Goal: Task Accomplishment & Management: Manage account settings

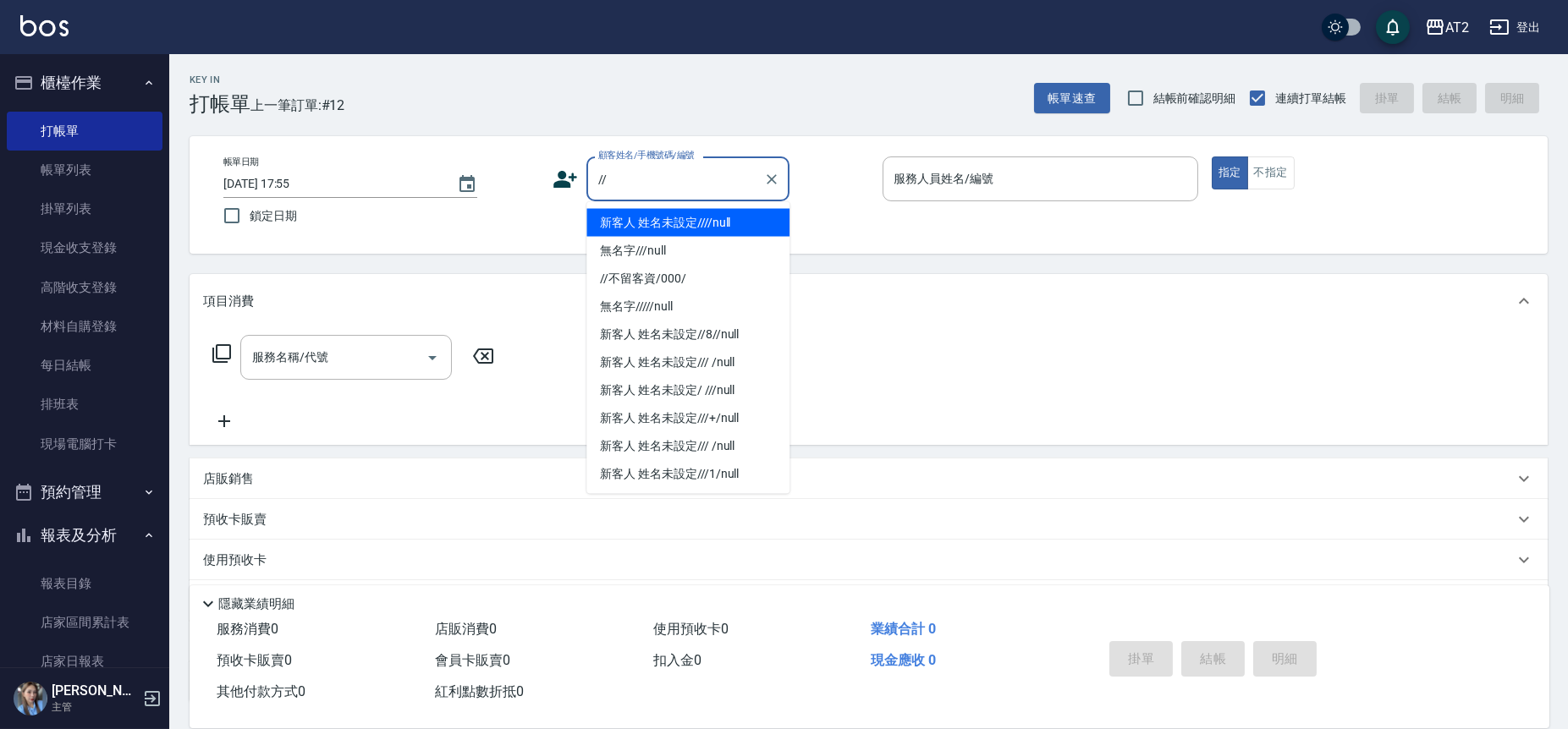
type input "新客人 姓名未設定////null"
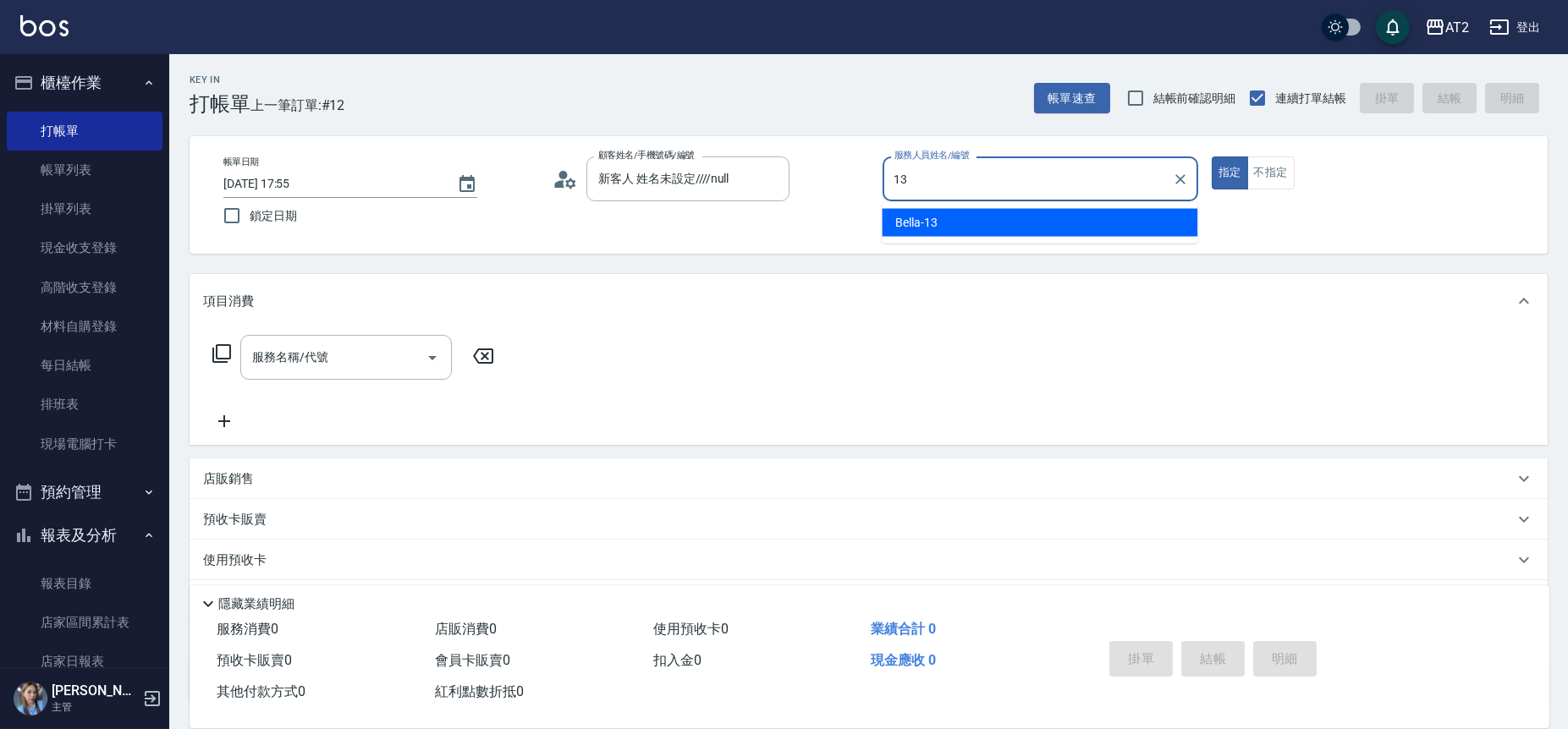
type input "Bella-13"
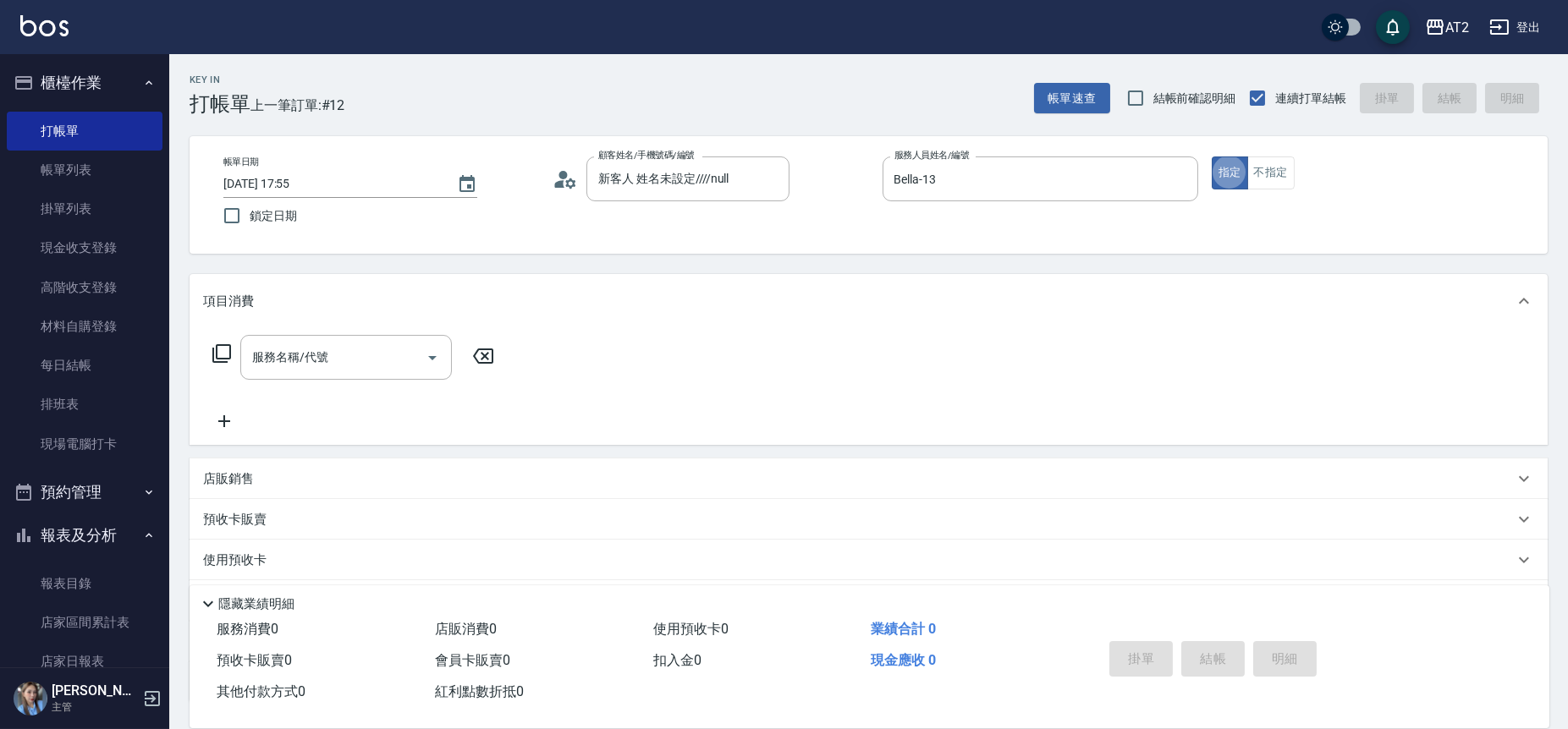
type button "true"
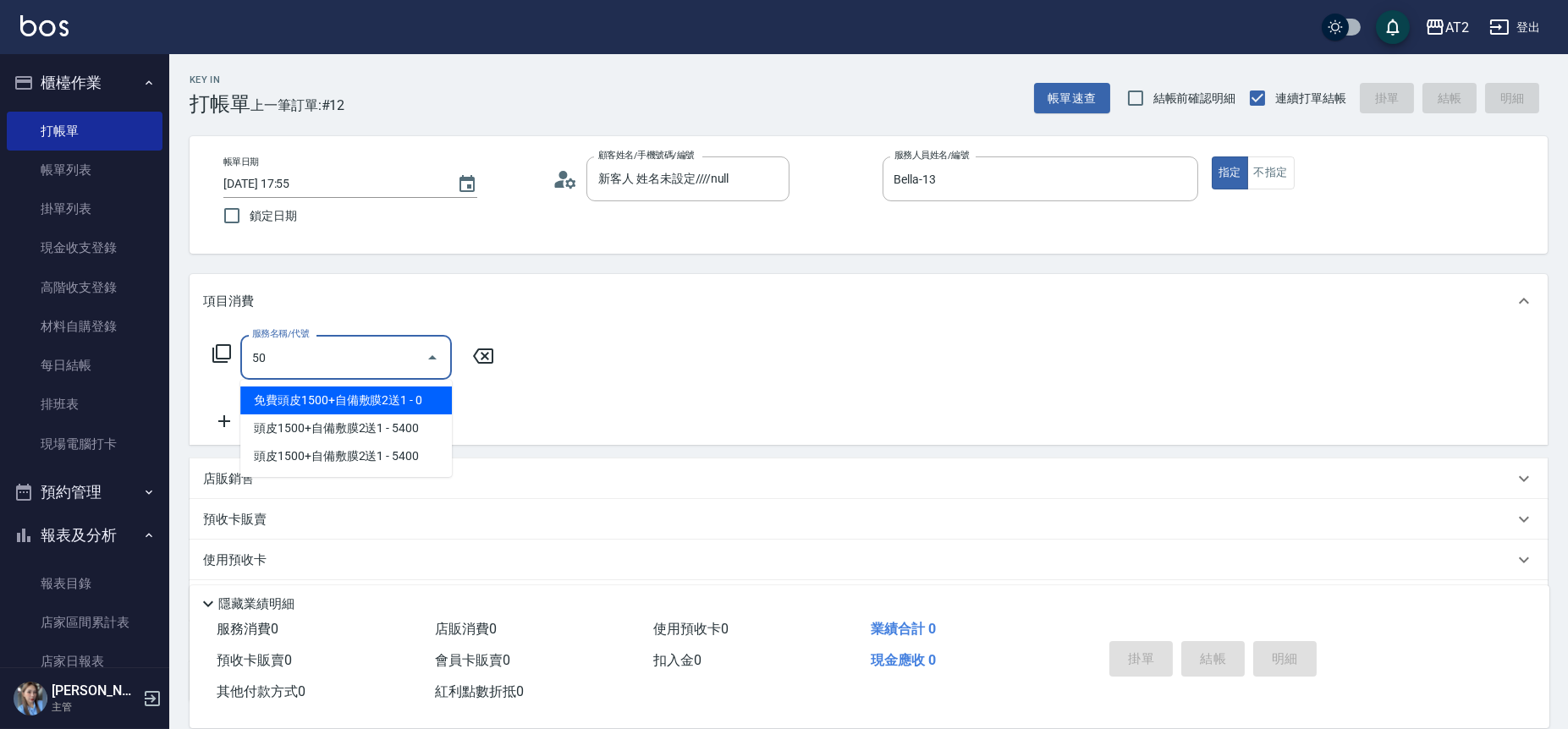
type input "501"
type input "100"
type input "染髮(501)"
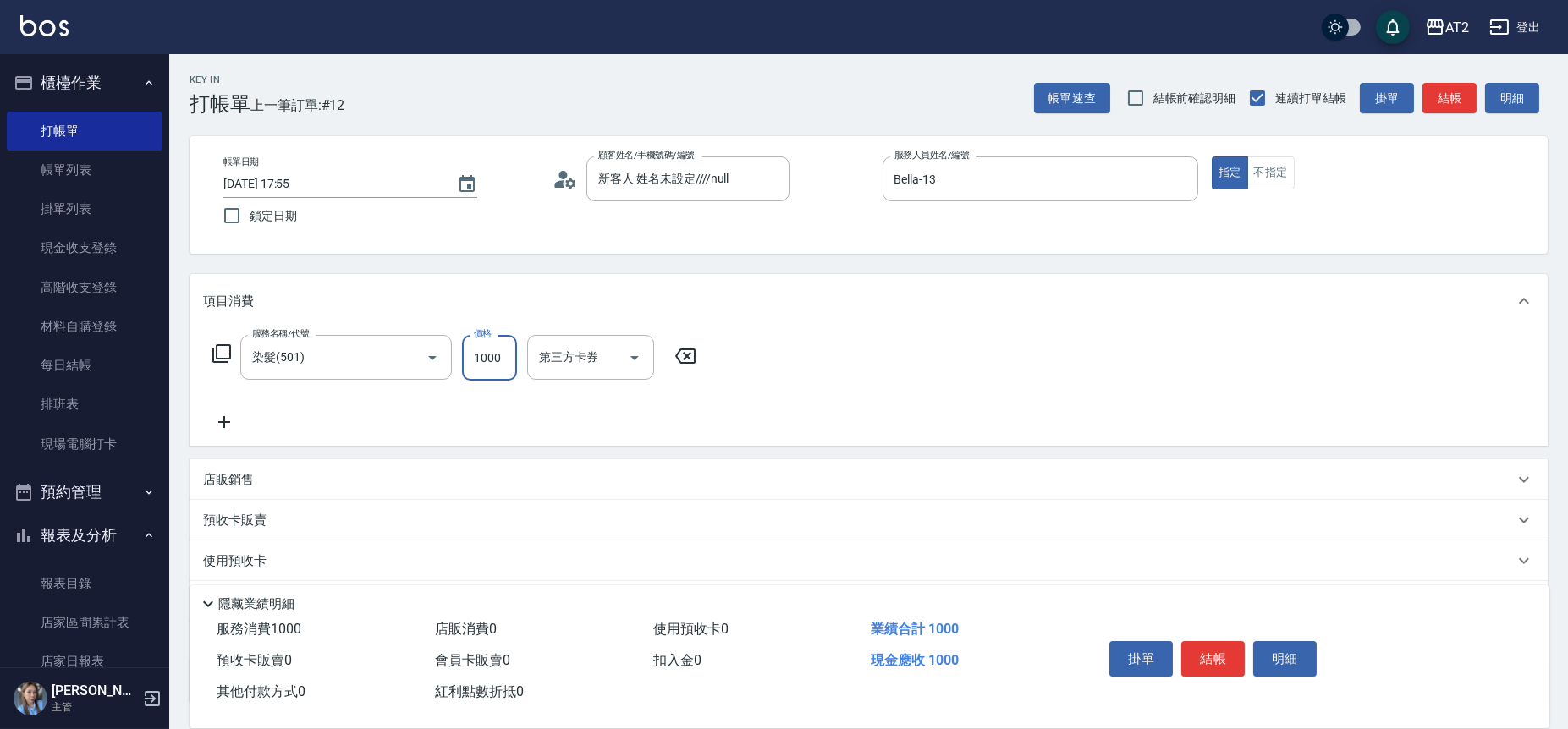
type input "0"
type input "15"
type input "10"
type input "158"
type input "150"
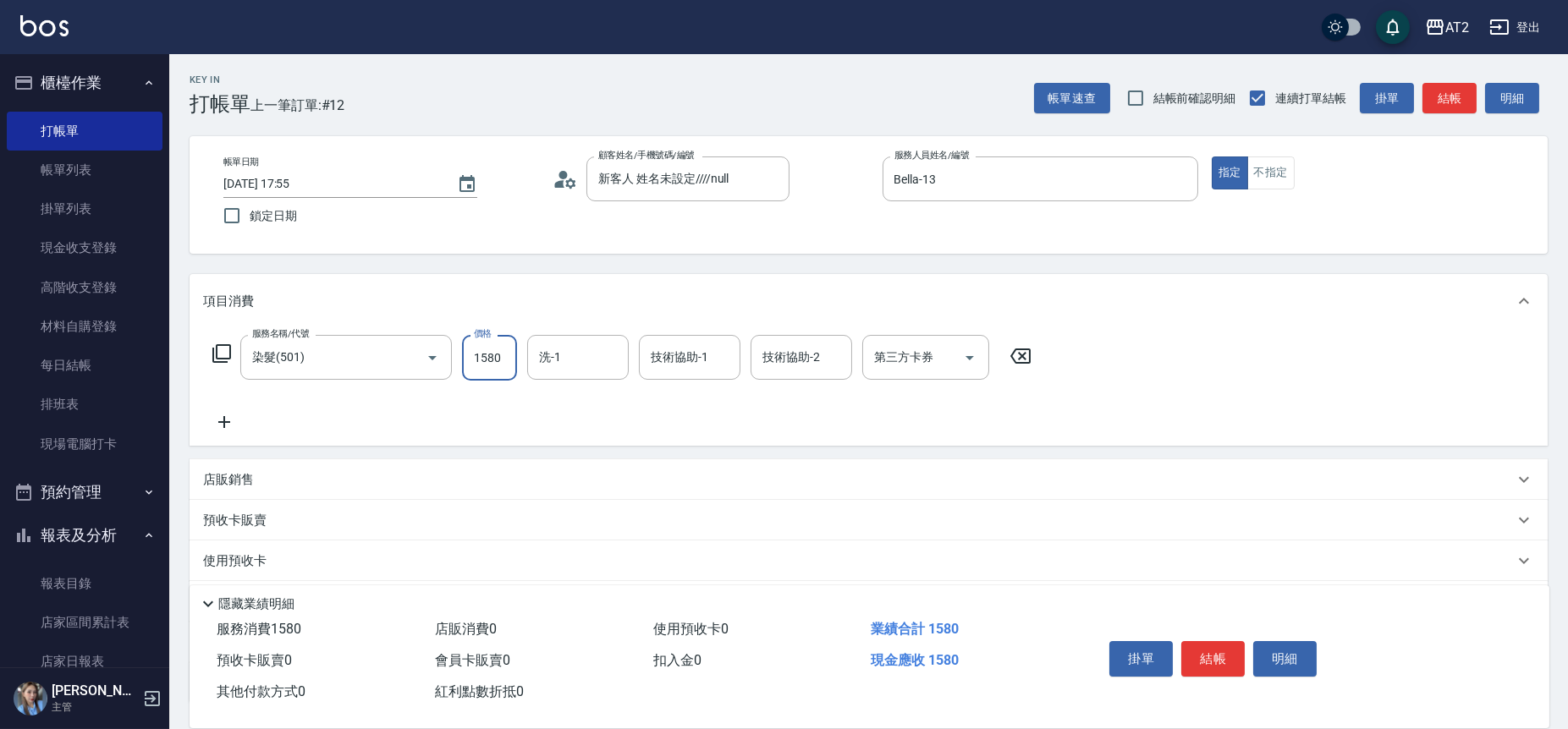
type input "1580"
type input "Ivy-48"
type input "1"
type input "Ivy-48"
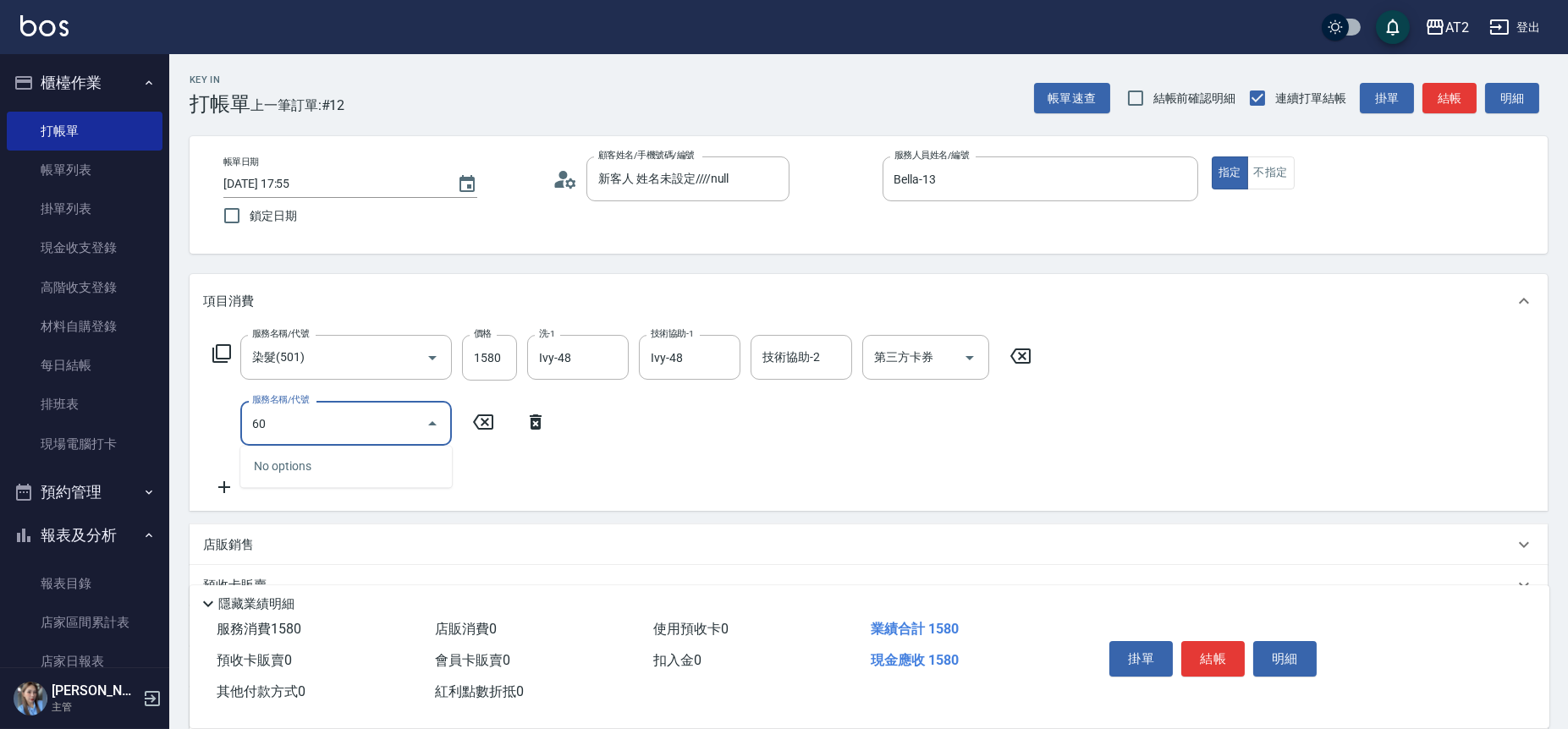
type input "601"
type input "250"
type input "自備護髮(601)"
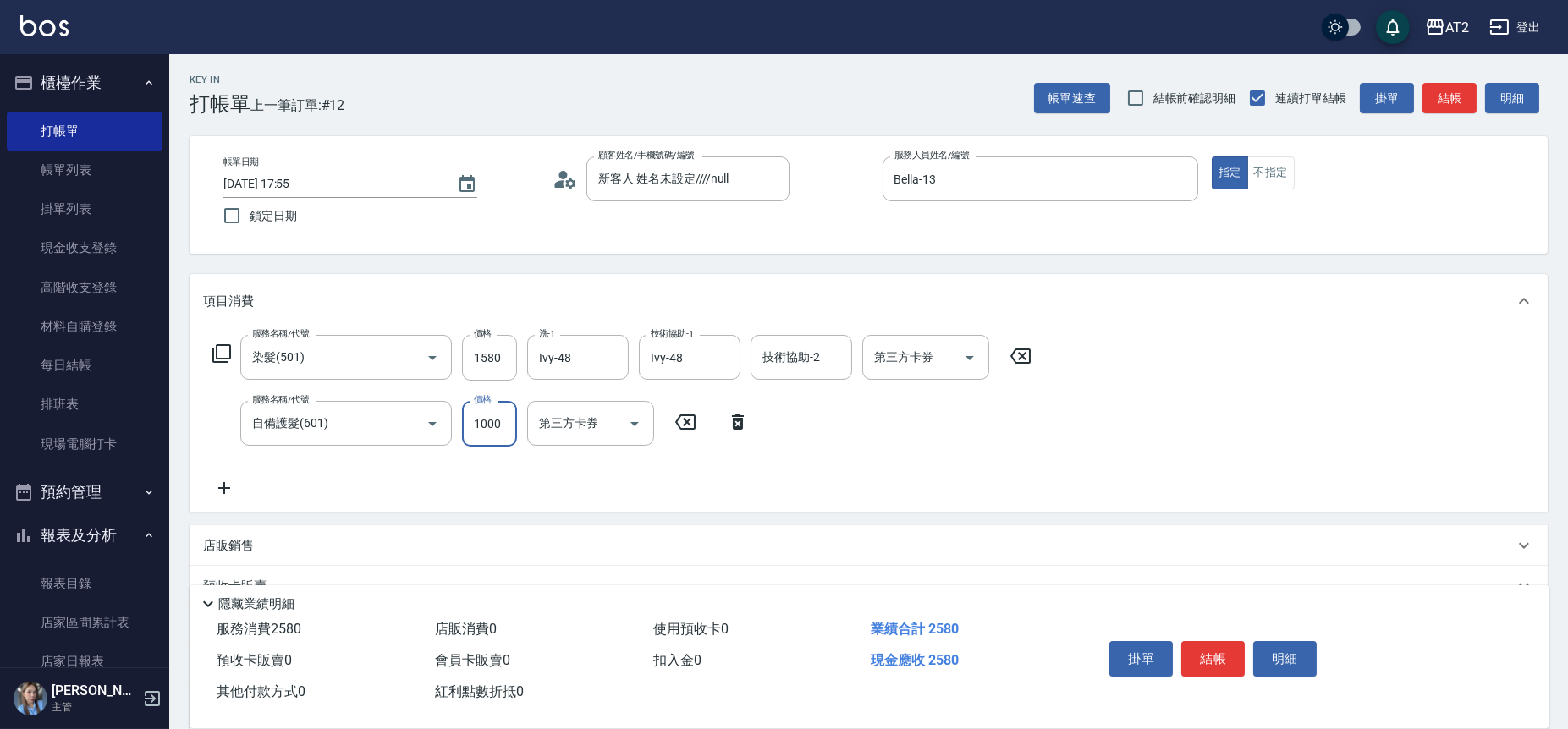
type input "5"
type input "160"
type input "50"
type input "200"
type input "500"
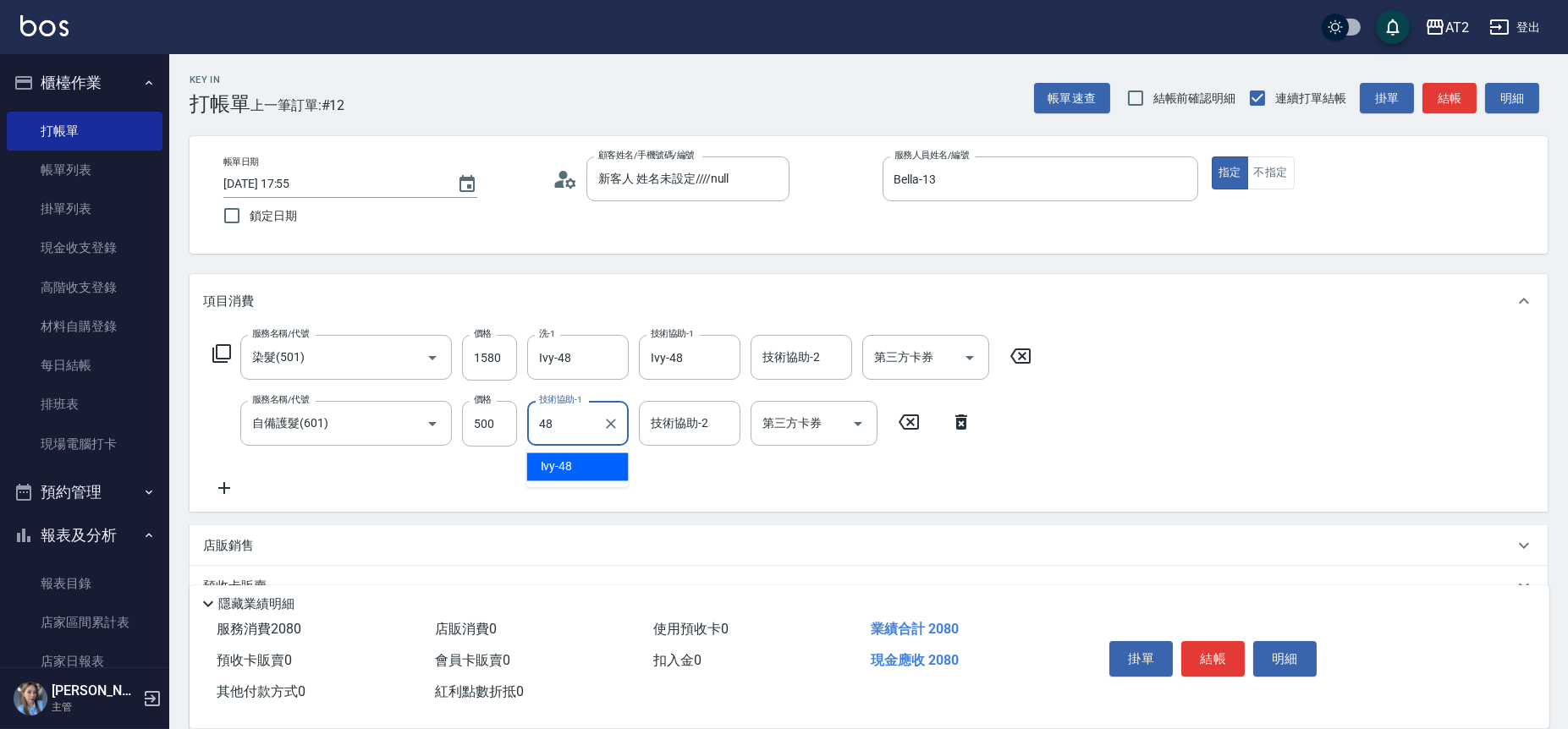
type input "Ivy-48"
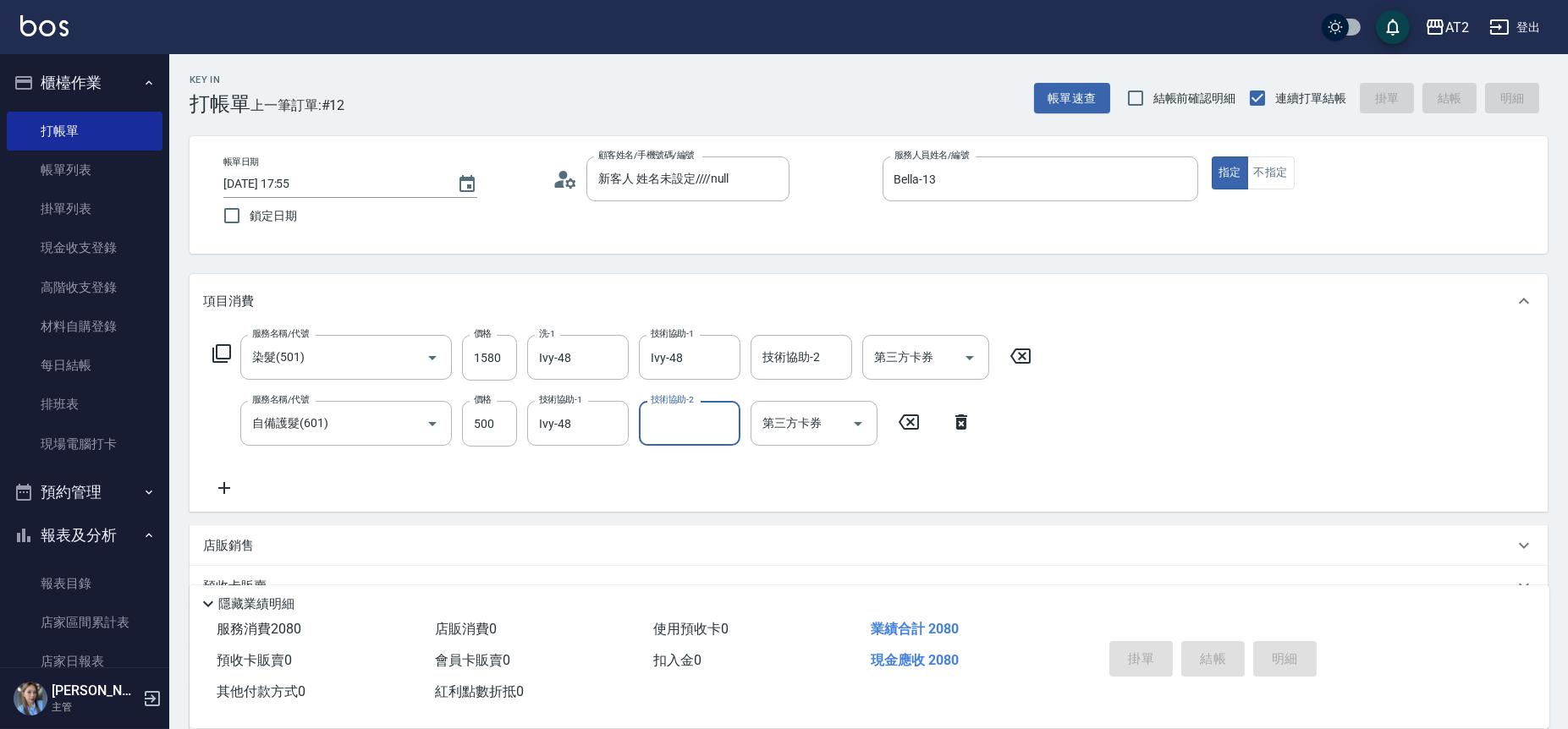
type input "[DATE] 19:41"
type input "0"
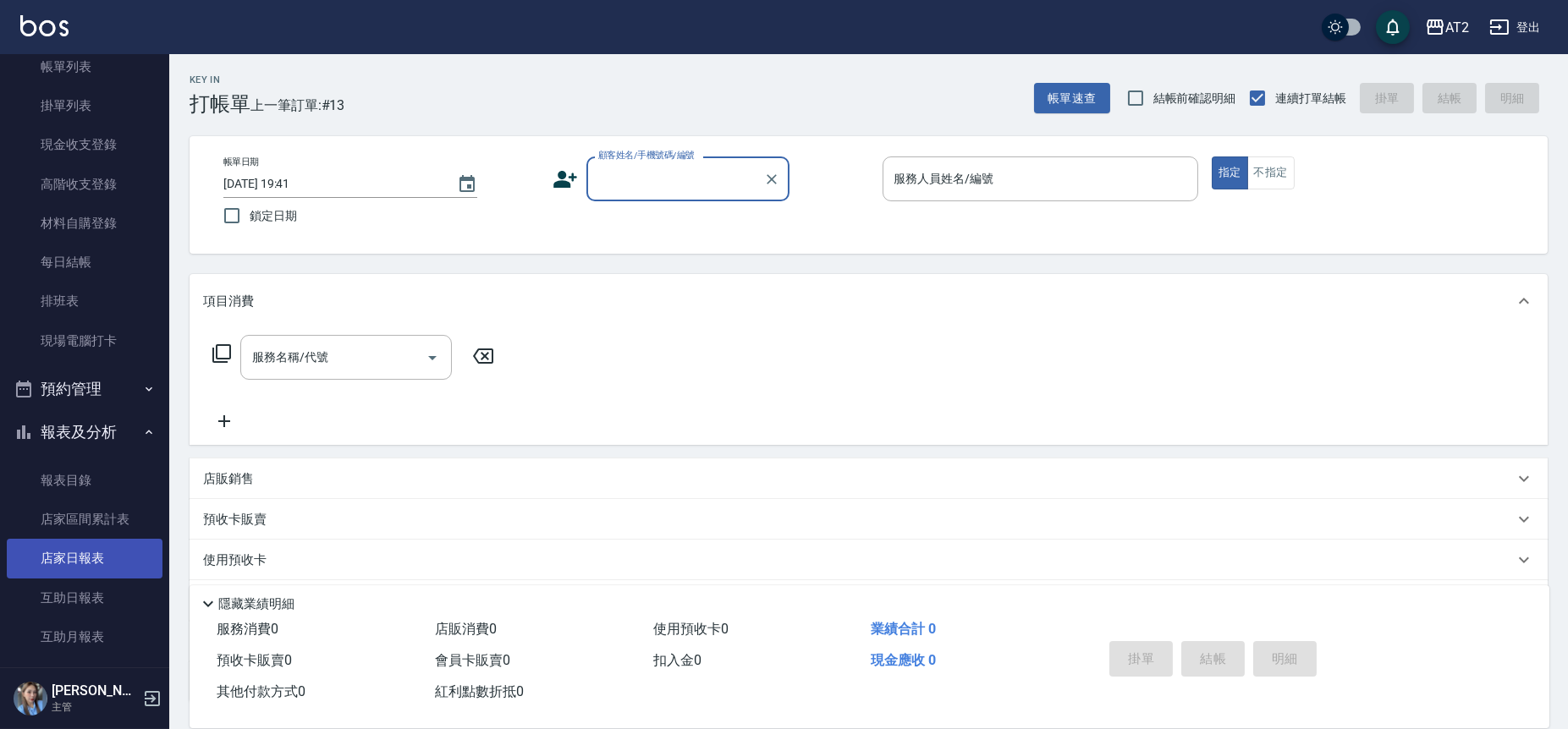
scroll to position [188, 0]
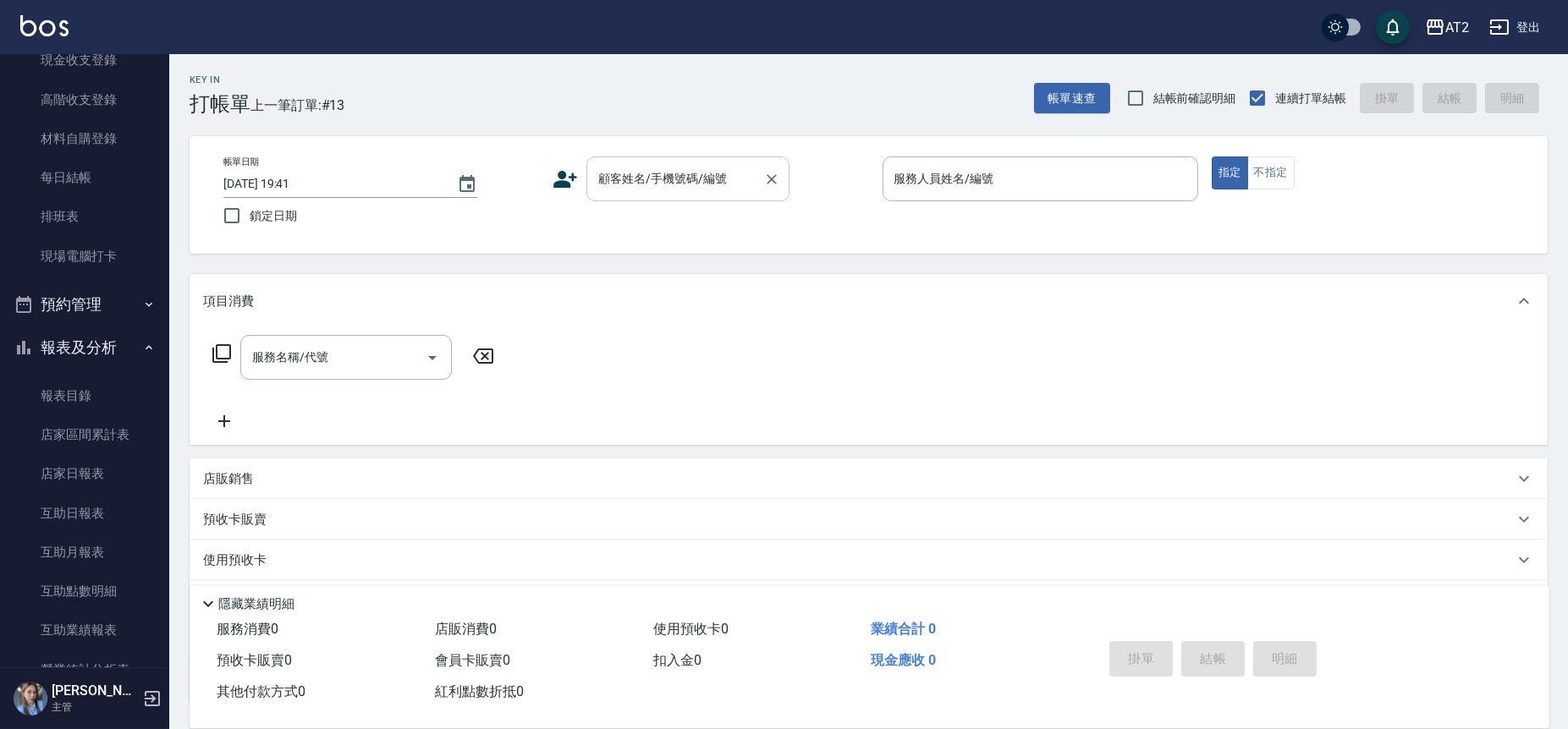
click at [681, 189] on input "顧客姓名/手機號碼/編號" at bounding box center [675, 178] width 163 height 29
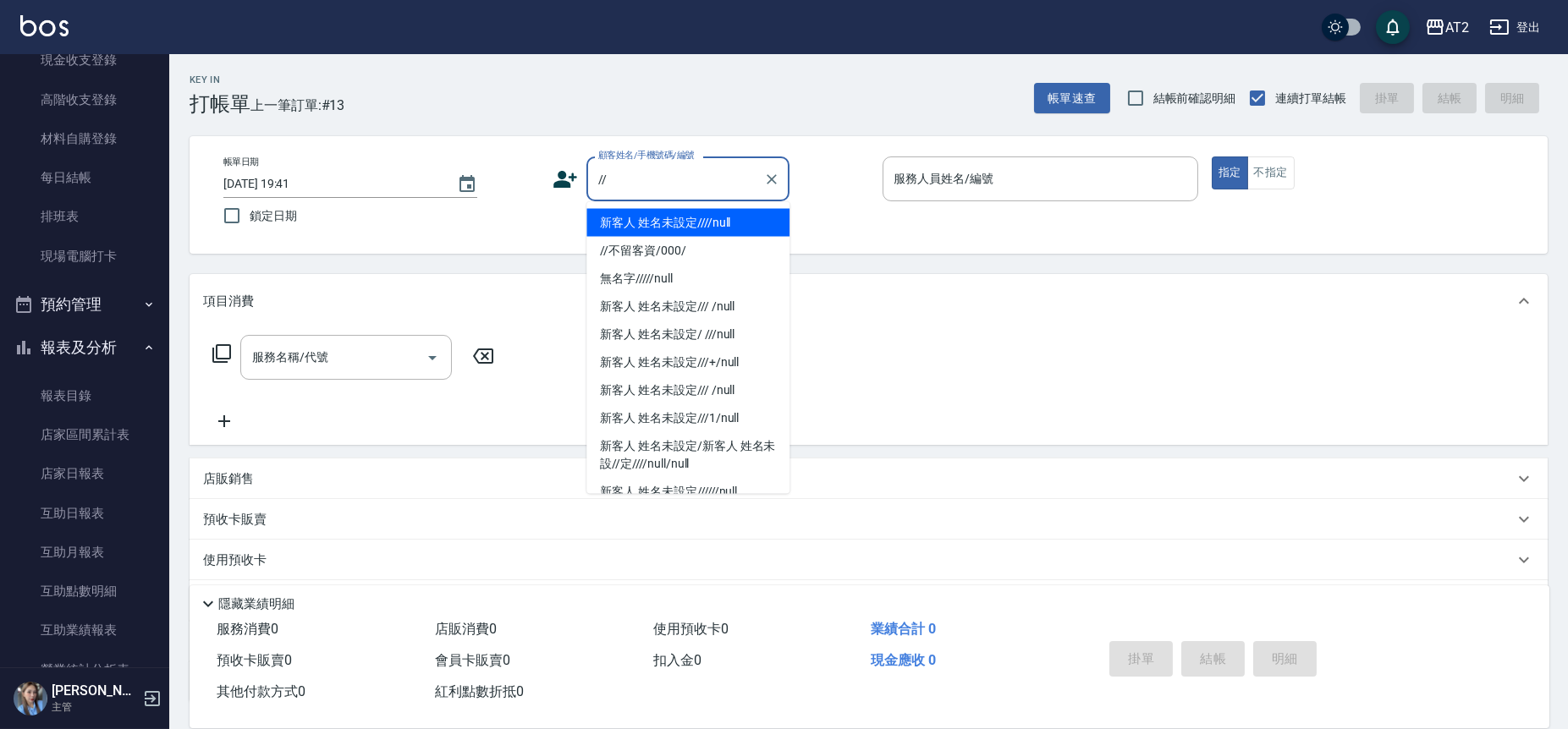
type input "新客人 姓名未設定////null"
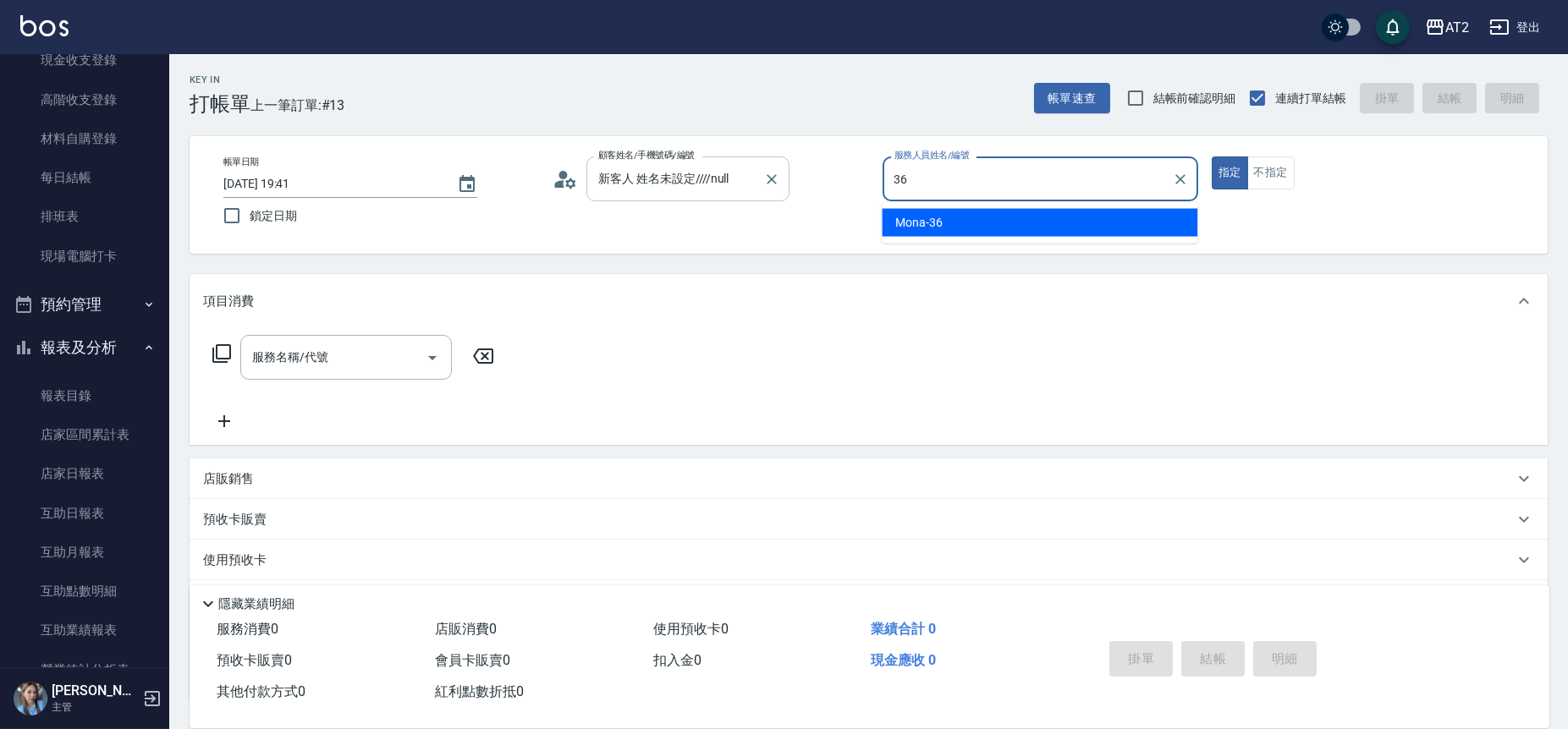
type input "Mona-36"
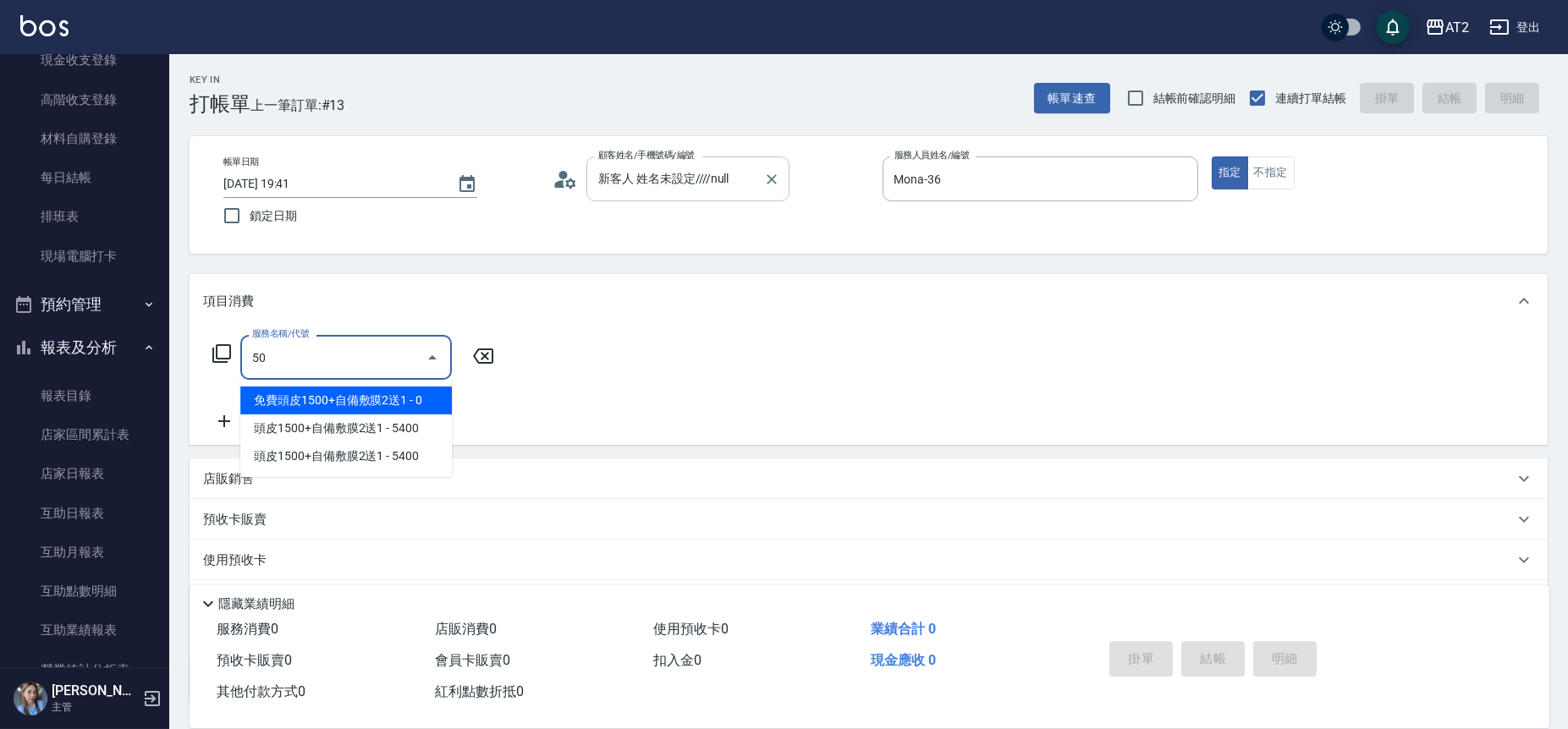
type input "501"
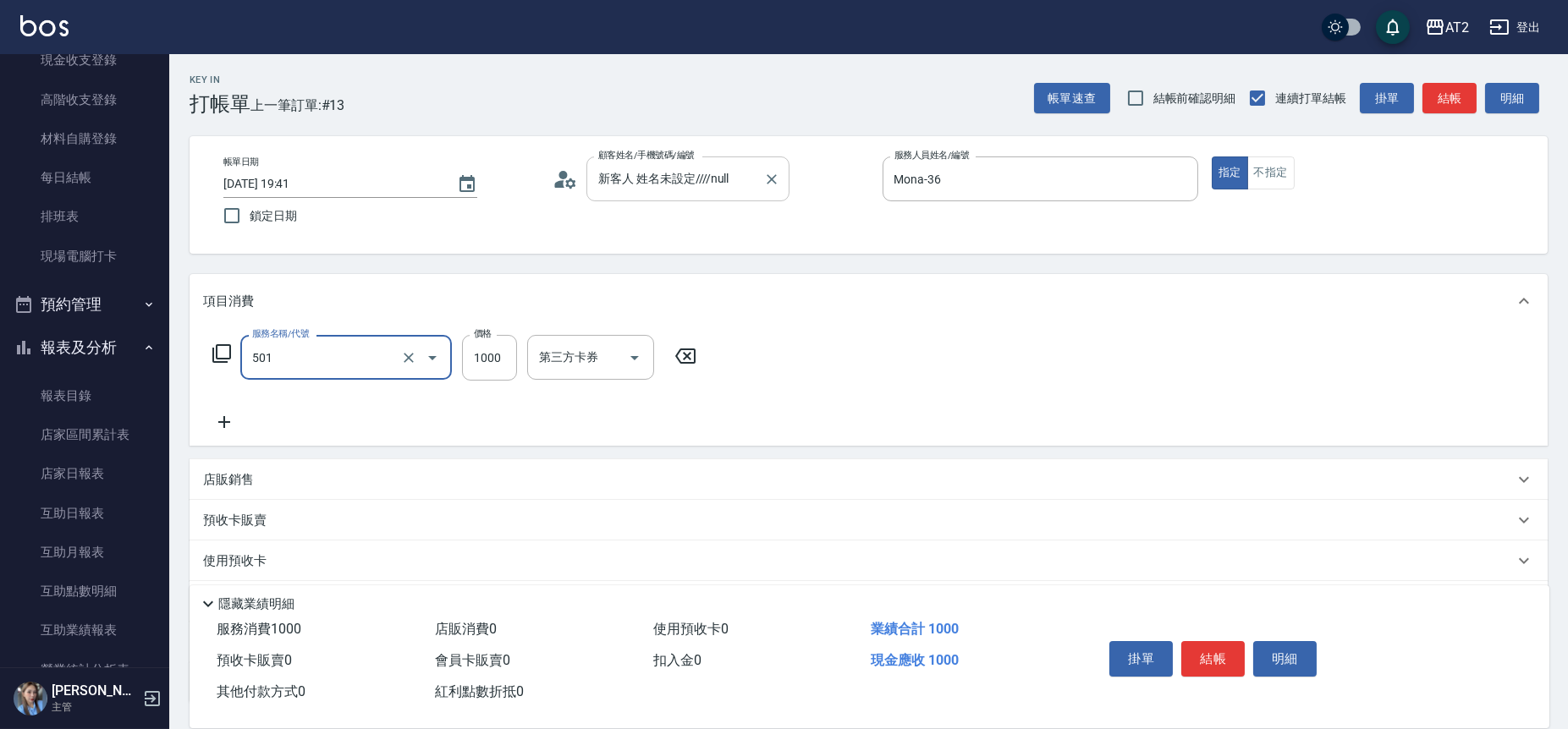
type input "100"
type input "染髮(501)"
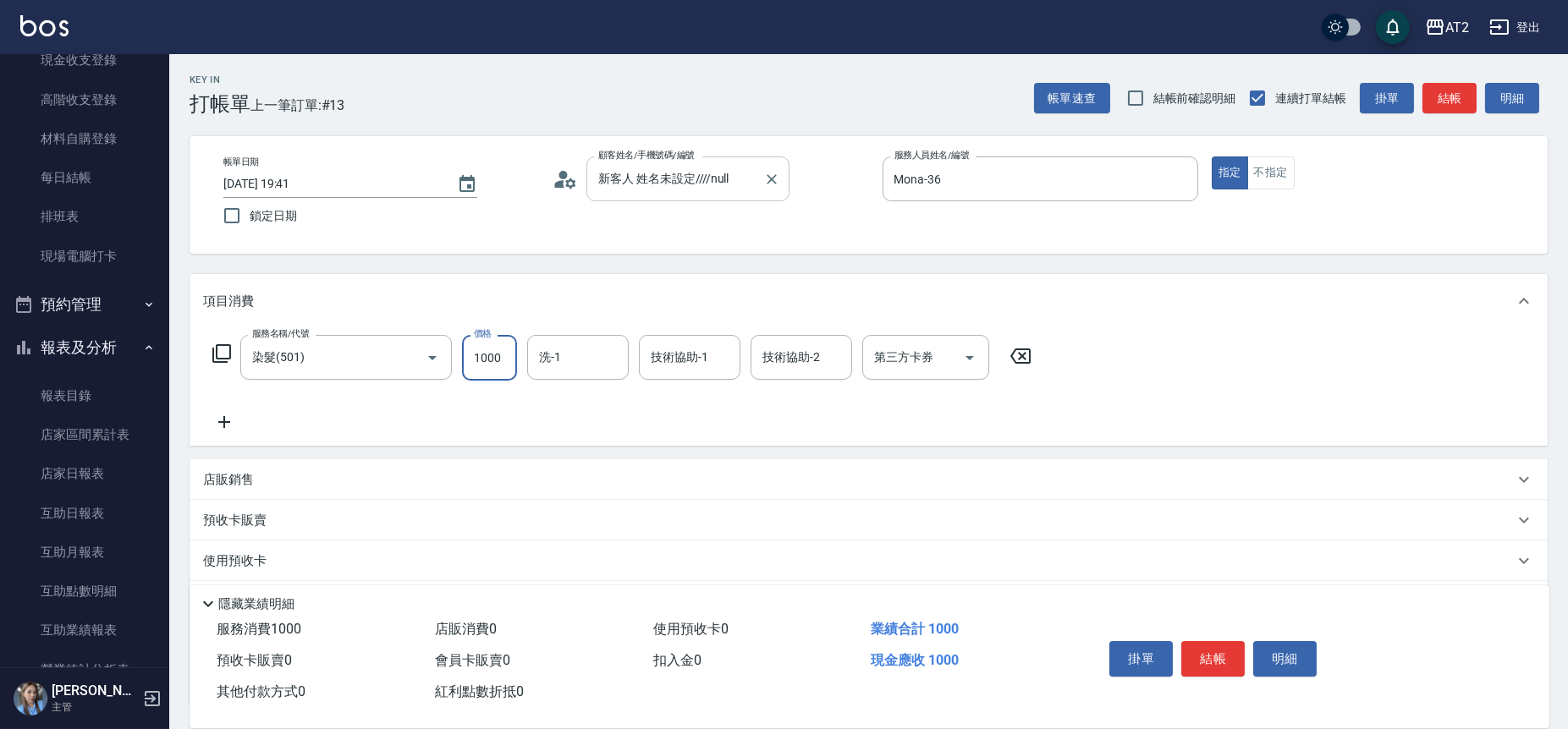
type input "1"
type input "0"
type input "19"
type input "10"
type input "199"
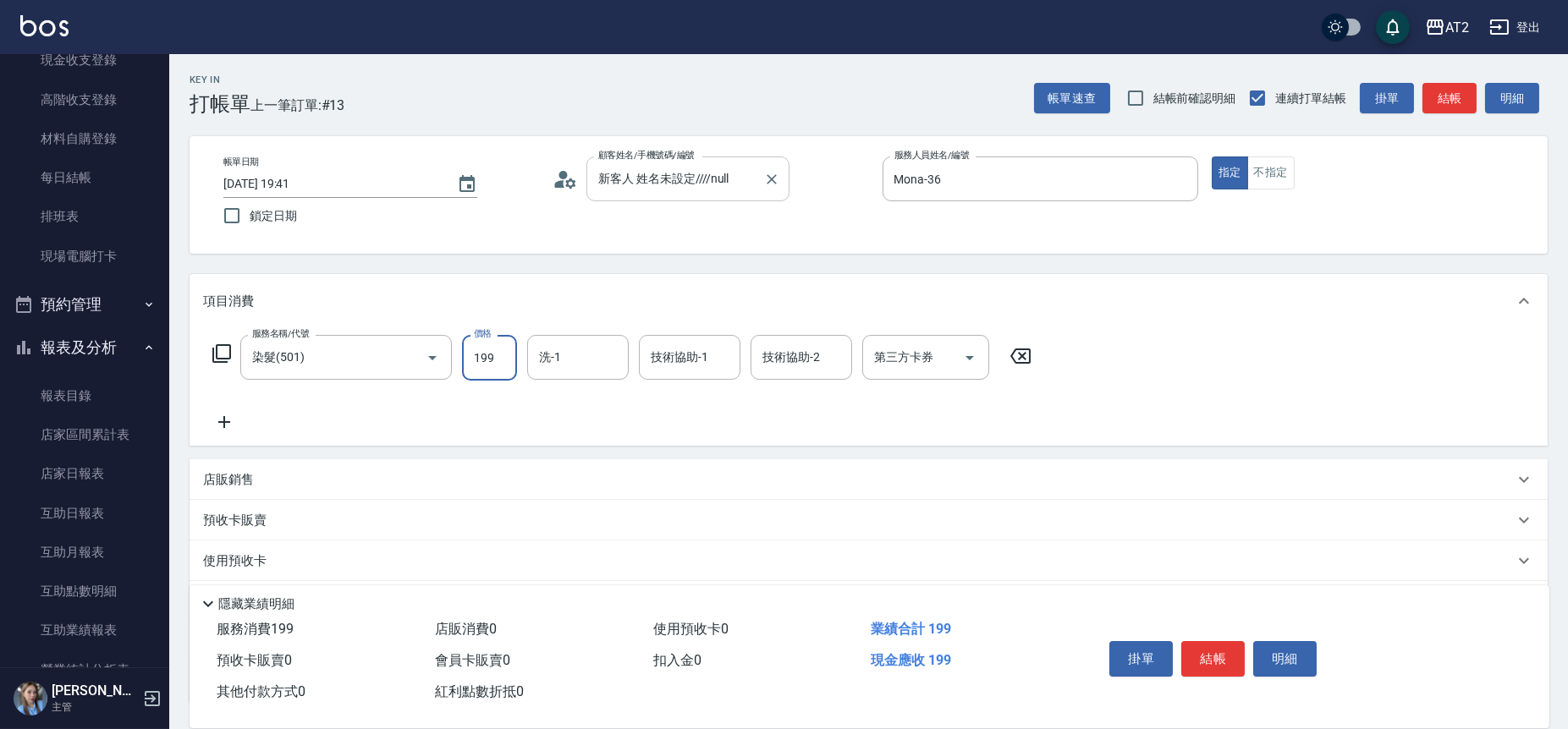
type input "190"
type input "1999"
type input "Ivy-48"
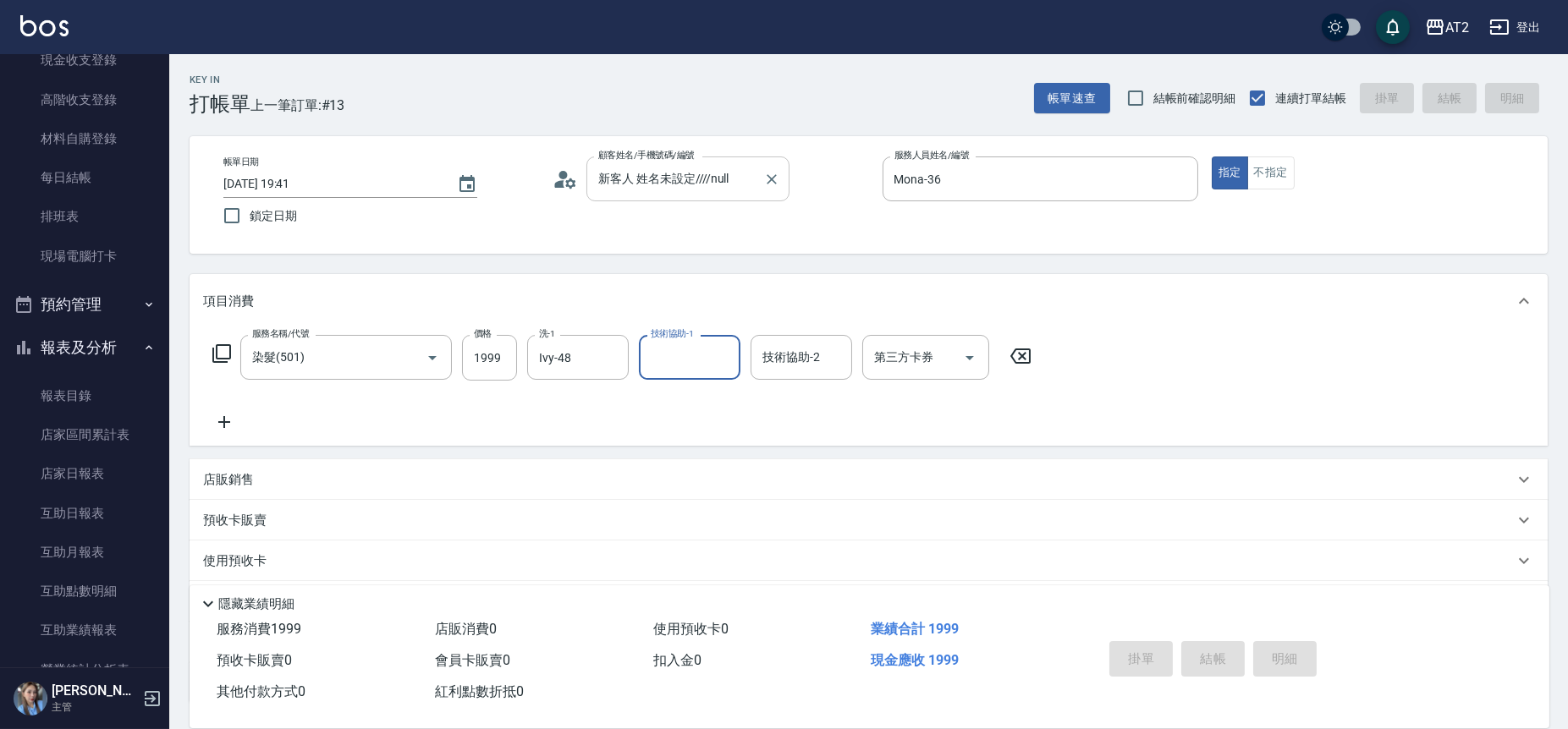
type input "[DATE] 19:48"
type input "0"
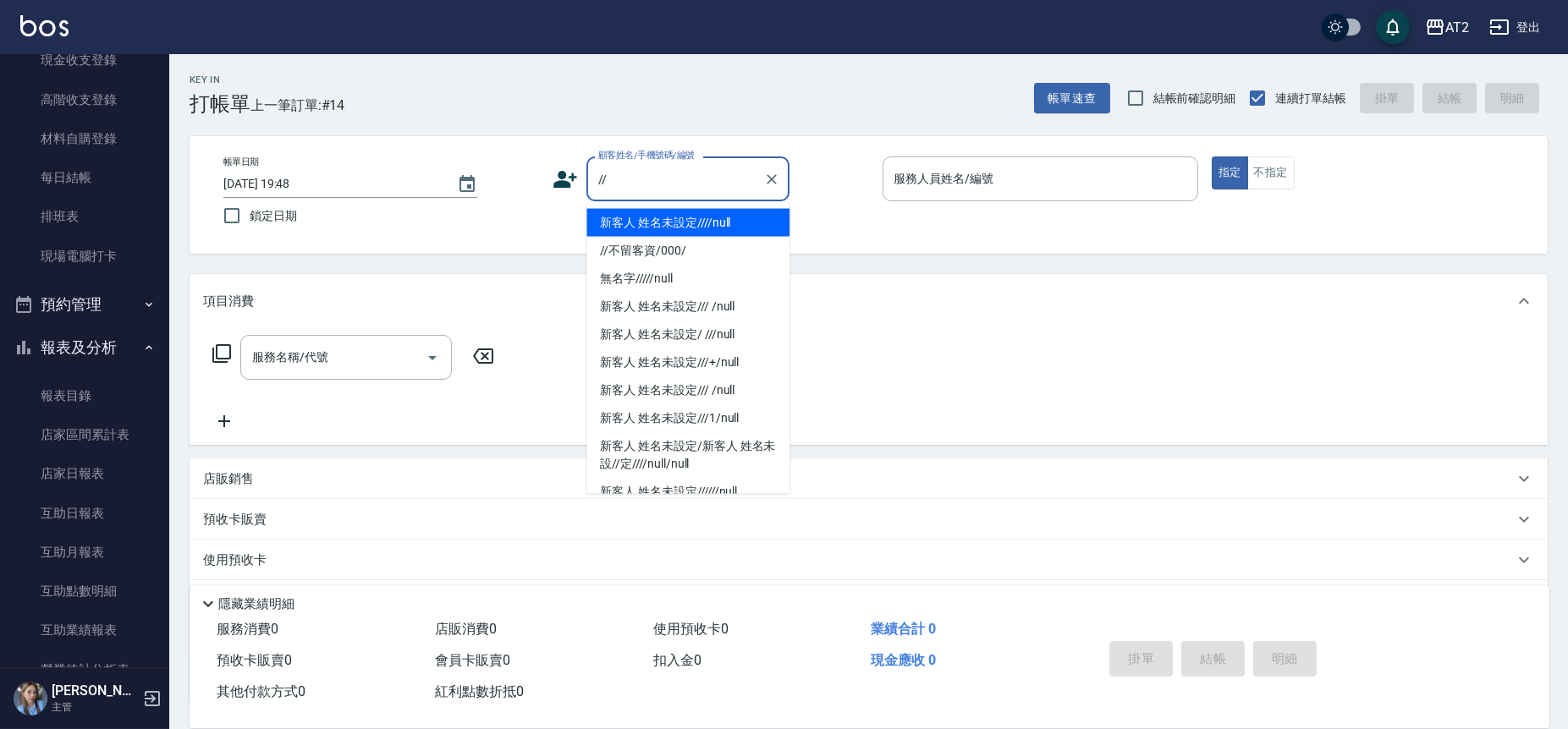
type input "新客人 姓名未設定////null"
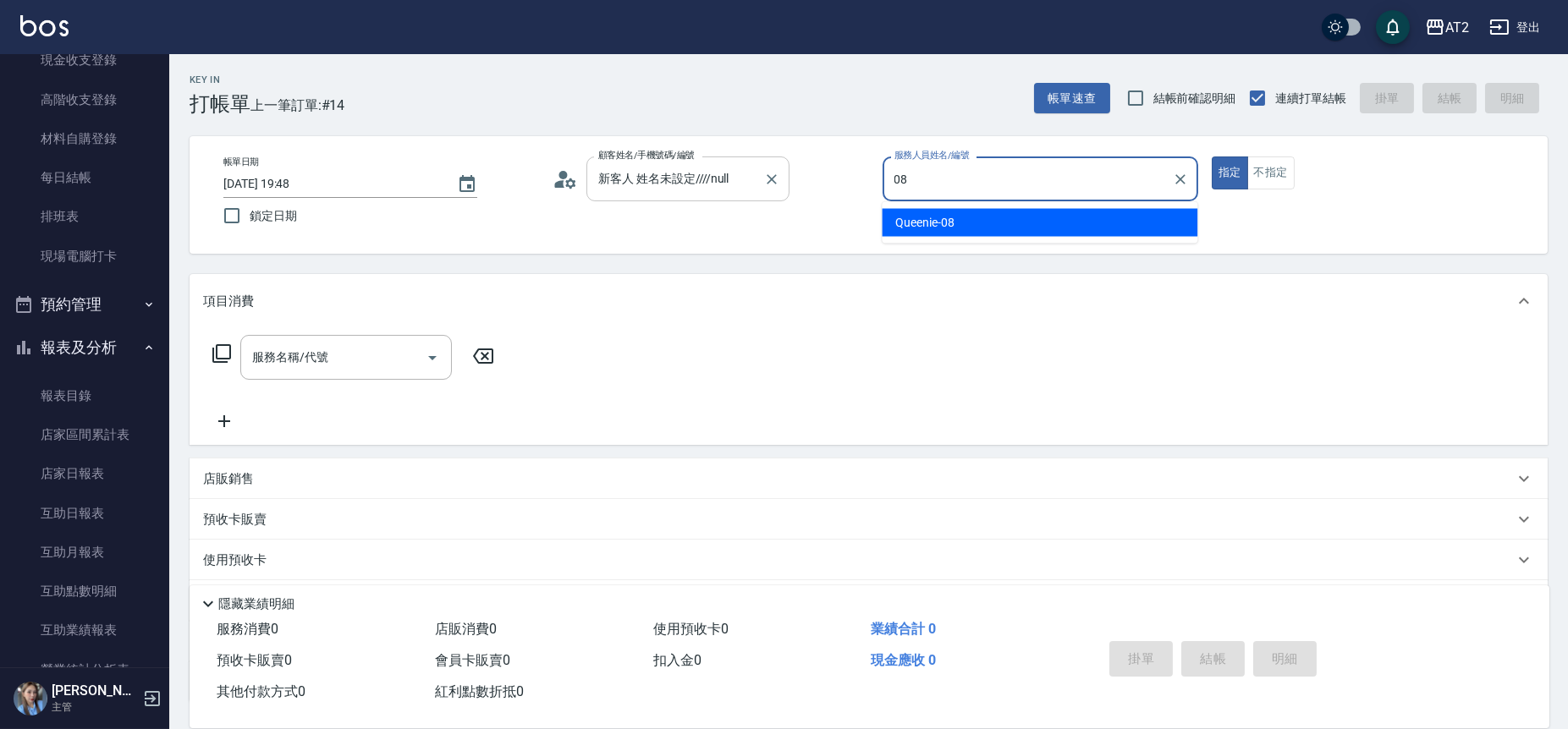
type input "Queenie-08"
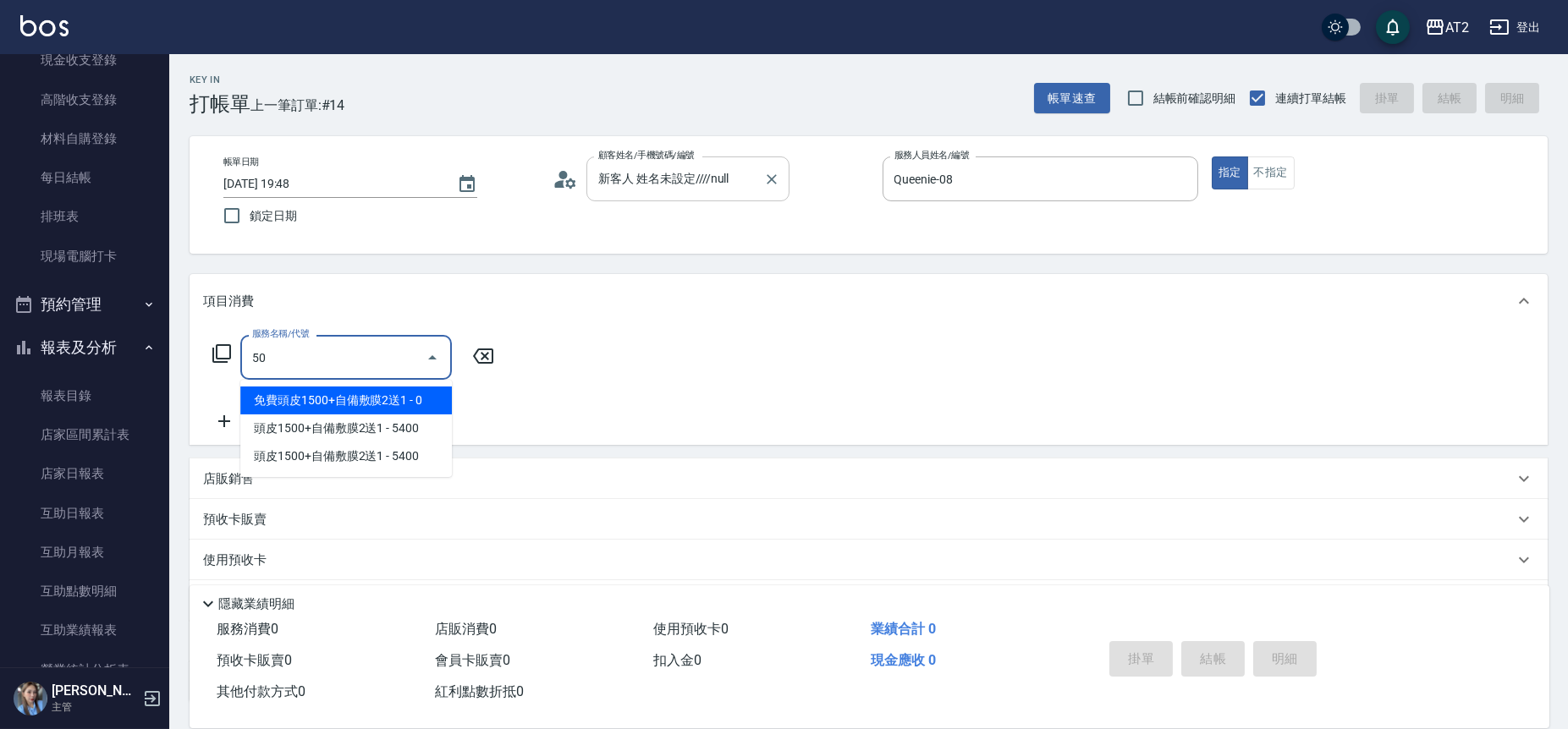
type input "501"
type input "100"
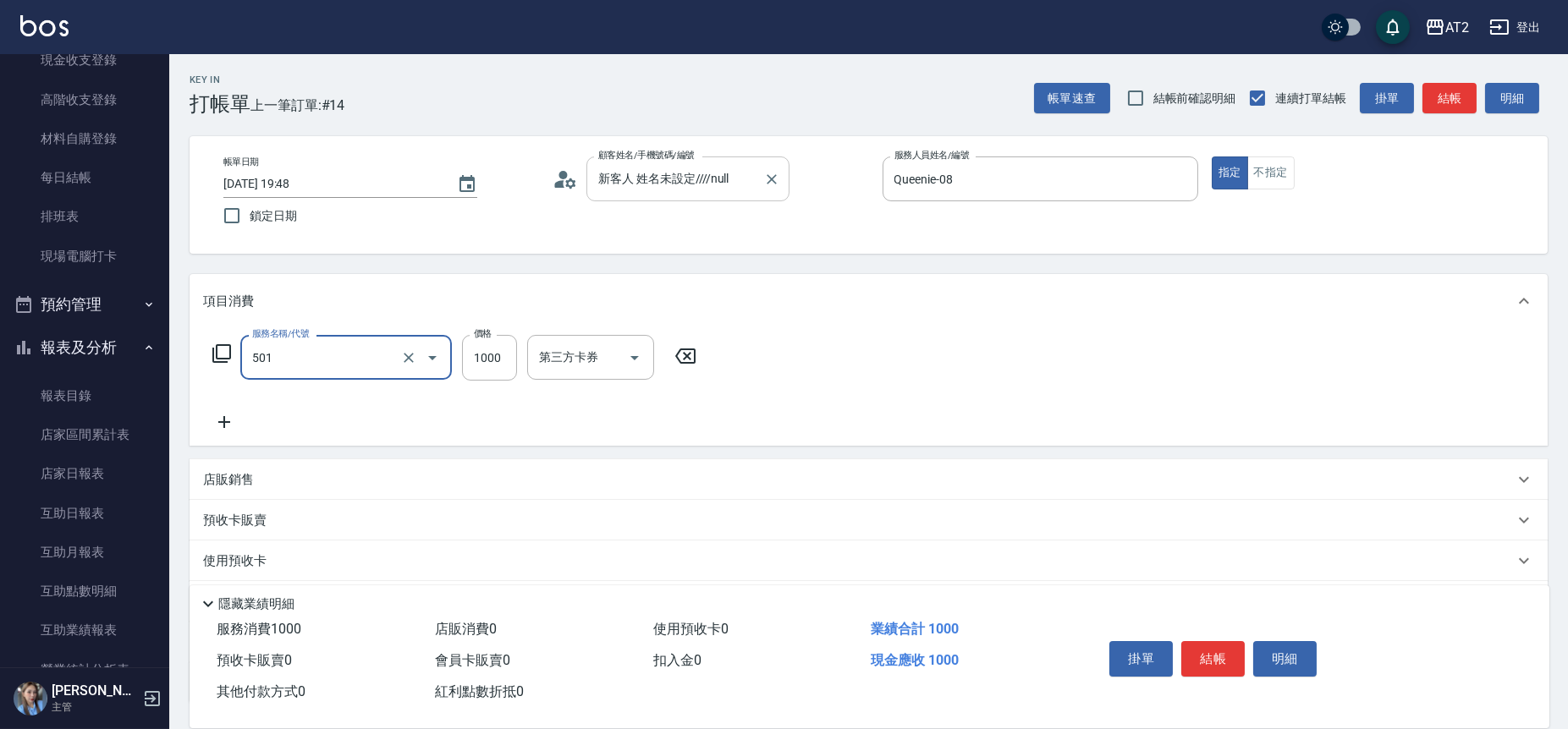
type input "染髮(501)"
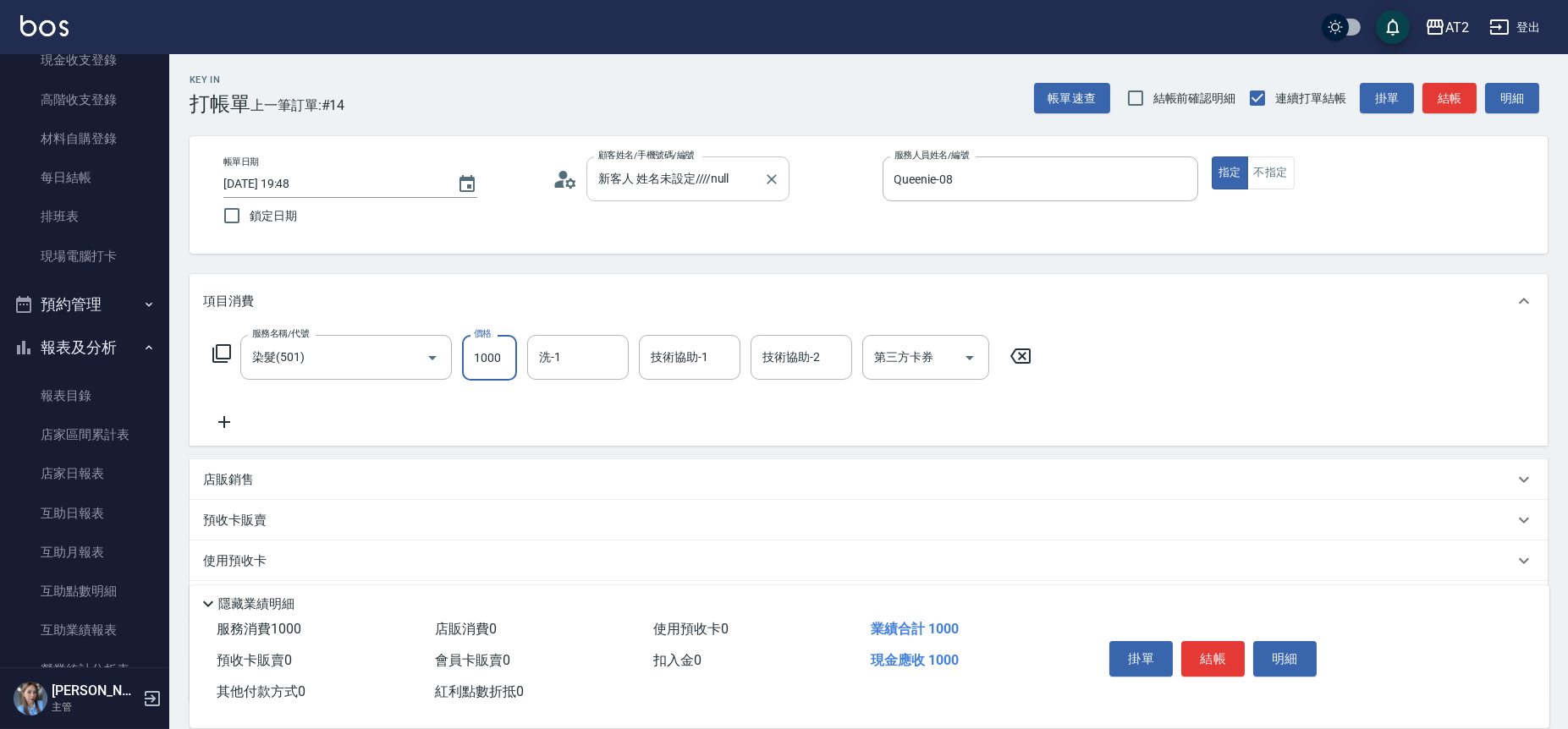
type input "2"
type input "0"
type input "209"
type input "200"
type input "2099"
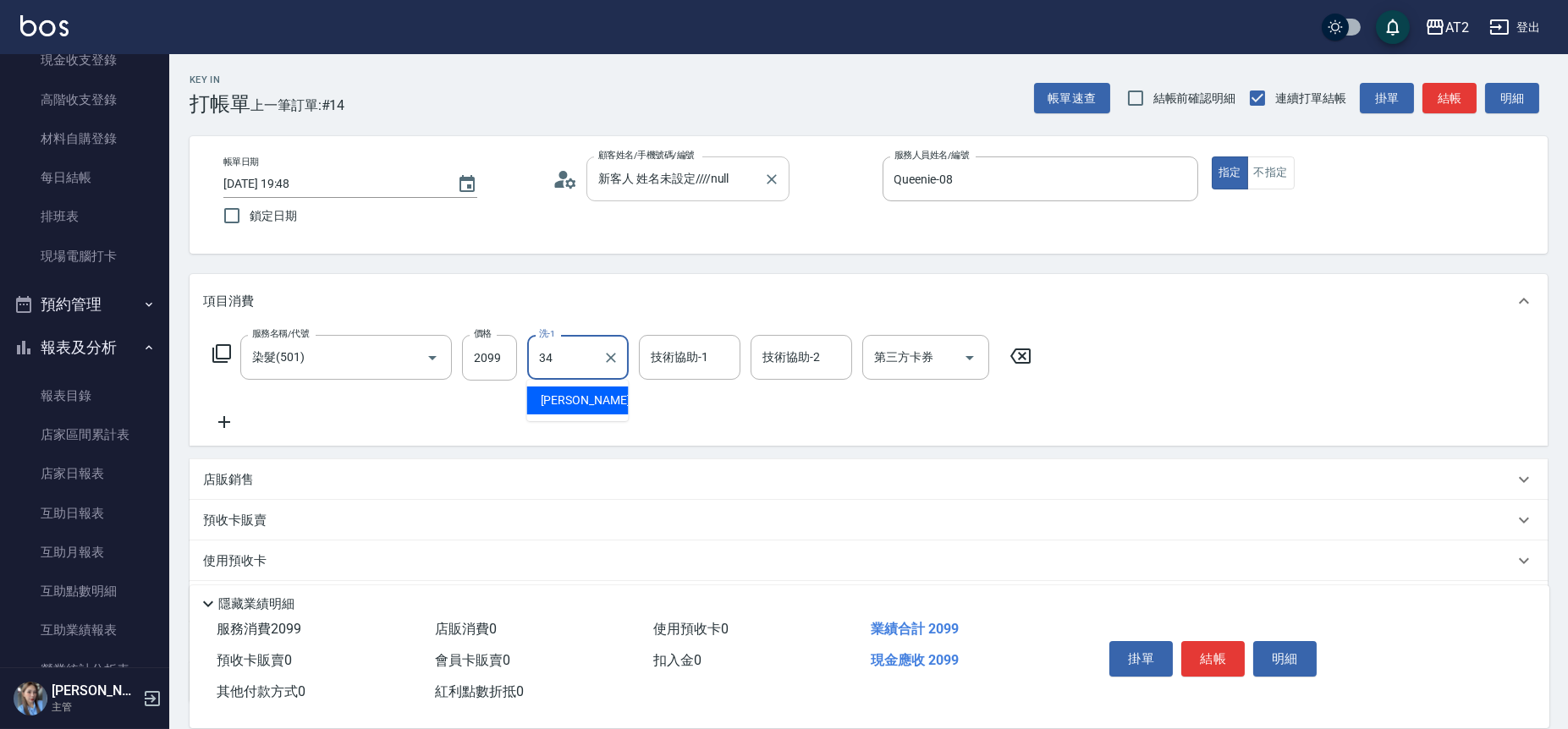
type input "小潔-34"
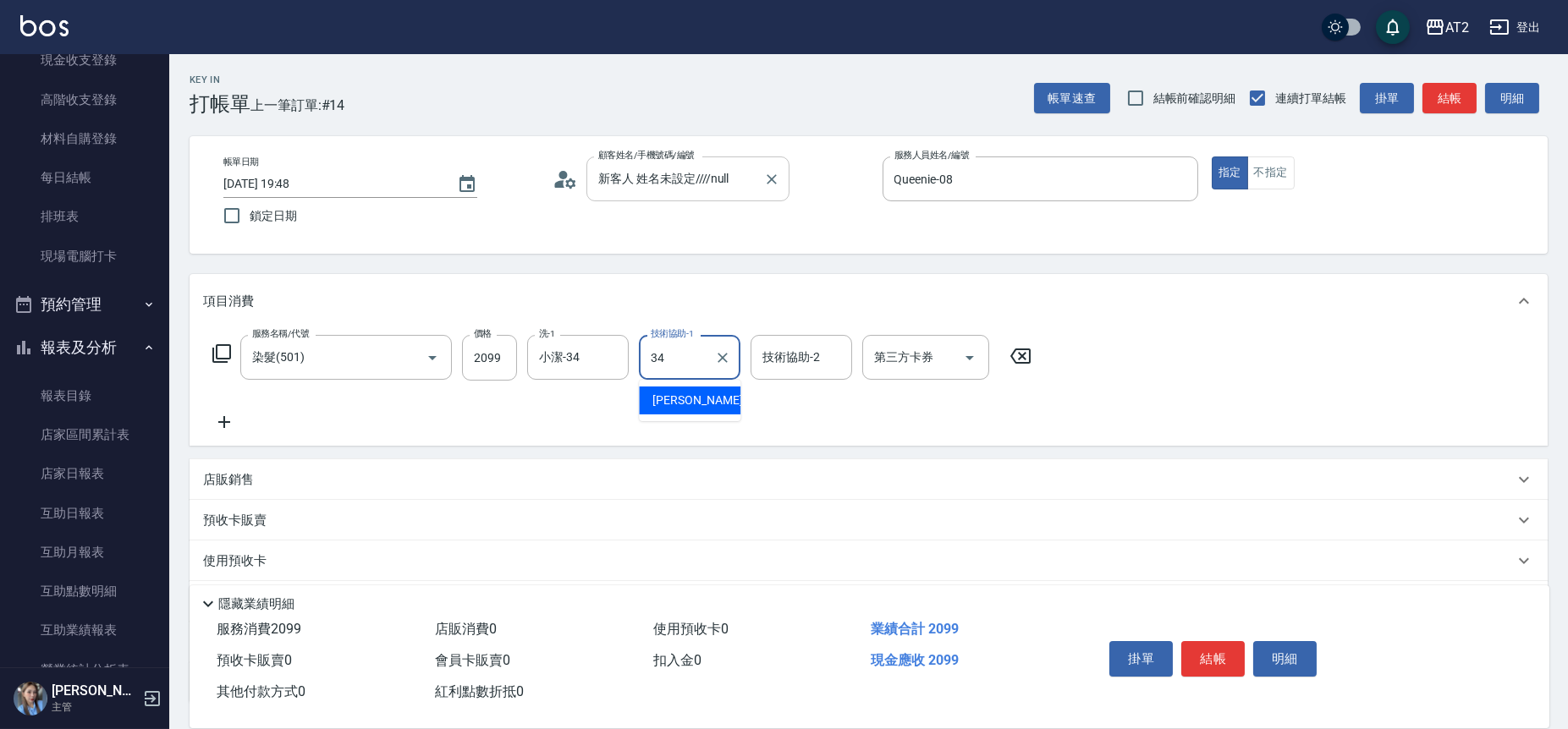
type input "小潔-34"
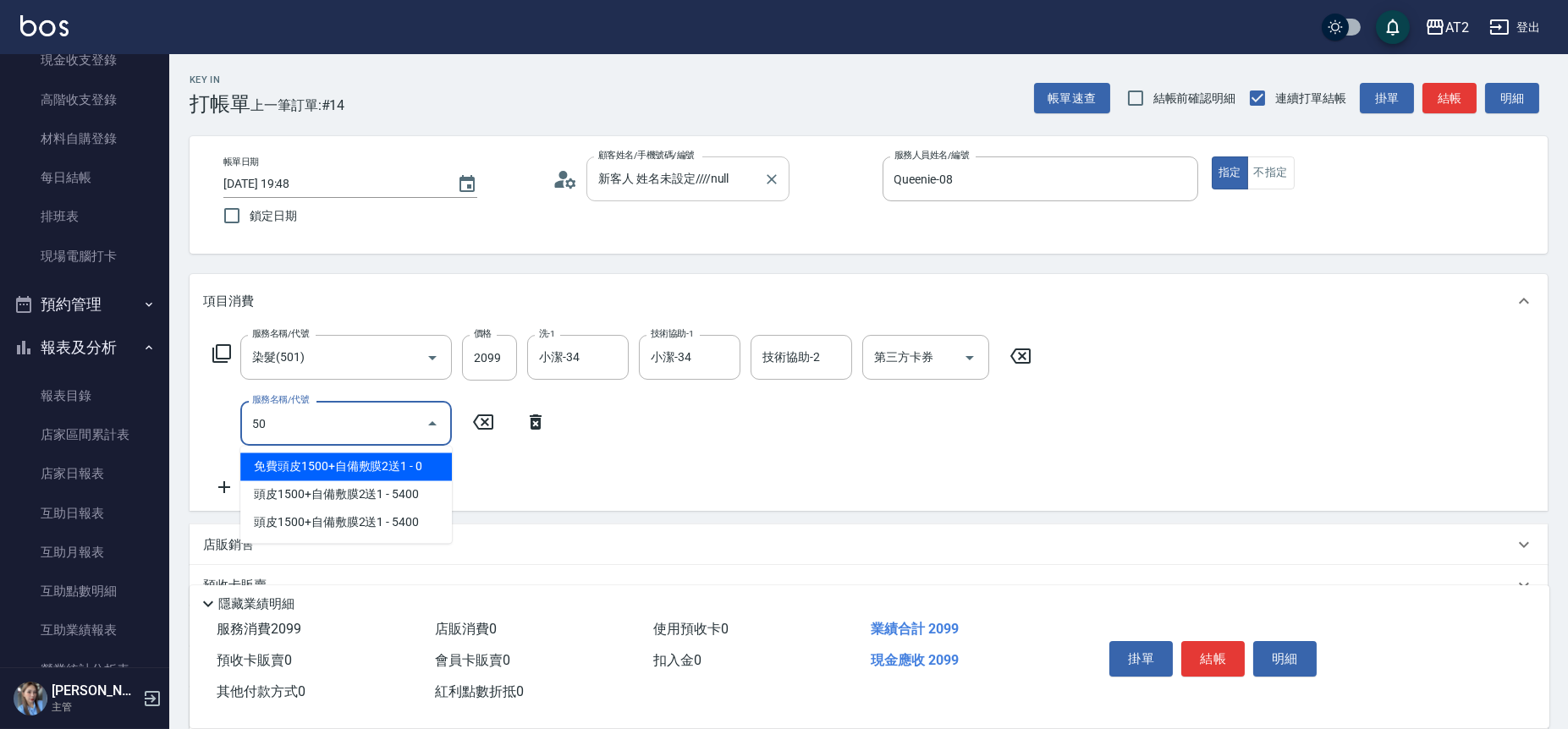
type input "502"
type input "250"
type input "漂髮(502)"
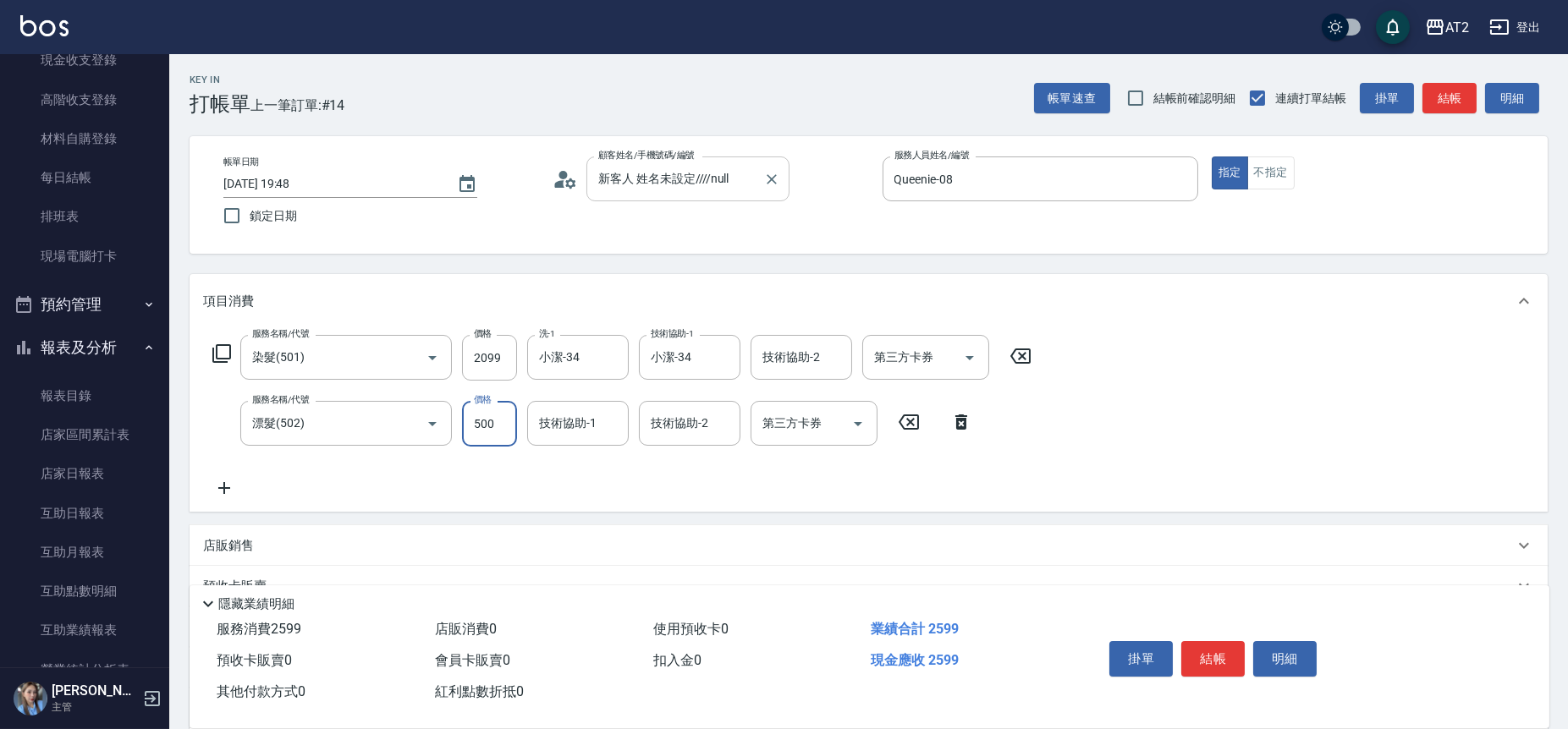
type input "0"
type input "200"
type input "0"
type input "小潔-34"
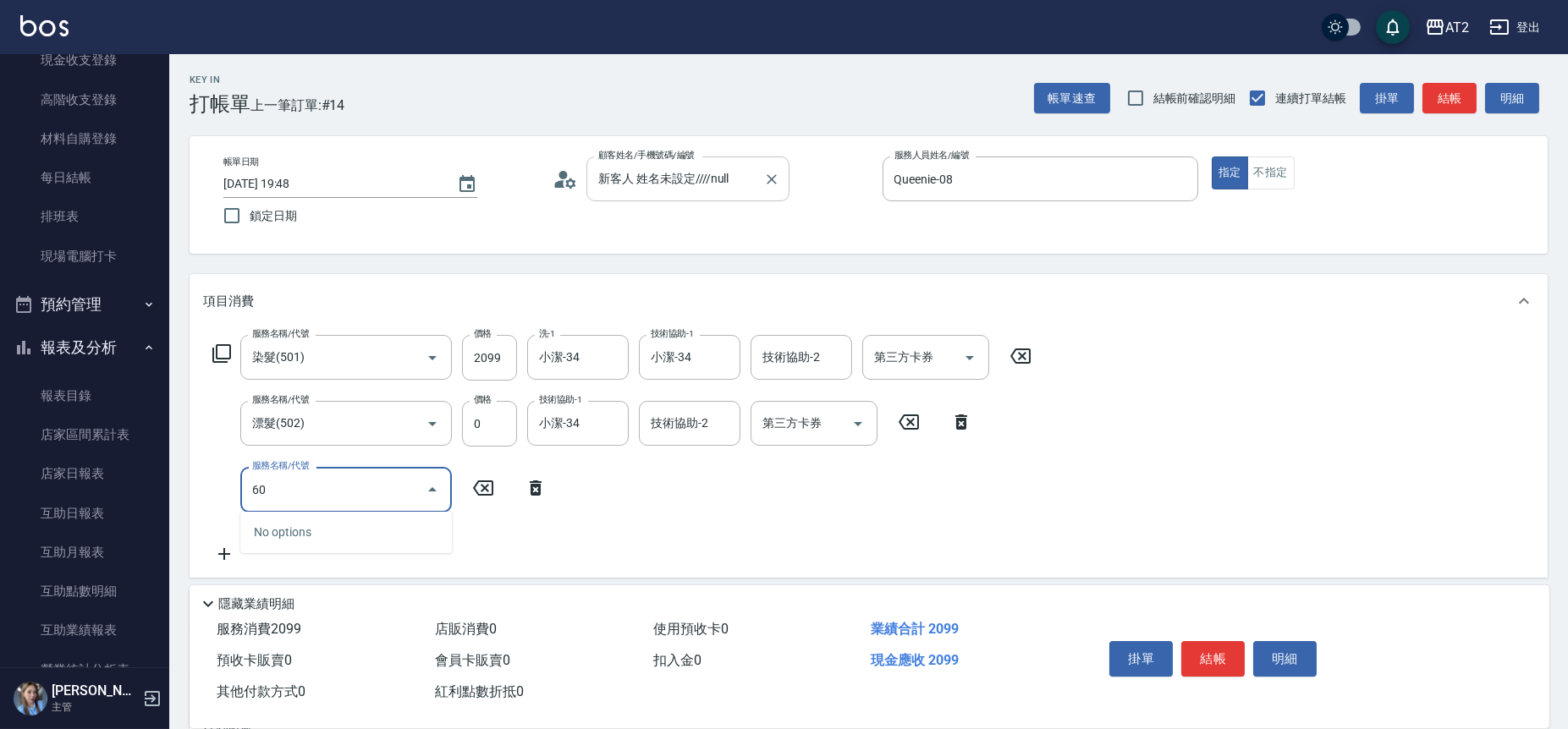
type input "601"
type input "300"
type input "自備護髮(601)"
type input "2"
type input "210"
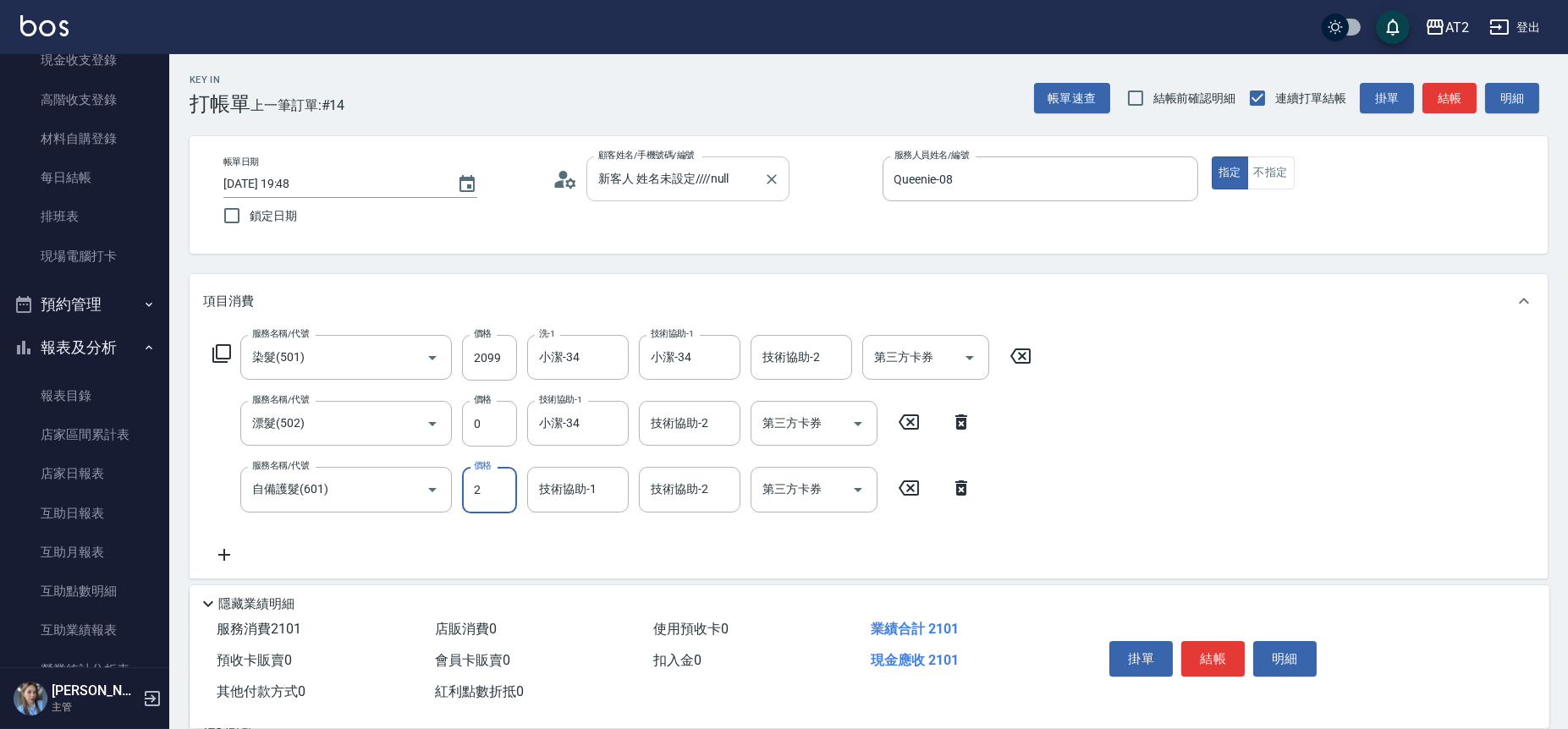
type input "20"
type input "220"
type input "2000"
type input "400"
type input "2000"
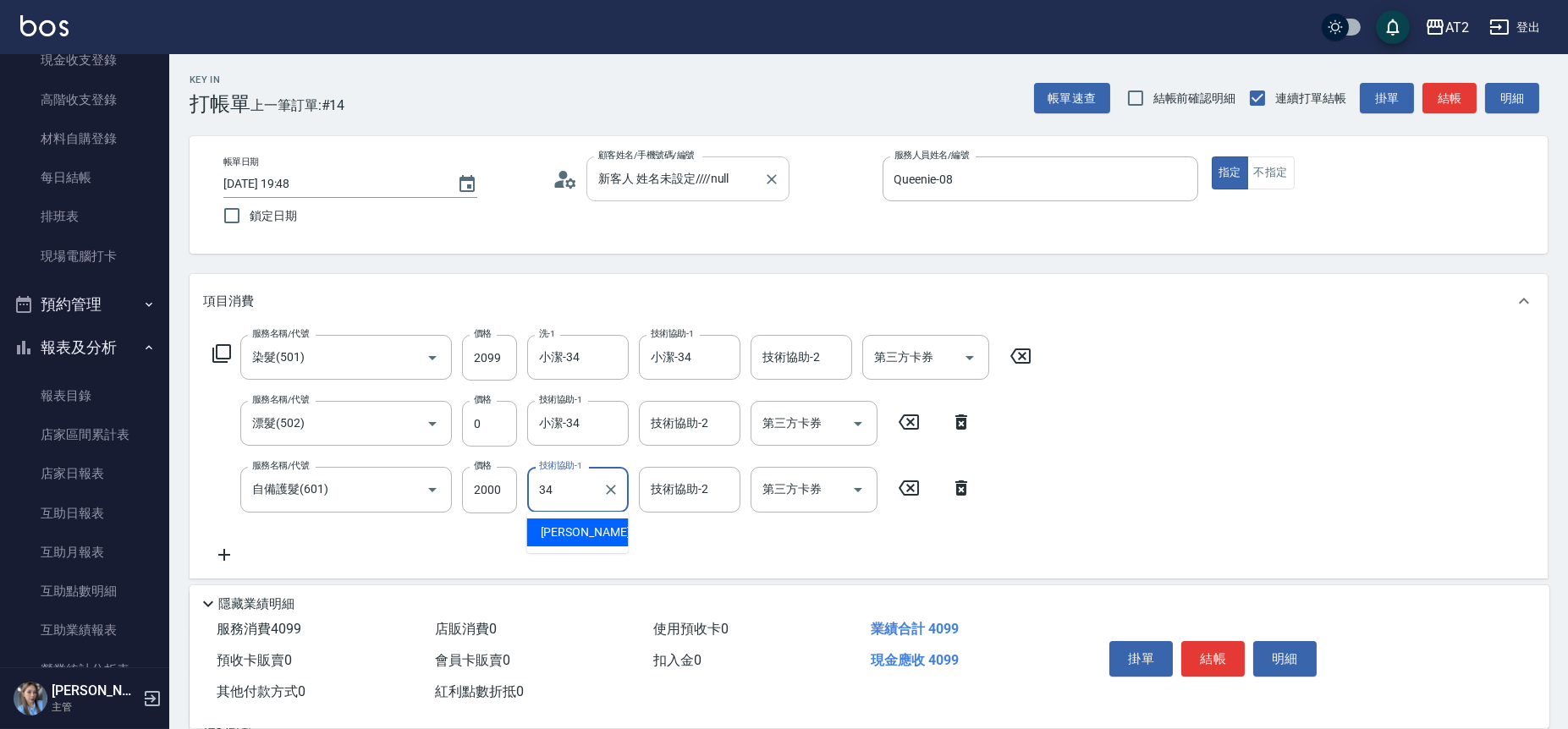
type input "小潔-34"
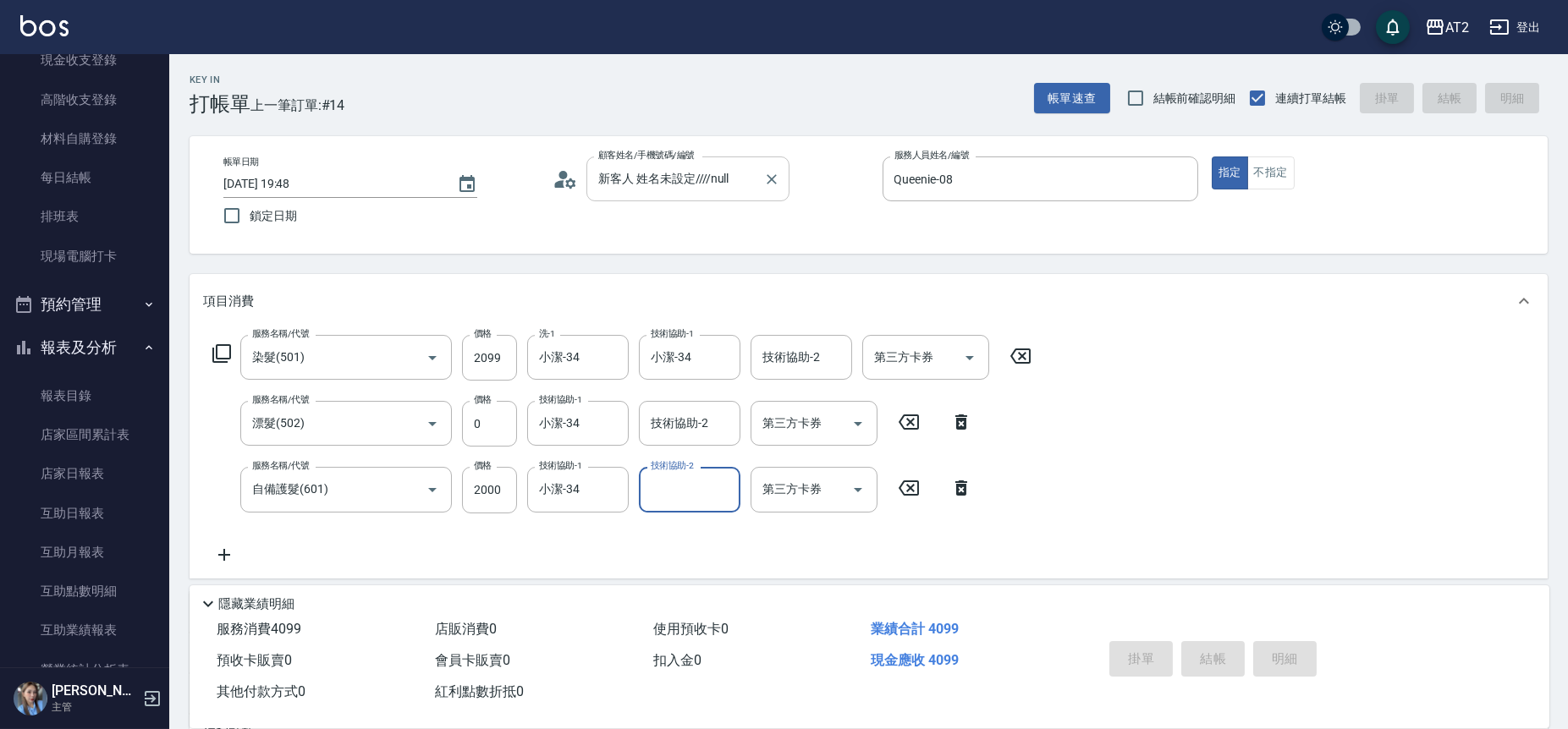
type input "0"
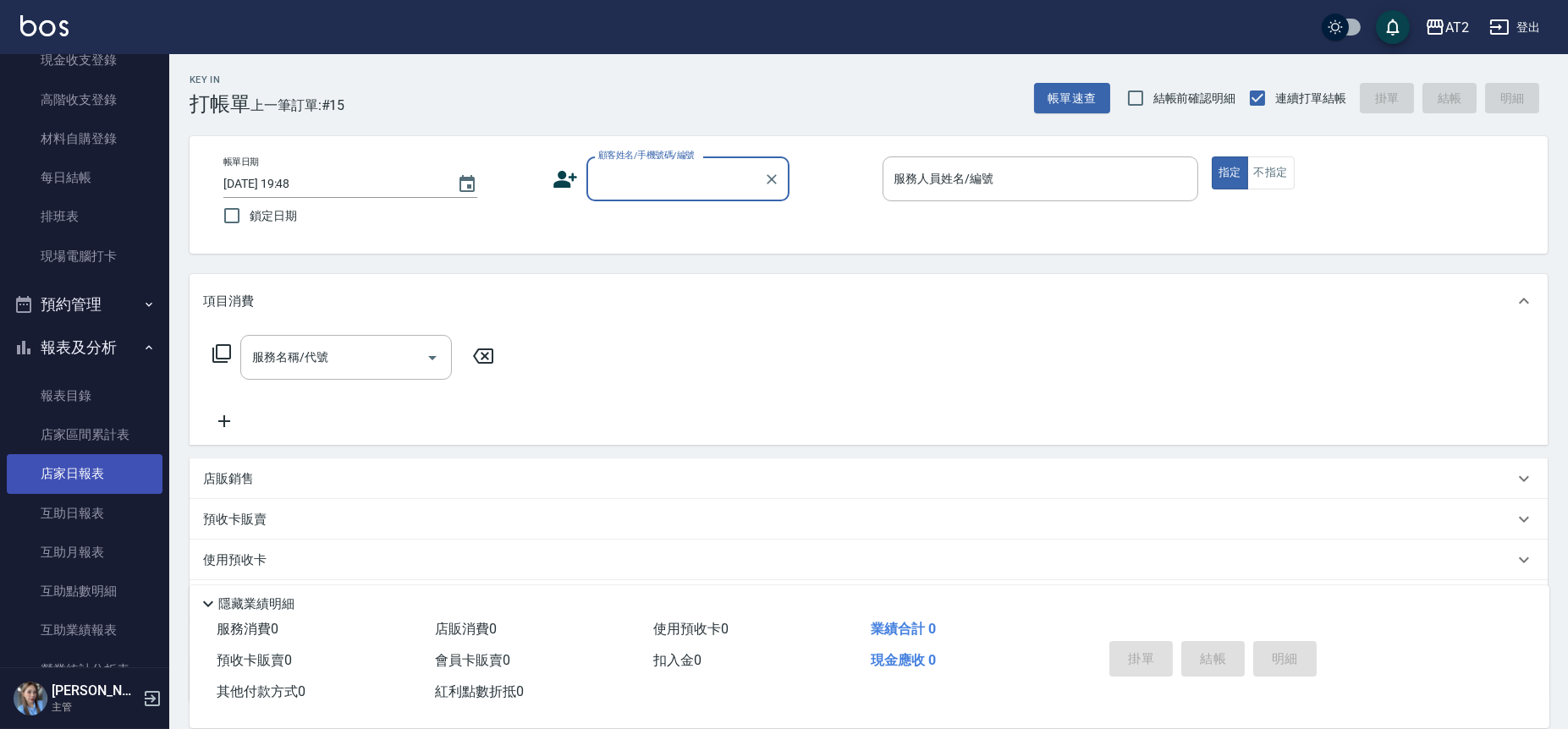
click at [109, 470] on link "店家日報表" at bounding box center [84, 473] width 155 height 39
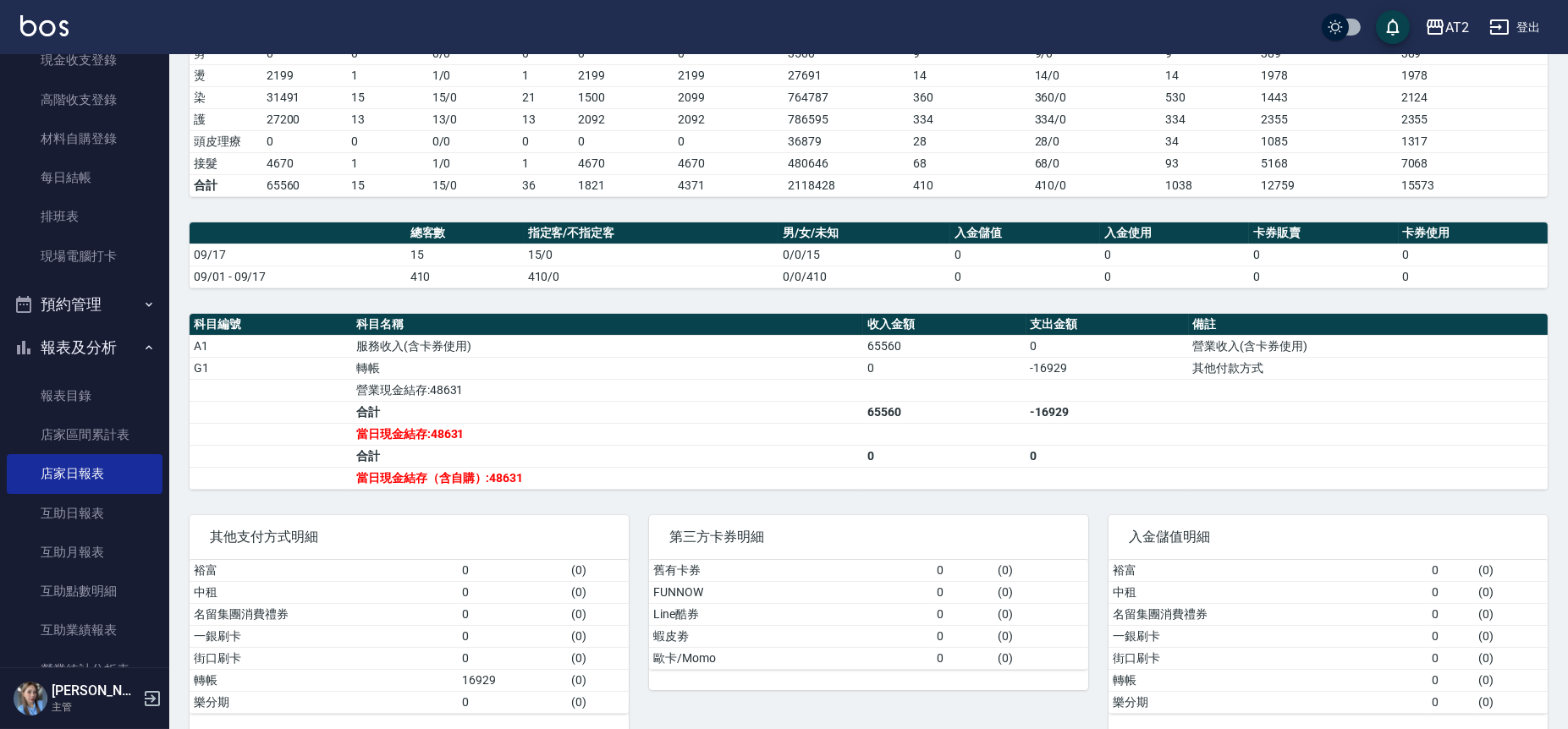
scroll to position [322, 0]
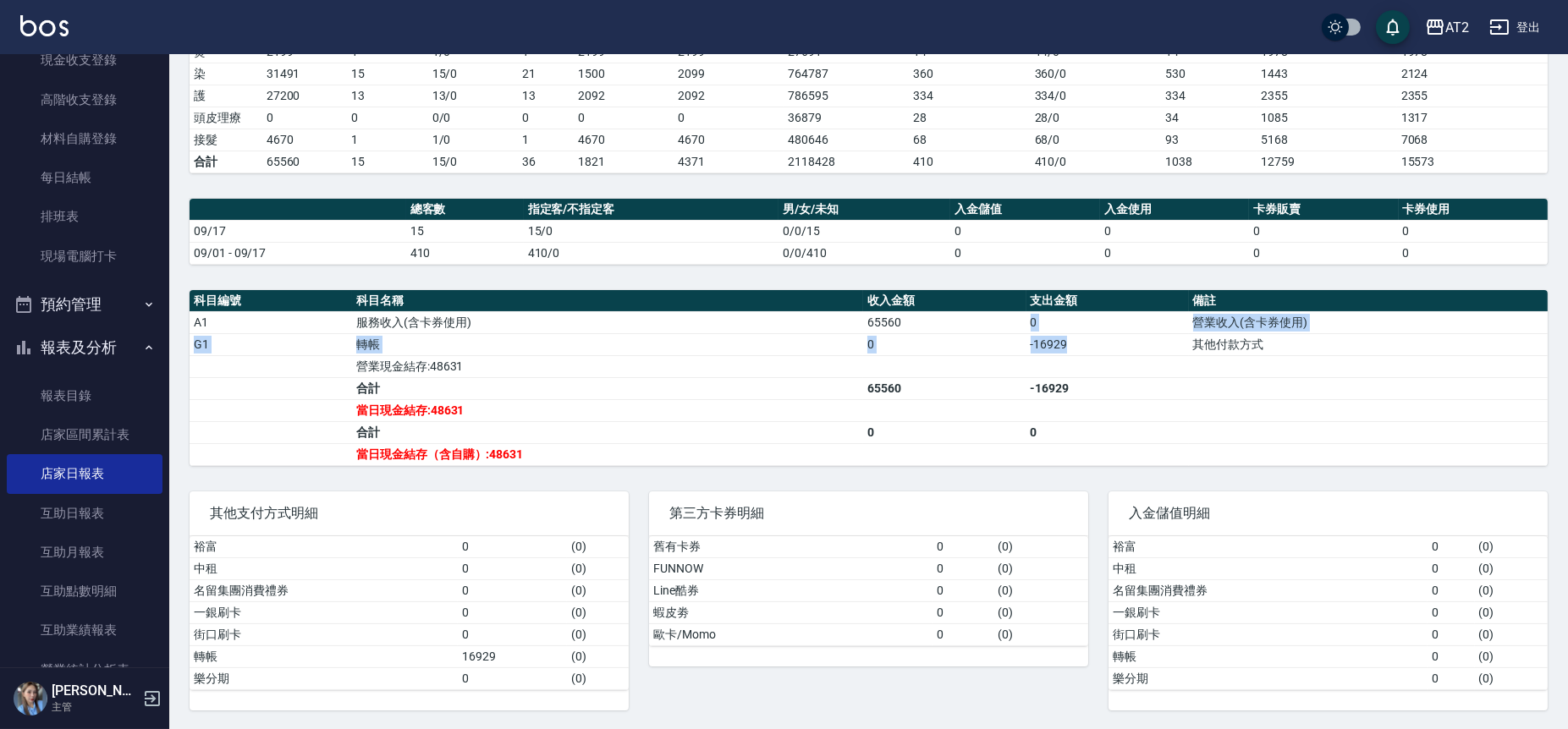
drag, startPoint x: 1077, startPoint y: 325, endPoint x: 1021, endPoint y: 325, distance: 56.0
click at [1021, 325] on tbody "A1 服務收入(含卡券使用) 65560 0 營業收入(含卡券使用) G1 轉帳 0 -16929 其他付款方式 營業現金結存:48631 合計 65560 …" at bounding box center [868, 388] width 1358 height 154
click at [1151, 350] on td "-16929" at bounding box center [1107, 344] width 163 height 22
click at [1201, 385] on td "a dense table" at bounding box center [1368, 388] width 359 height 22
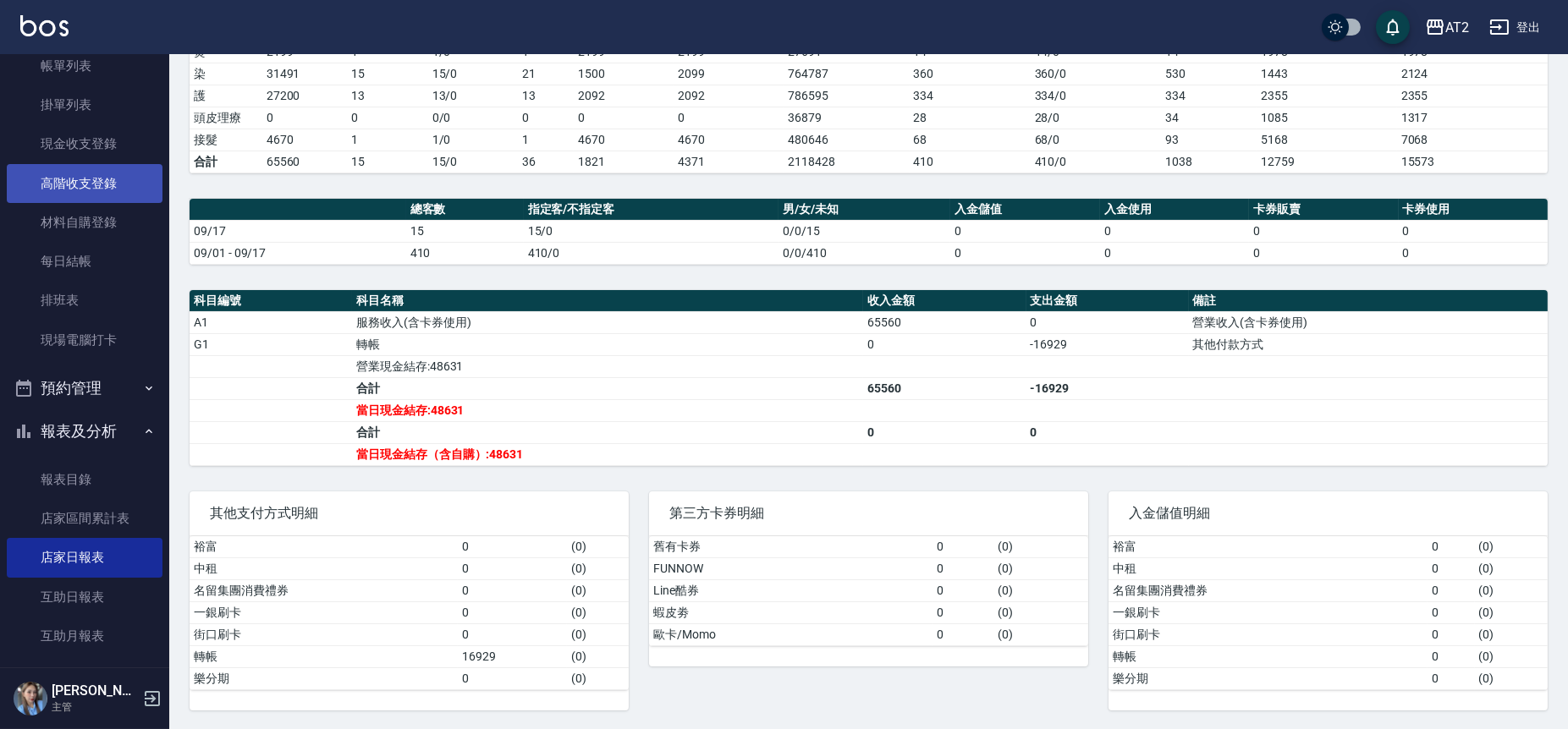
scroll to position [0, 0]
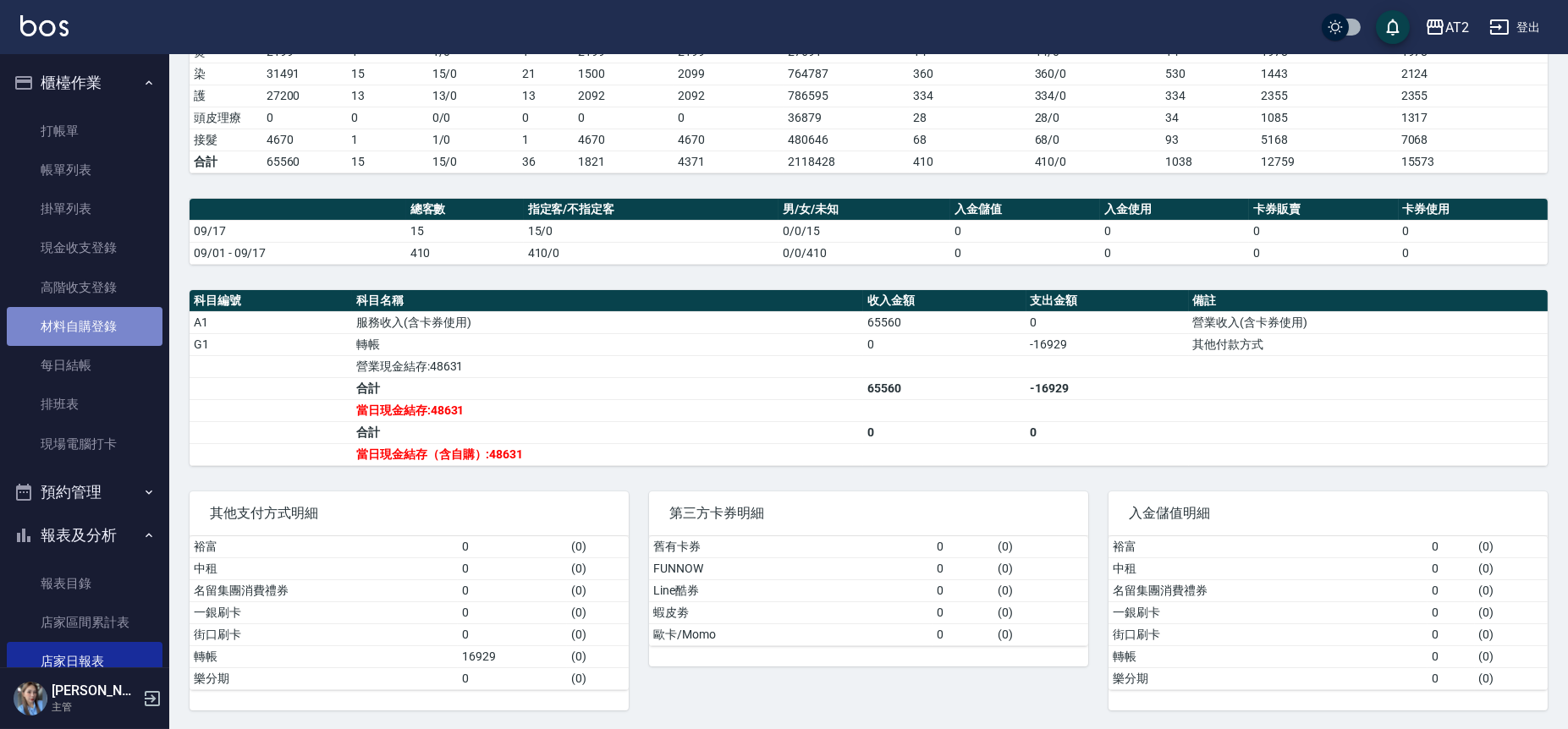
click at [97, 322] on link "材料自購登錄" at bounding box center [84, 326] width 155 height 39
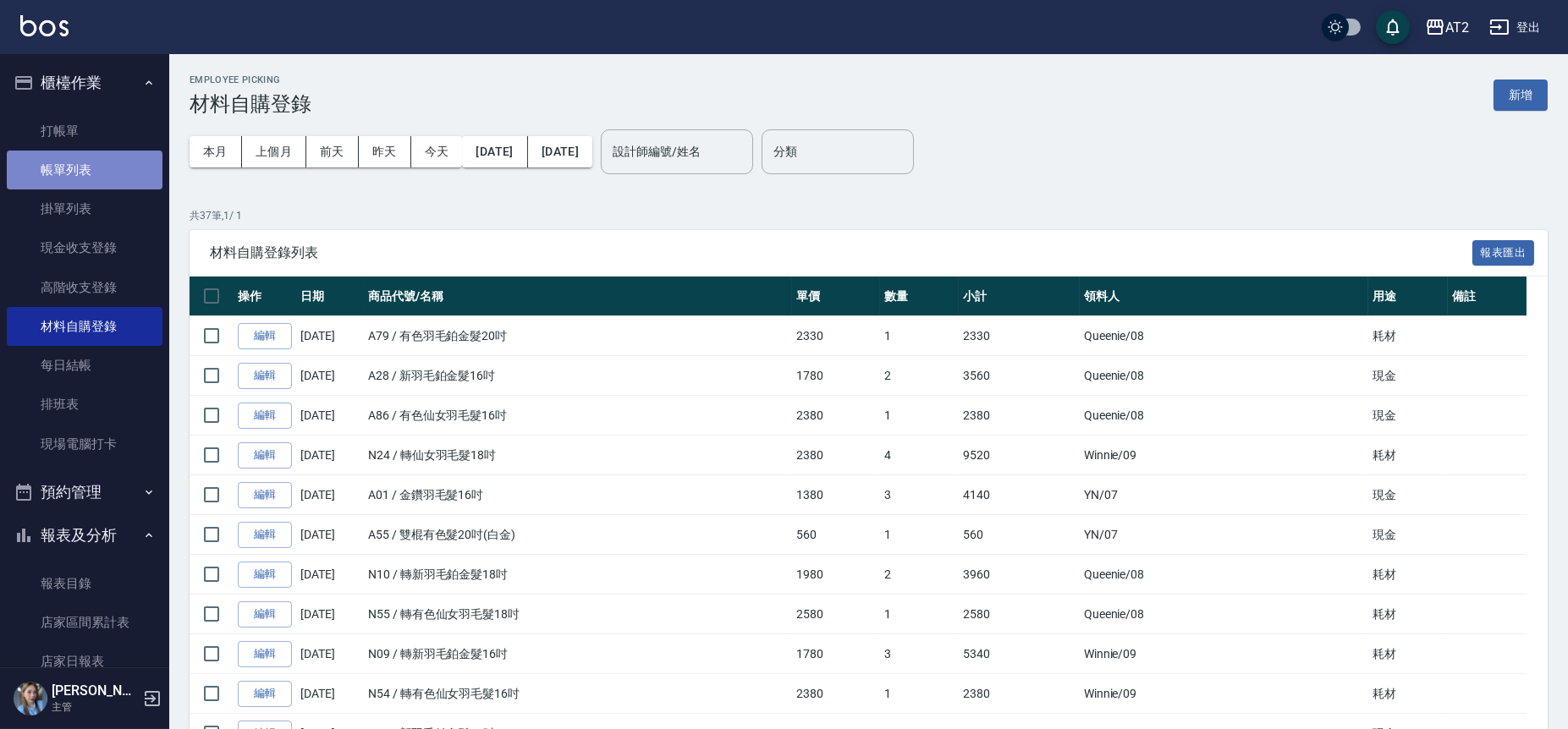
click at [90, 180] on link "帳單列表" at bounding box center [84, 170] width 155 height 39
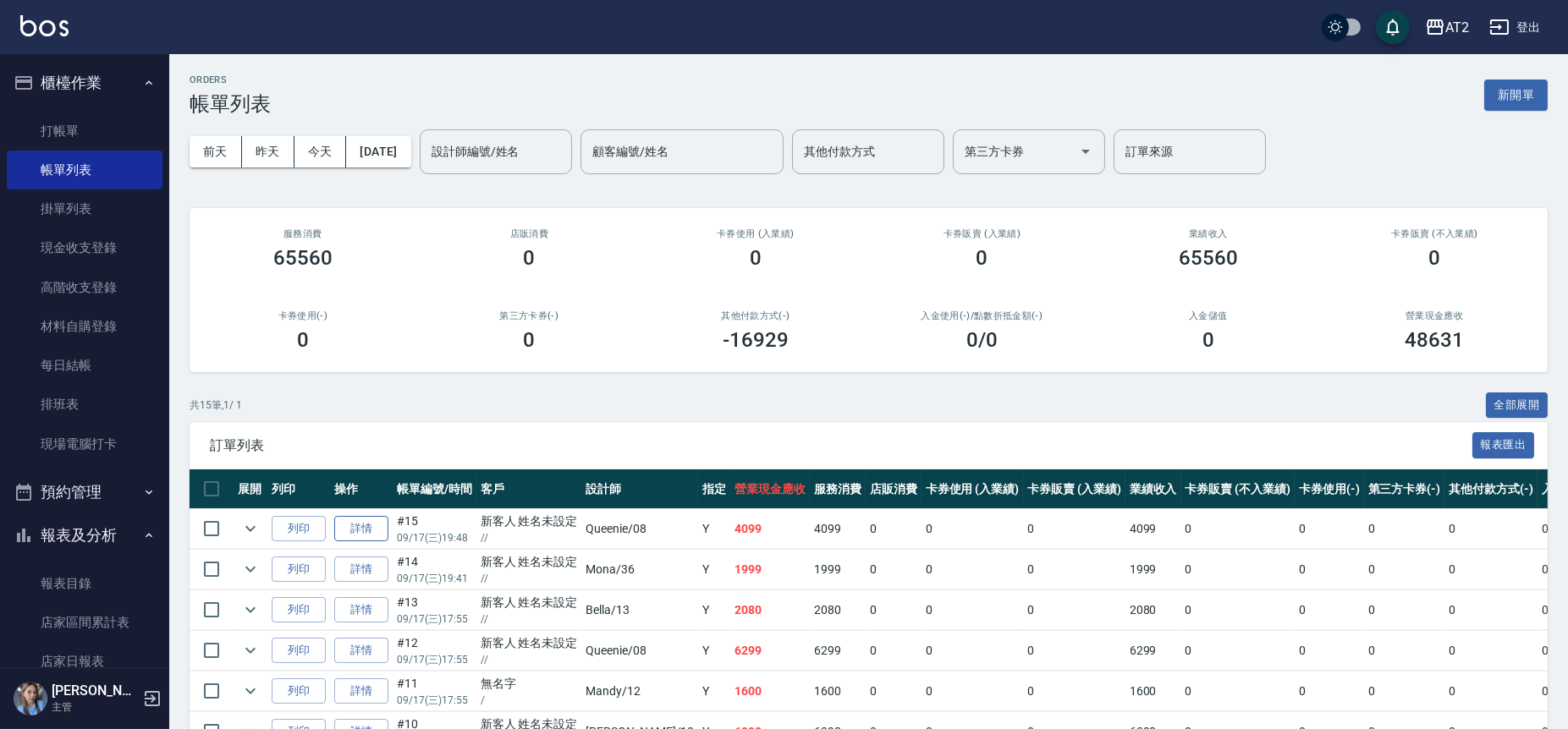
click at [376, 526] on link "詳情" at bounding box center [361, 529] width 54 height 27
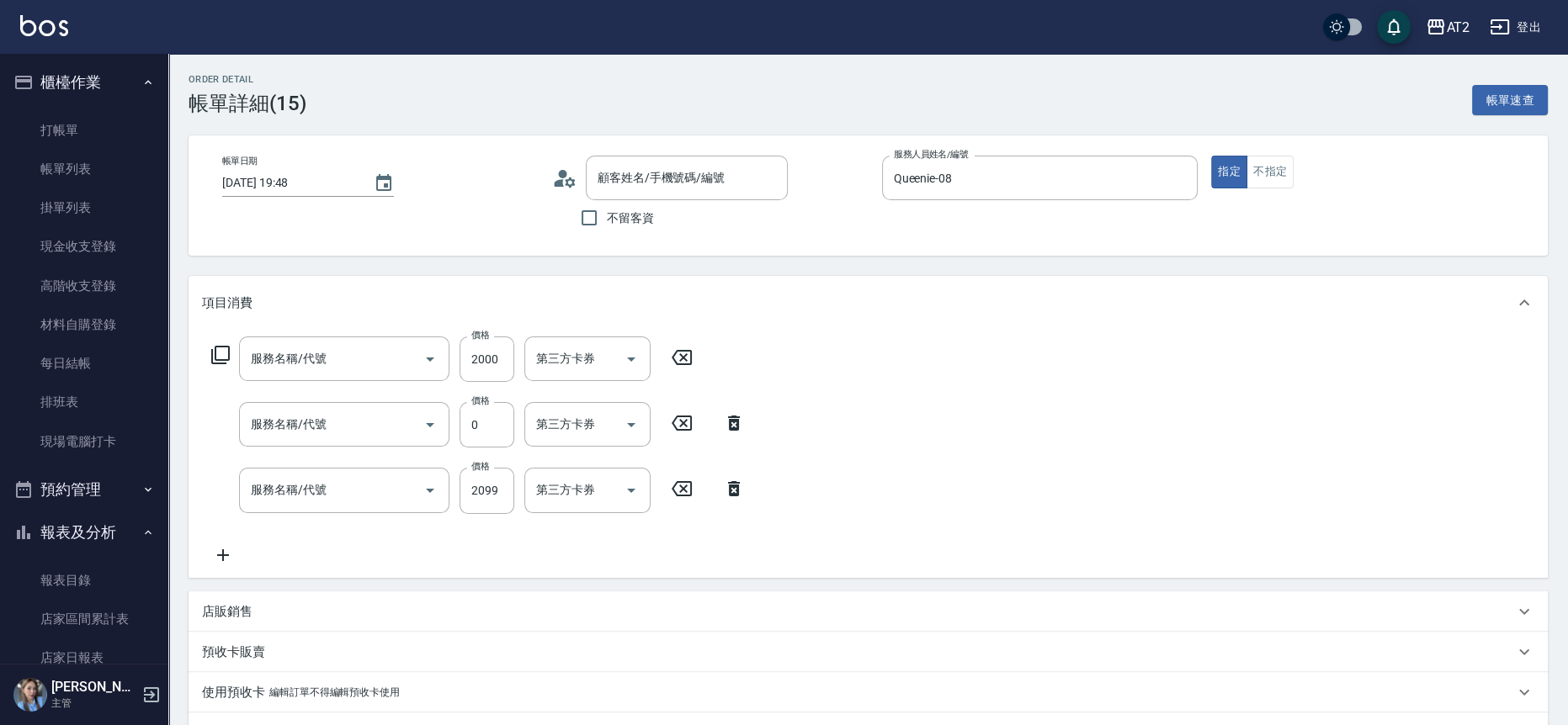
type input "[DATE] 19:48"
type input "Queenie-08"
type input "400"
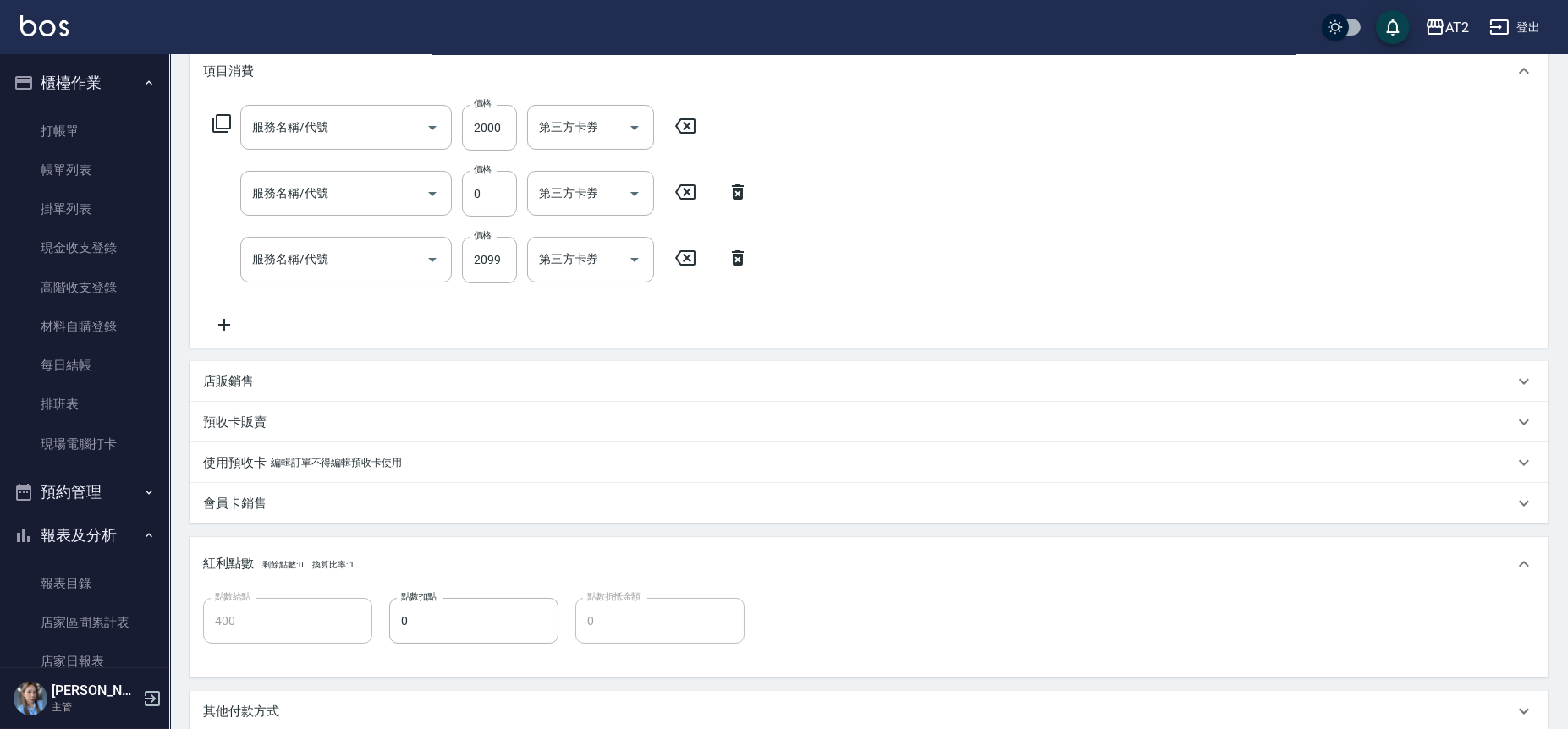
type input "自備護髮(601)"
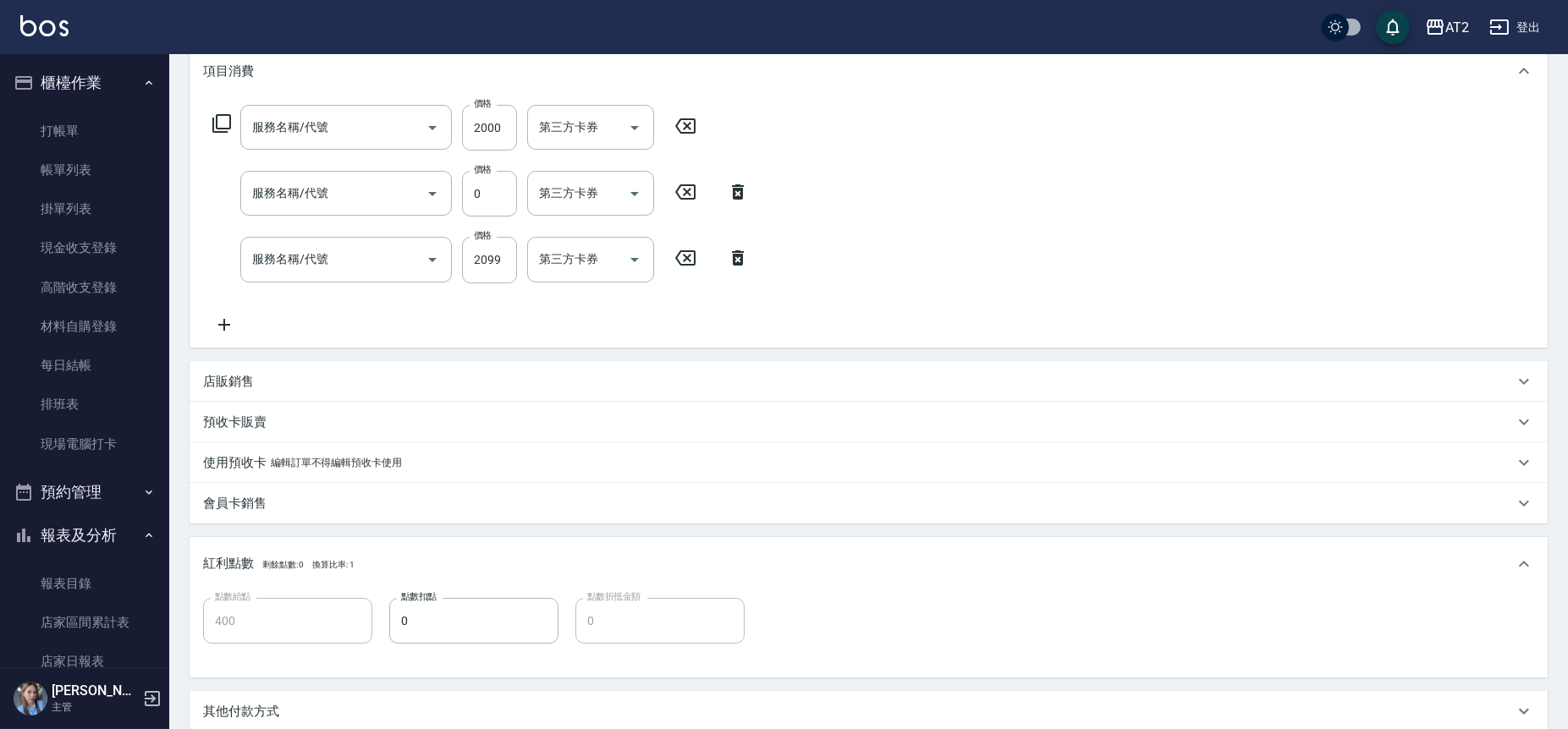
type input "漂髮(502)"
type input "染髮(501)"
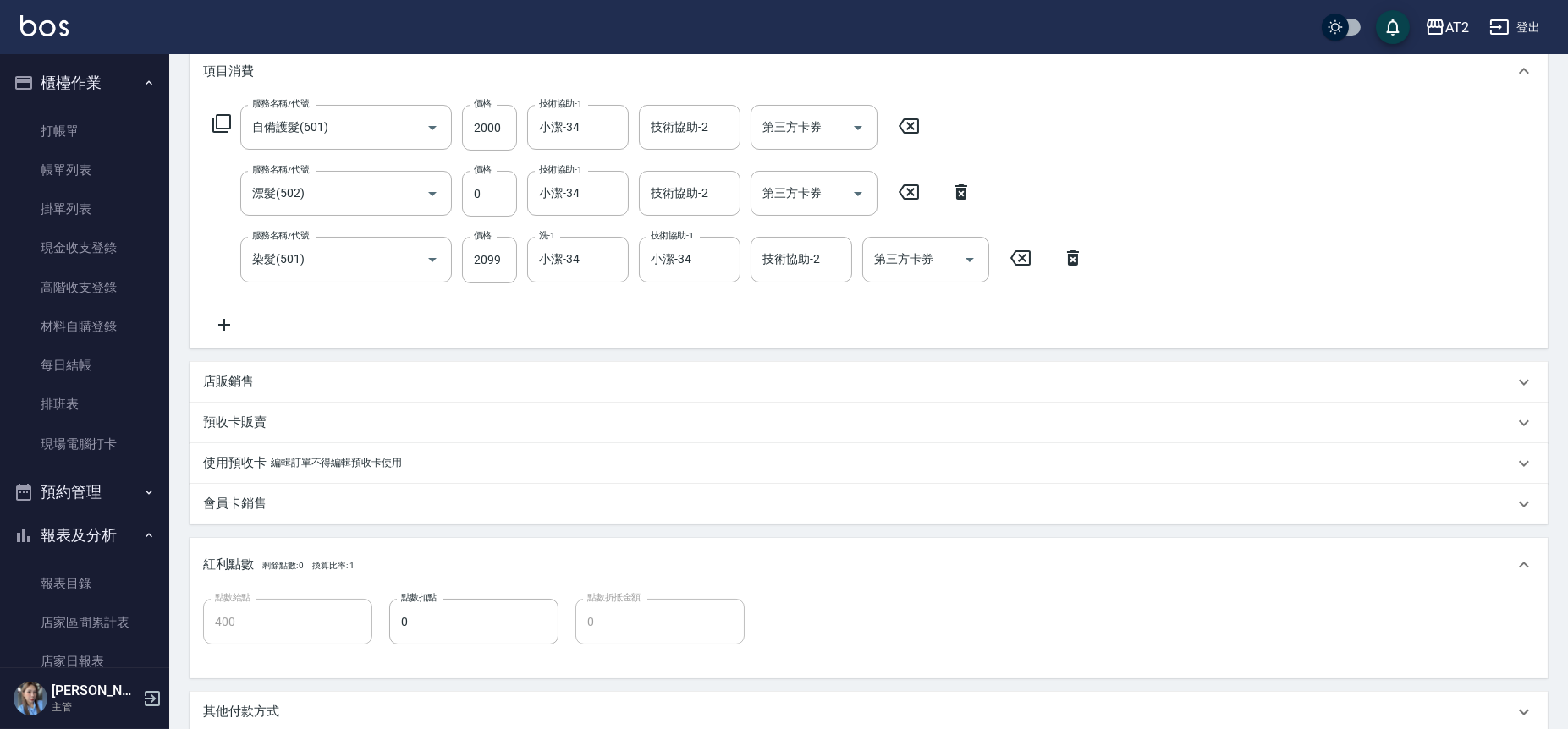
type input "新客人 姓名未設定////null"
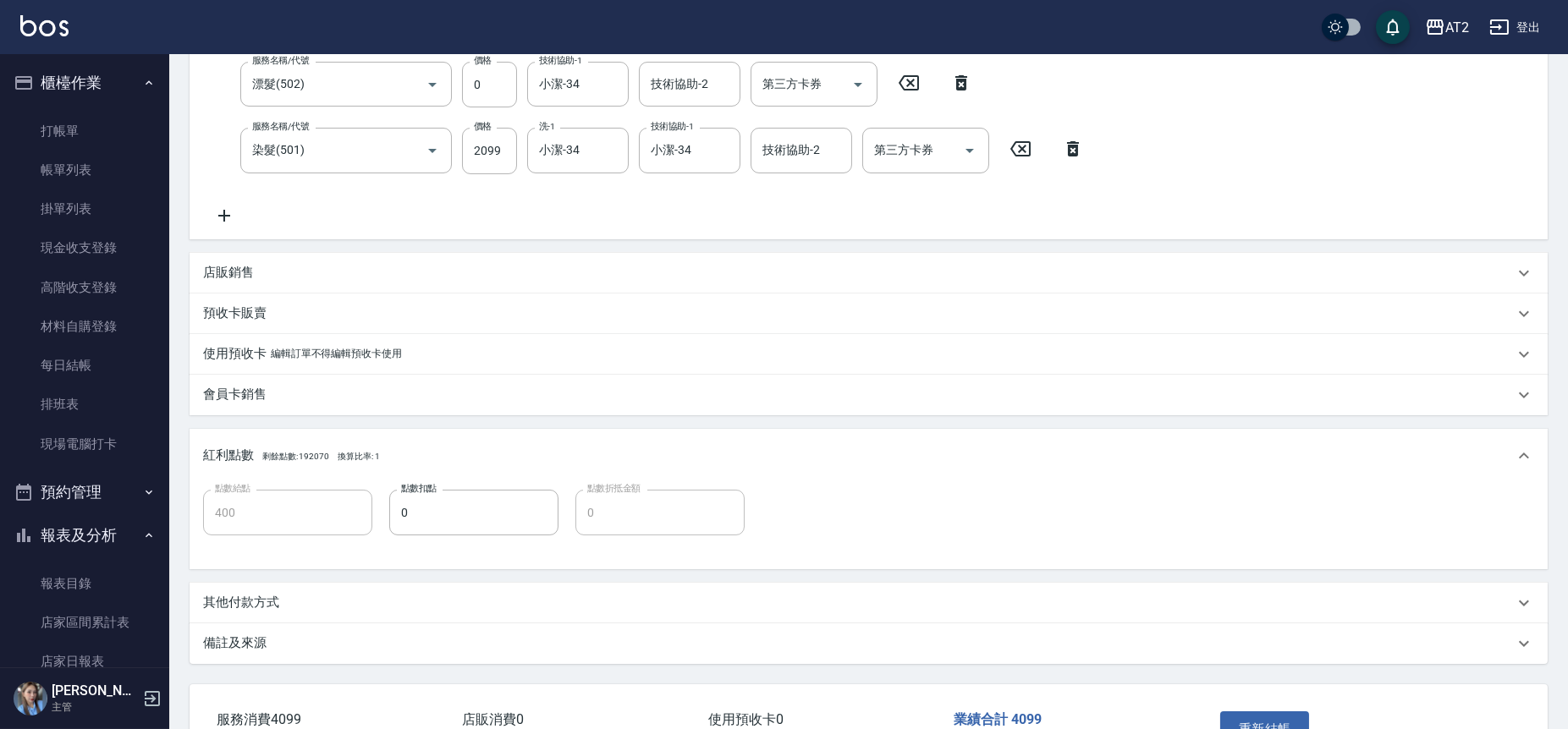
scroll to position [458, 0]
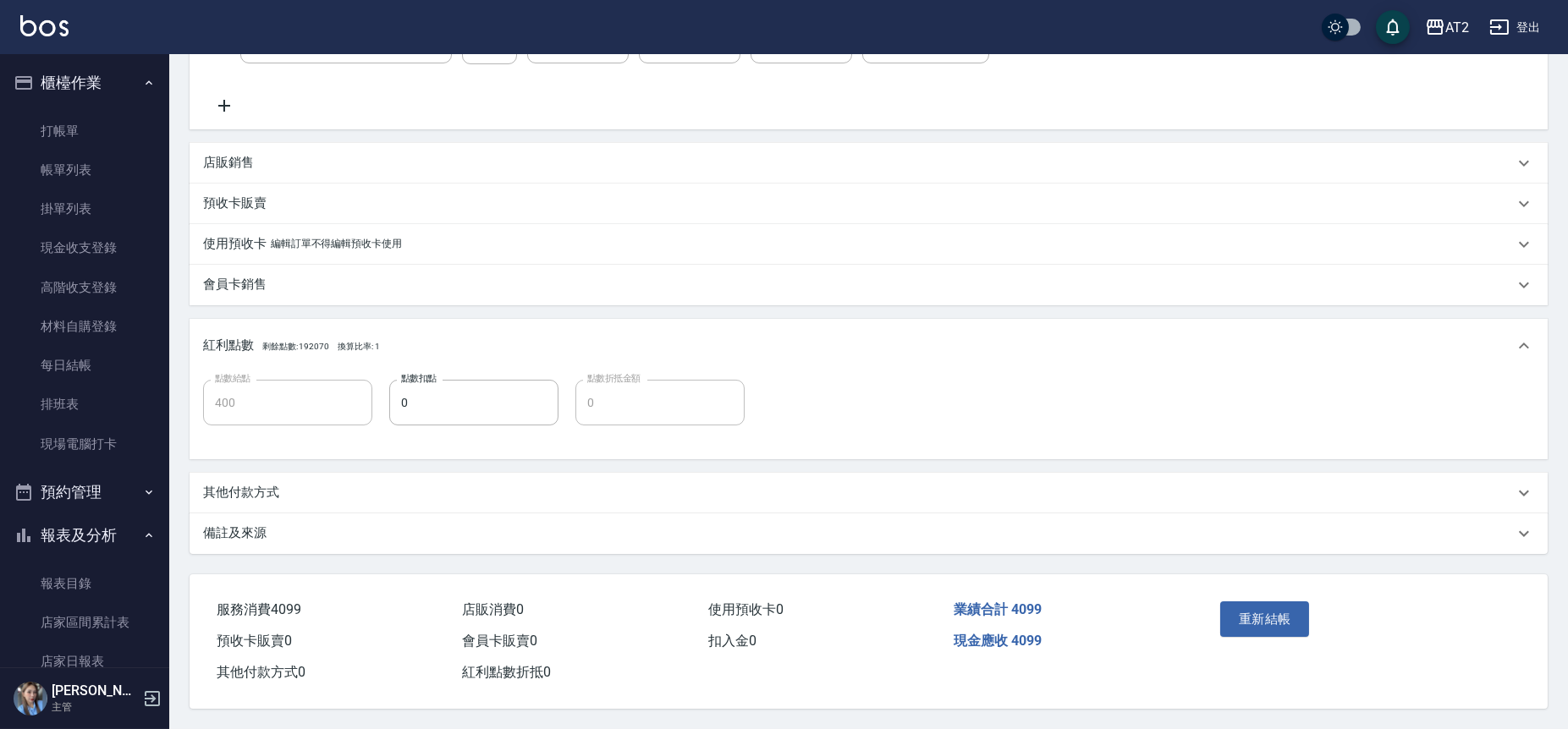
click at [352, 487] on div "其他付款方式" at bounding box center [858, 492] width 1310 height 17
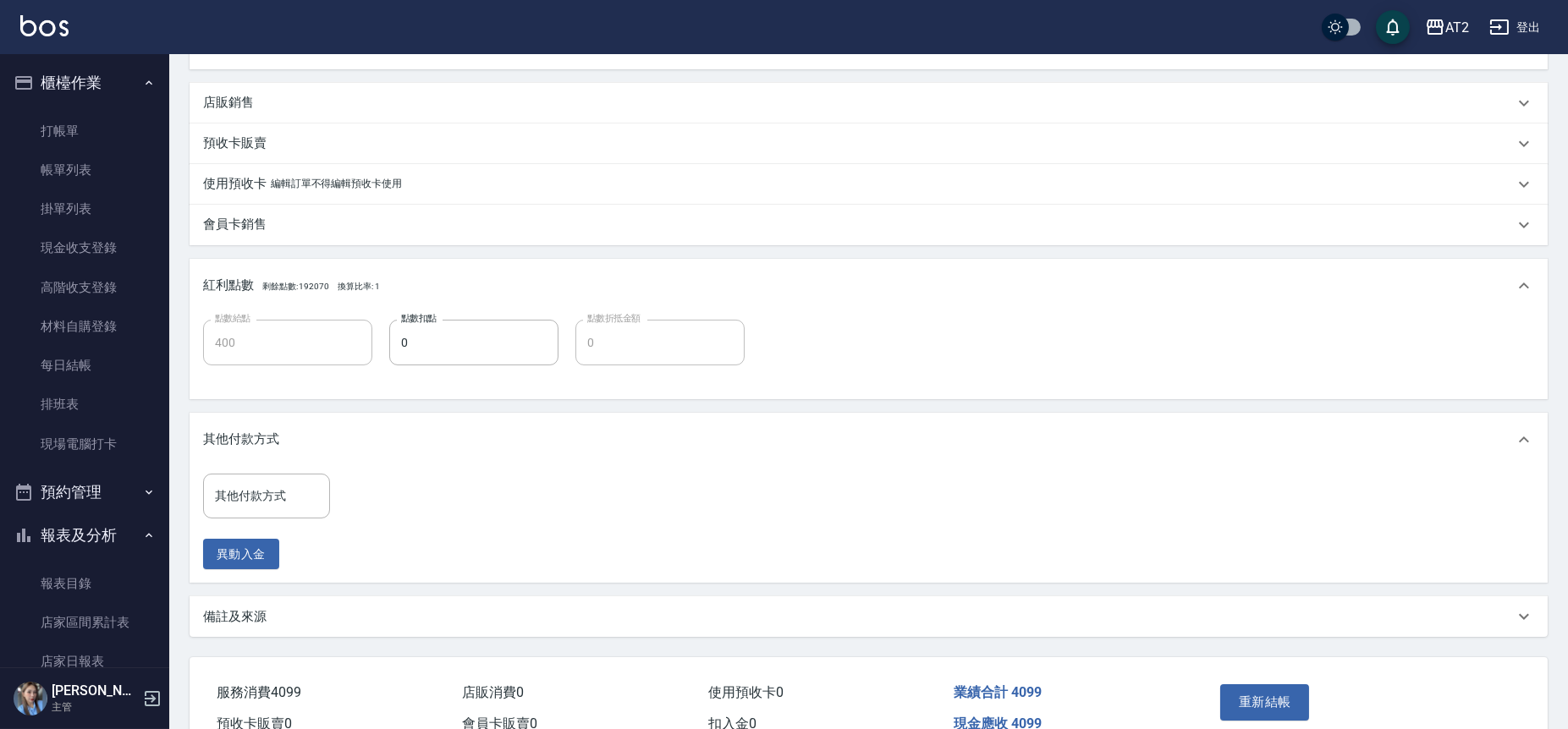
scroll to position [600, 0]
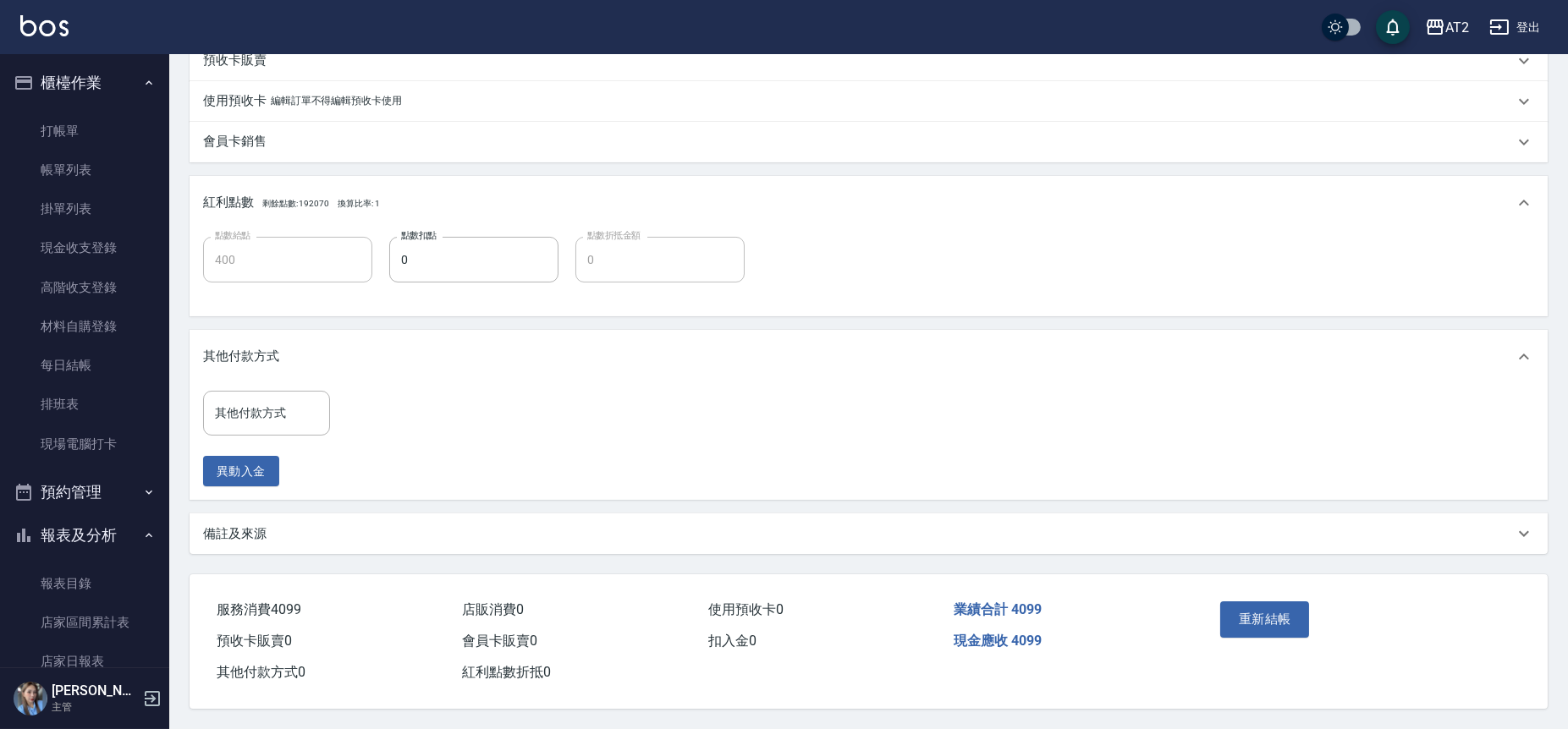
click at [269, 412] on input "其他付款方式" at bounding box center [266, 413] width 111 height 29
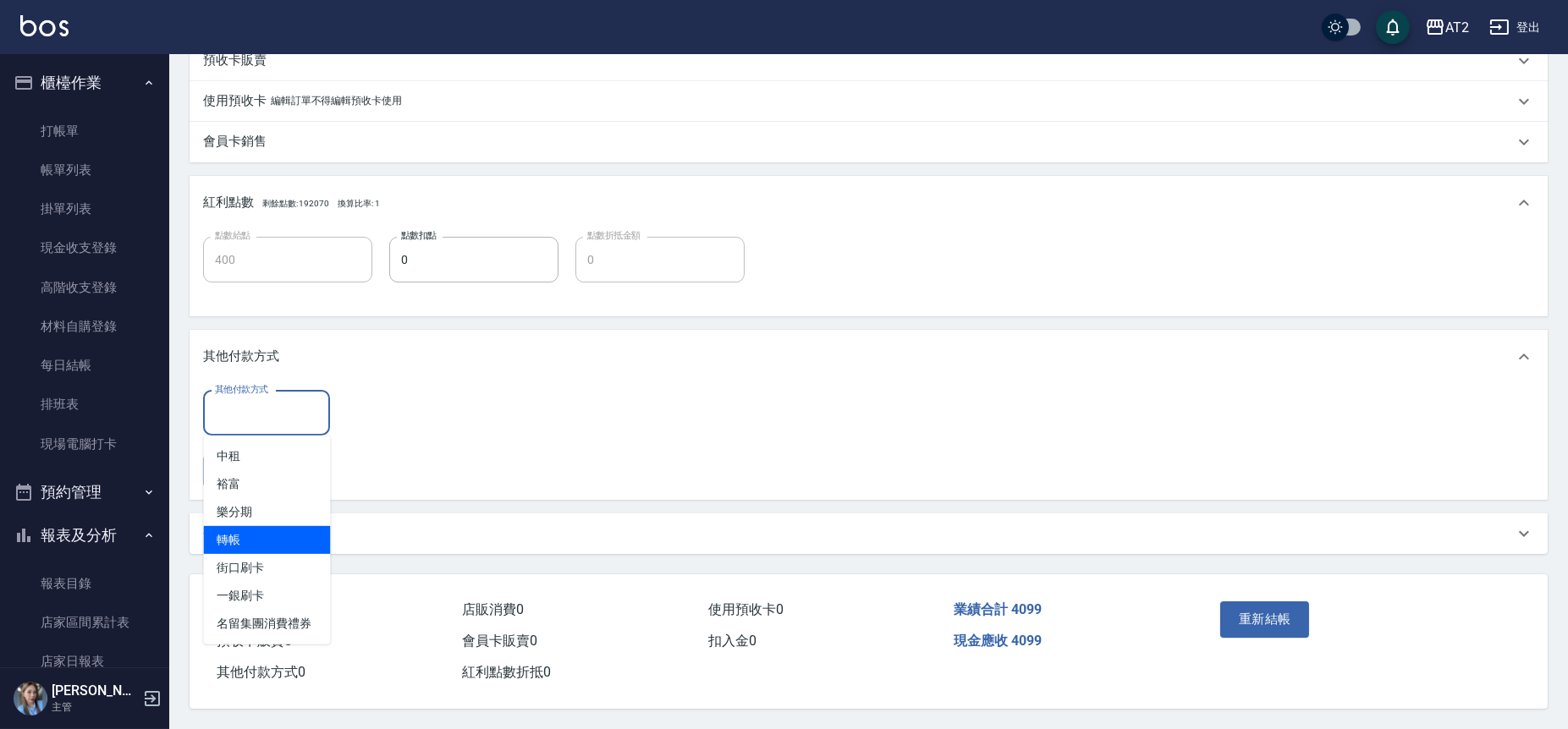
click at [268, 526] on span "轉帳" at bounding box center [267, 540] width 127 height 28
type input "轉帳"
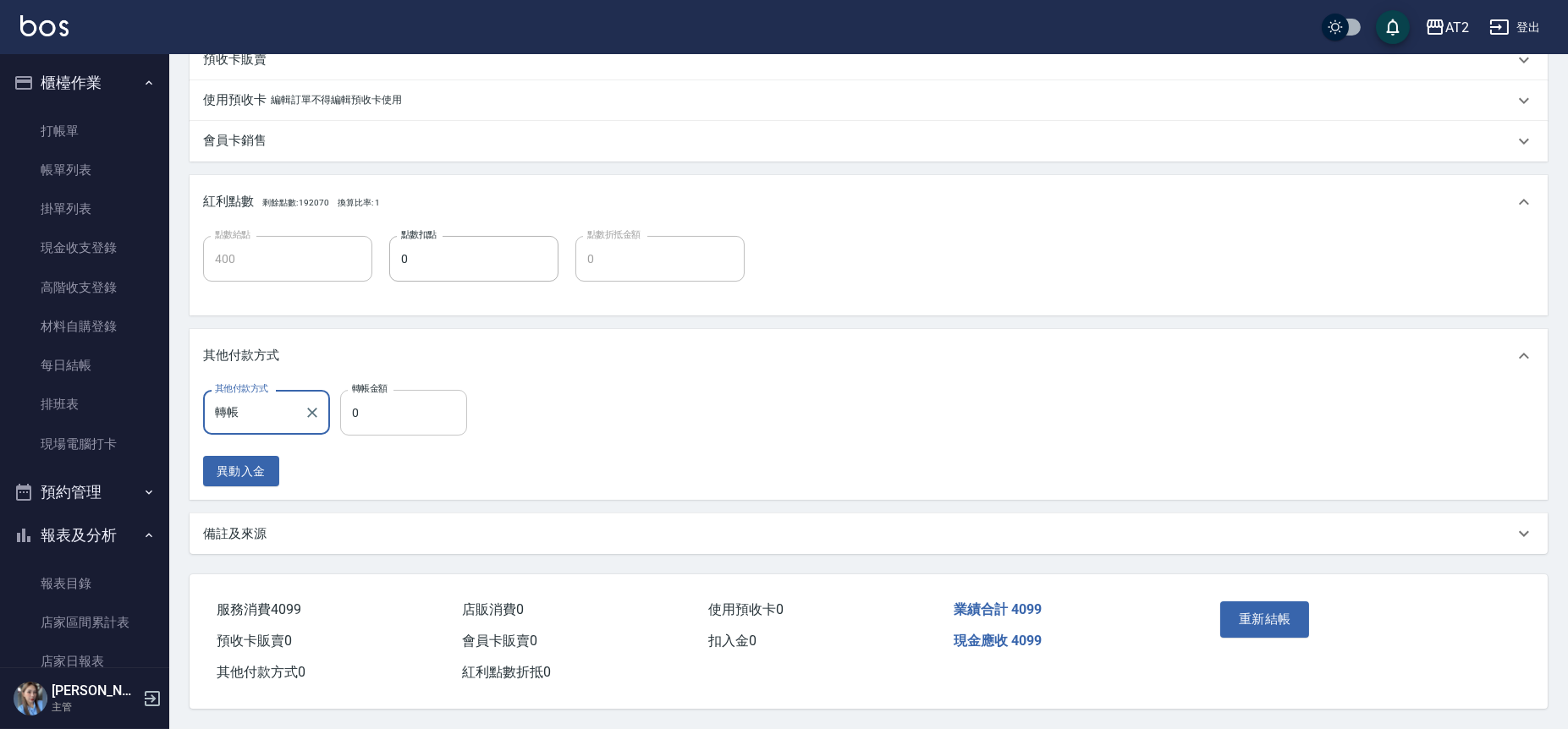
click at [374, 415] on input "0" at bounding box center [404, 413] width 127 height 46
type input "20"
type input "380"
type input "2000"
type input "200"
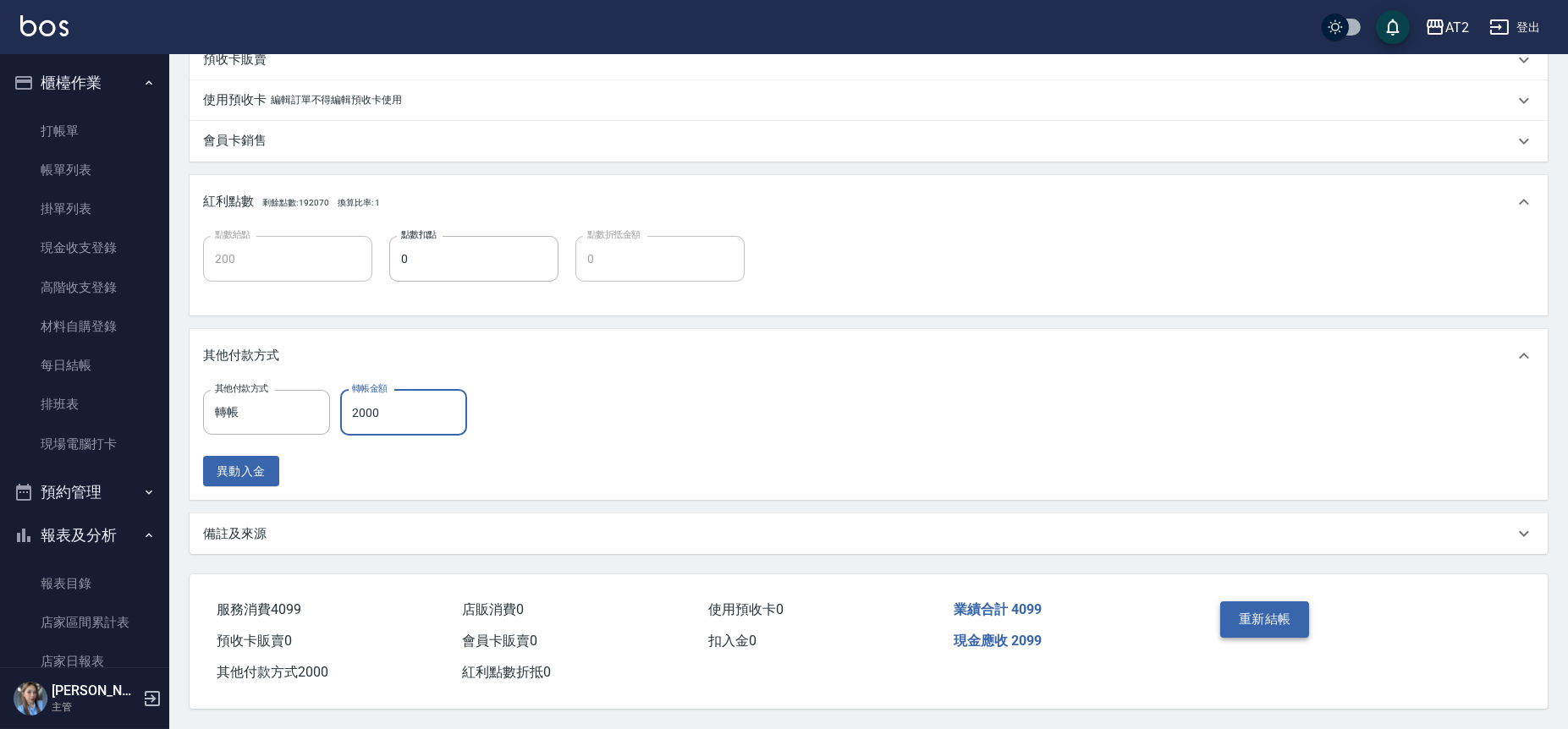
type input "2000"
click at [1279, 621] on button "重新結帳" at bounding box center [1265, 619] width 90 height 36
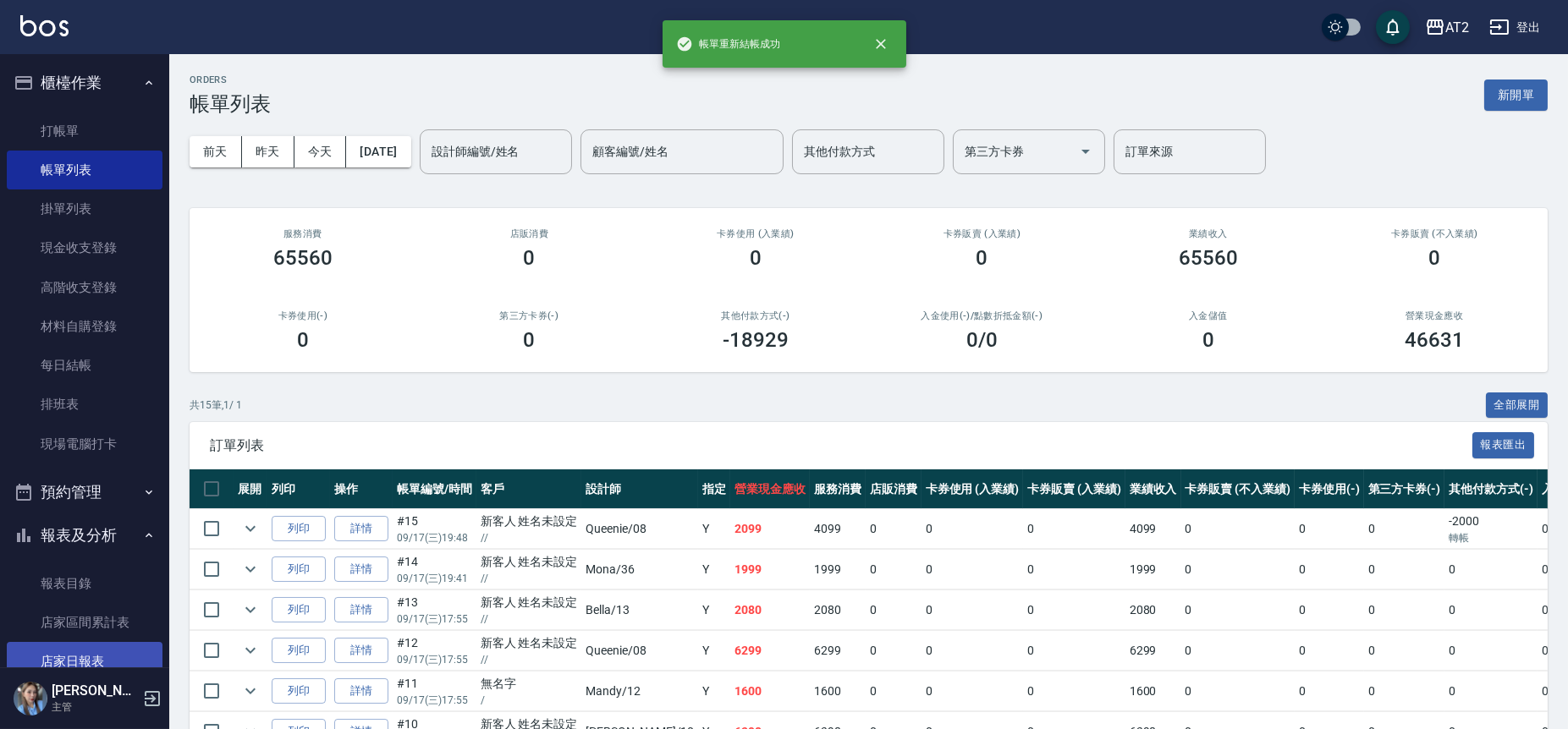
click at [102, 642] on link "店家日報表" at bounding box center [84, 661] width 155 height 39
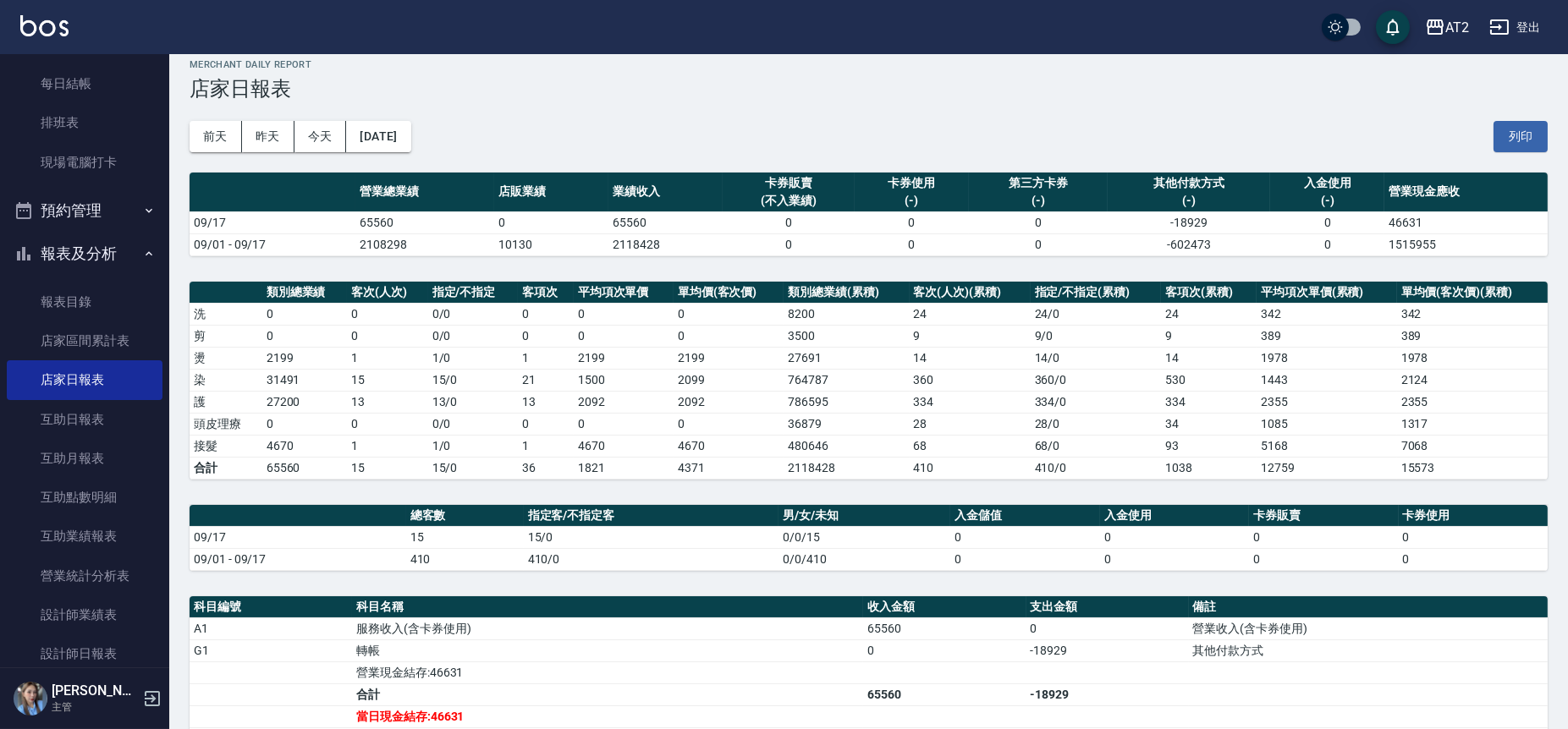
scroll to position [21, 0]
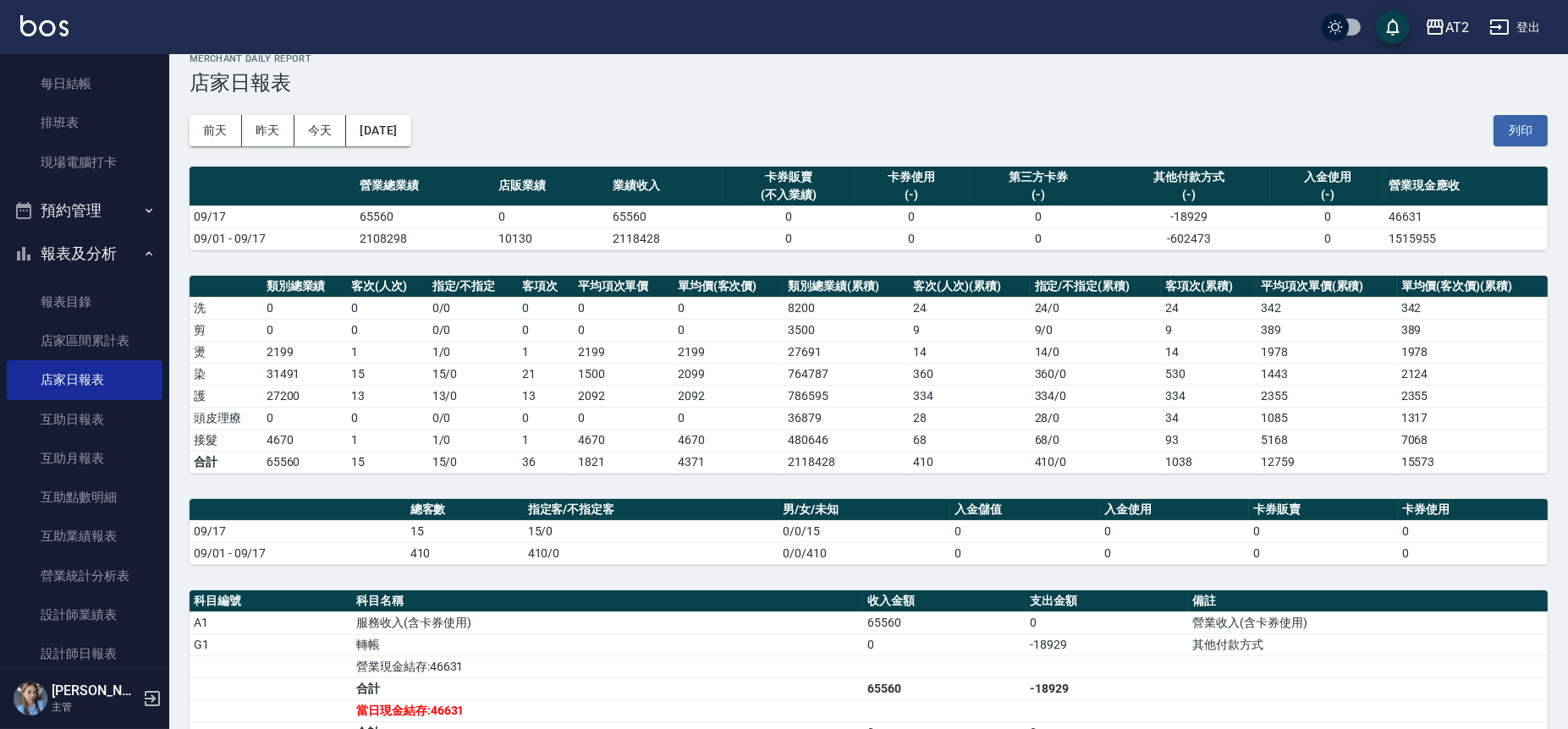
click at [170, 381] on div "AT2 [DATE] 店家日報表 列印時間： [DATE][PHONE_NUMBER]:51 Merchant Daily Report 店家日報表 [DAT…" at bounding box center [868, 532] width 1399 height 998
click at [150, 401] on link "互助日報表" at bounding box center [84, 419] width 155 height 39
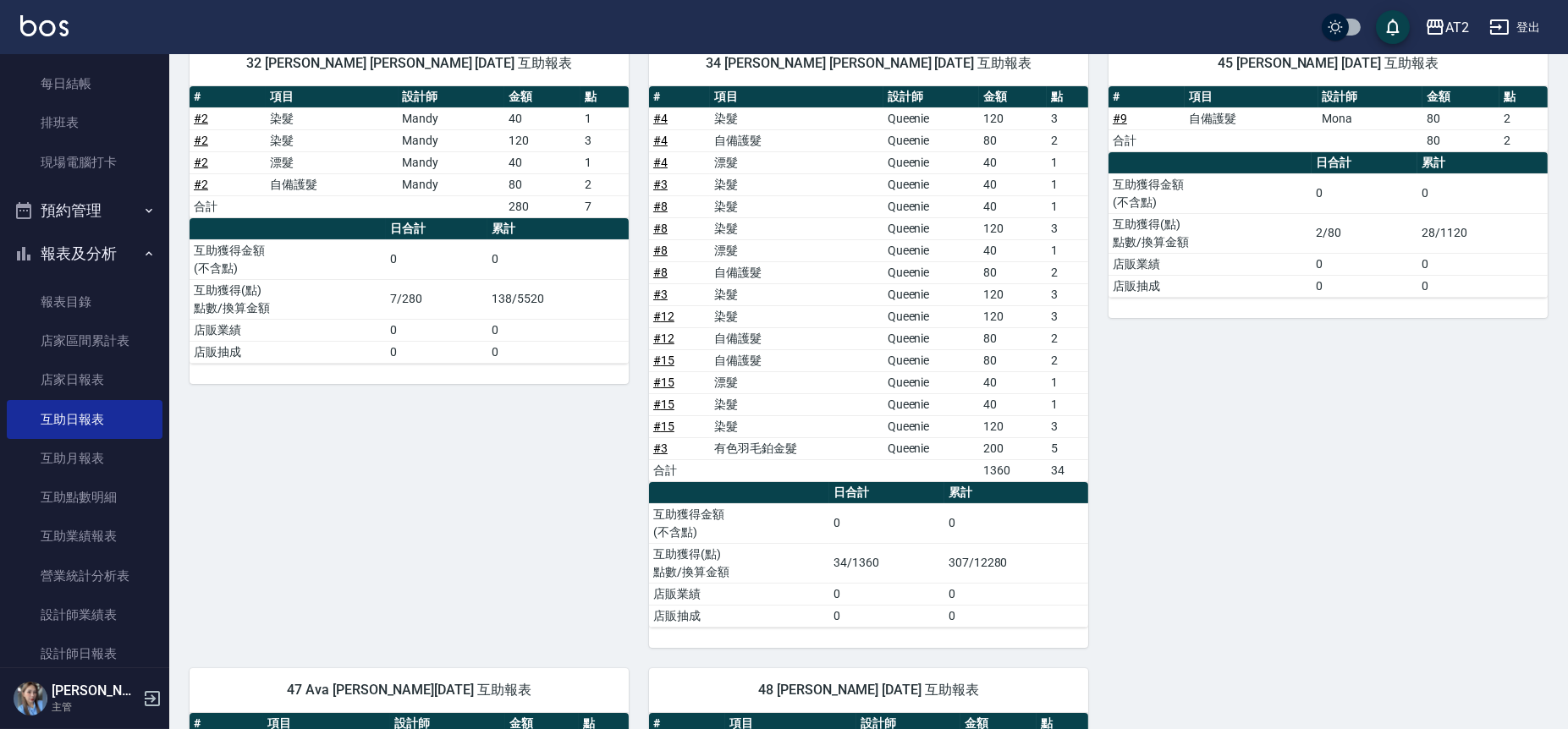
scroll to position [94, 0]
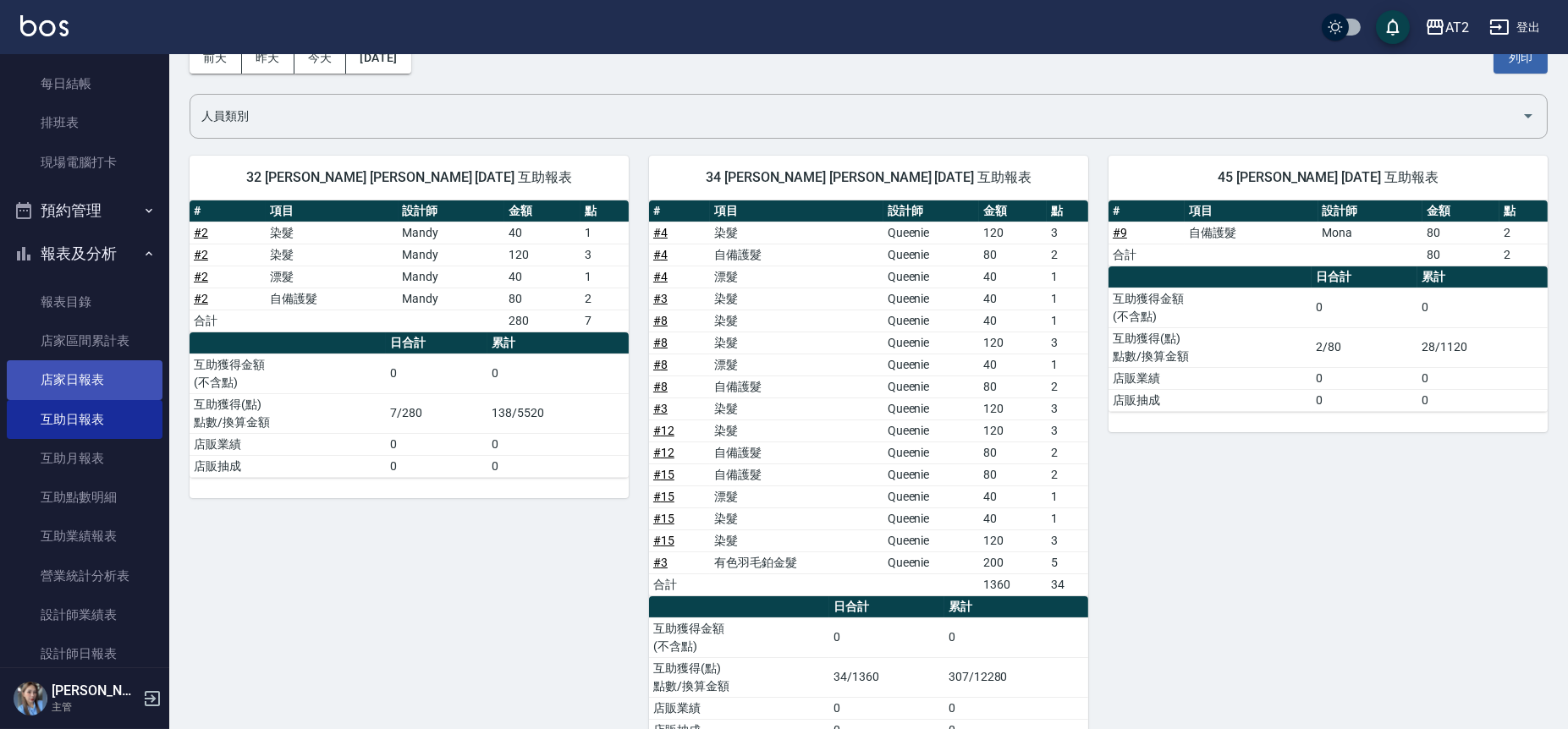
click at [117, 384] on link "店家日報表" at bounding box center [84, 380] width 155 height 39
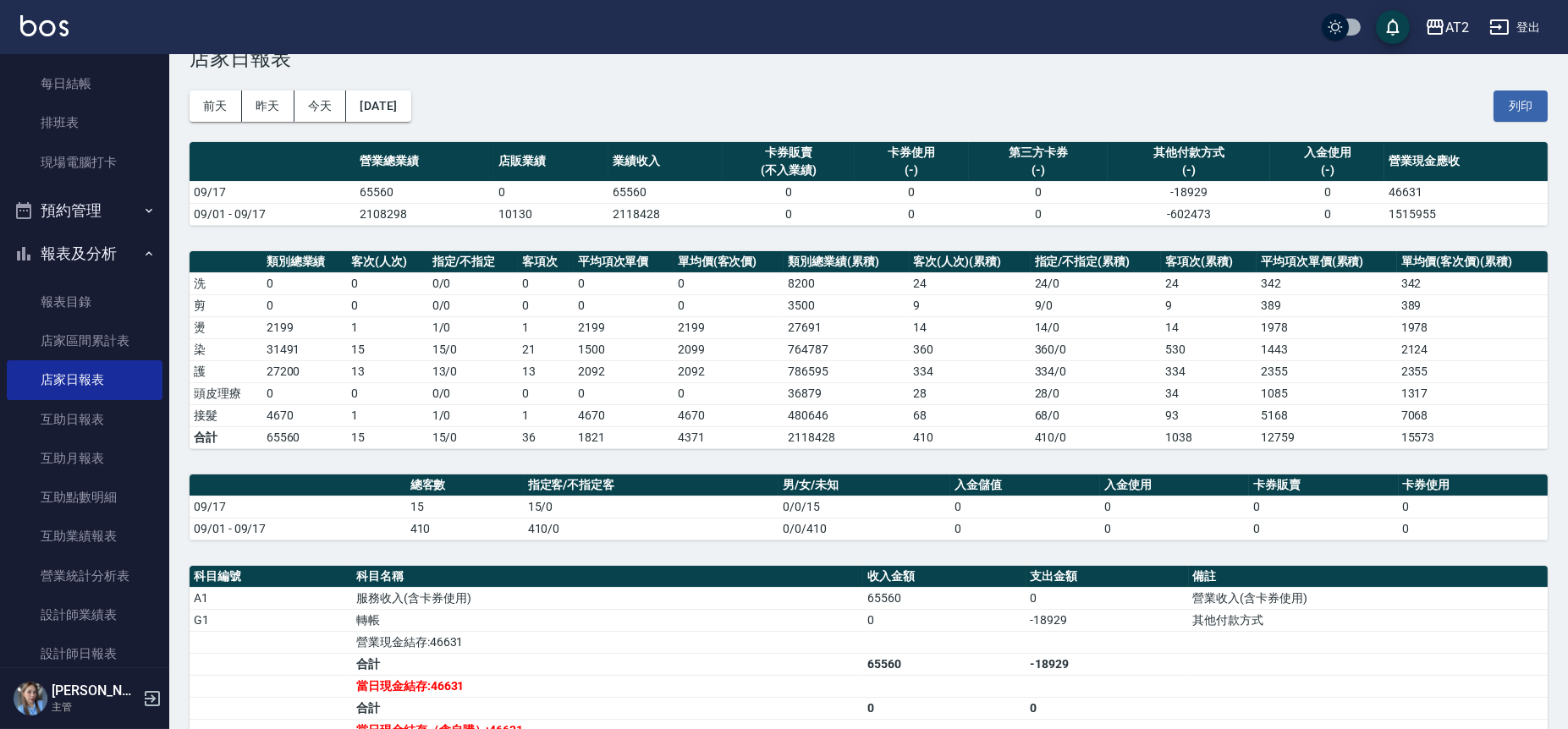
scroll to position [127, 0]
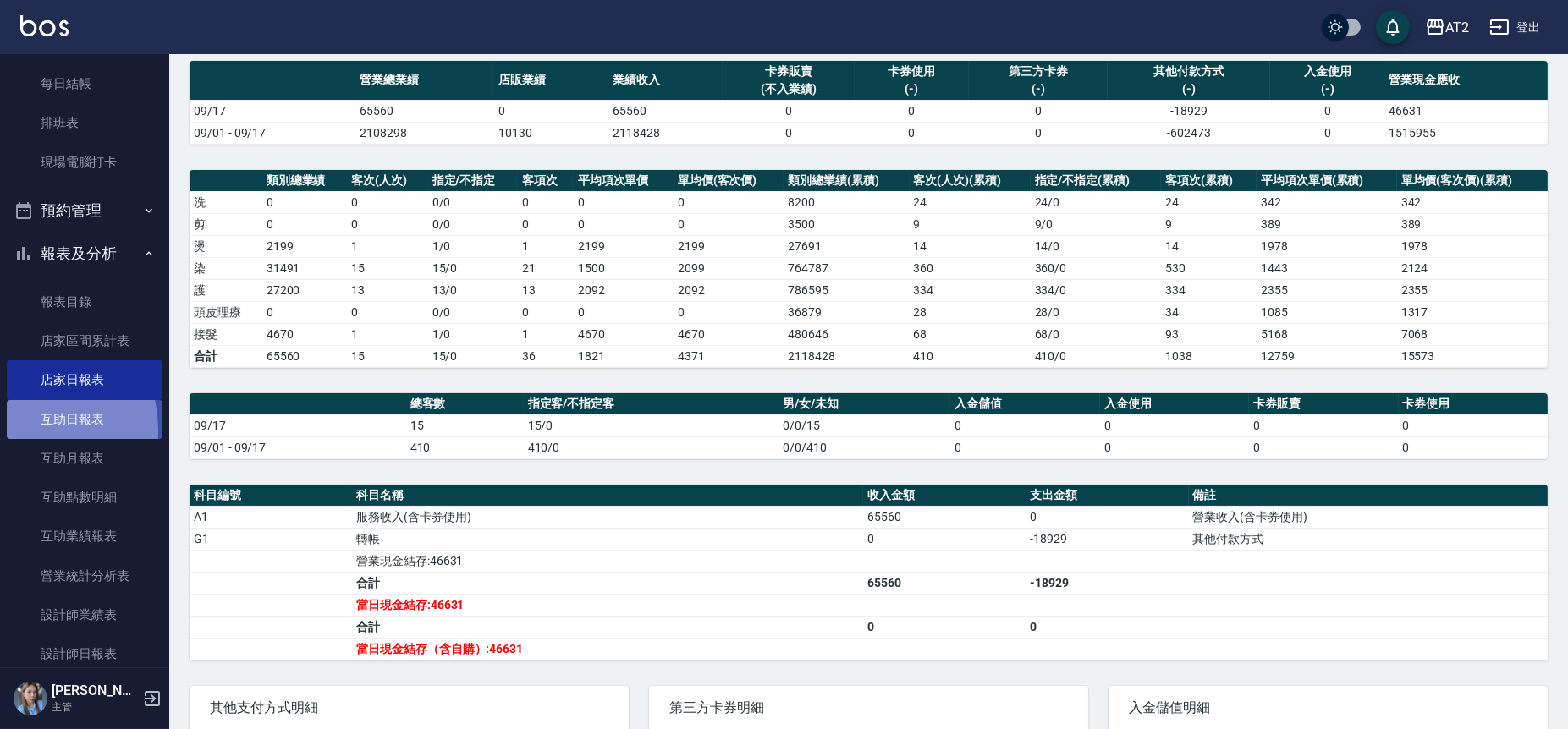
click at [23, 429] on link "互助日報表" at bounding box center [84, 419] width 155 height 39
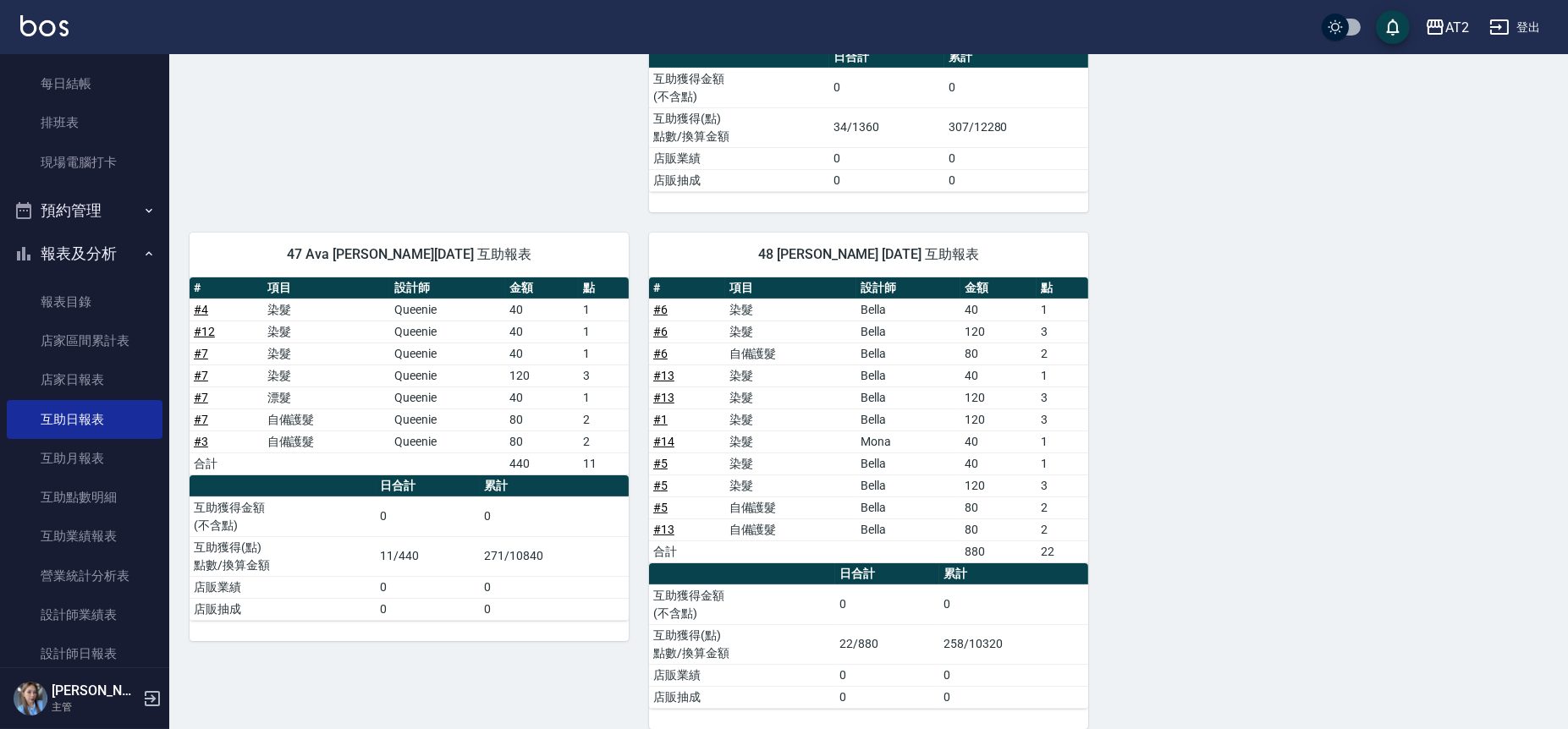
scroll to position [662, 0]
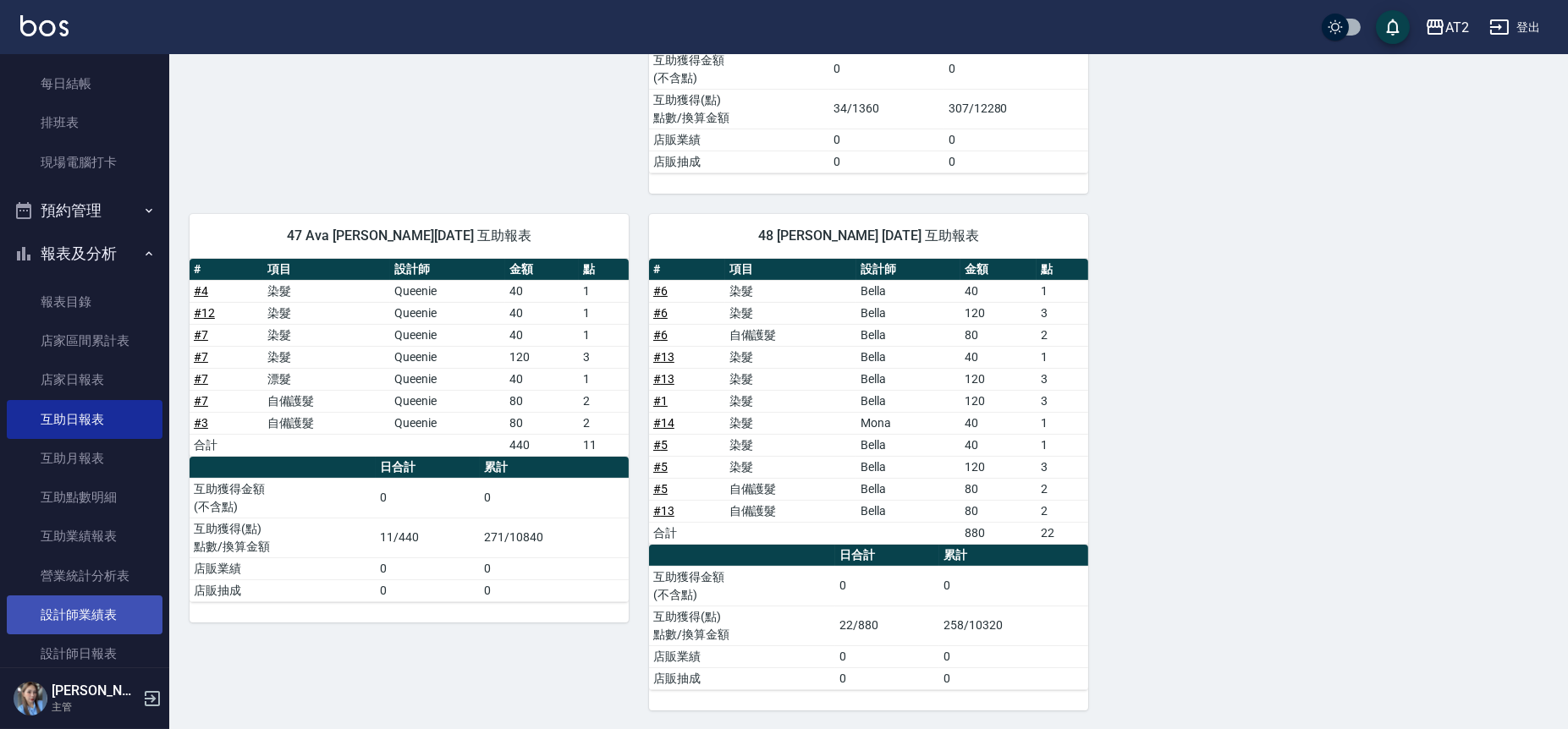
click at [68, 622] on link "設計師業績表" at bounding box center [84, 615] width 155 height 39
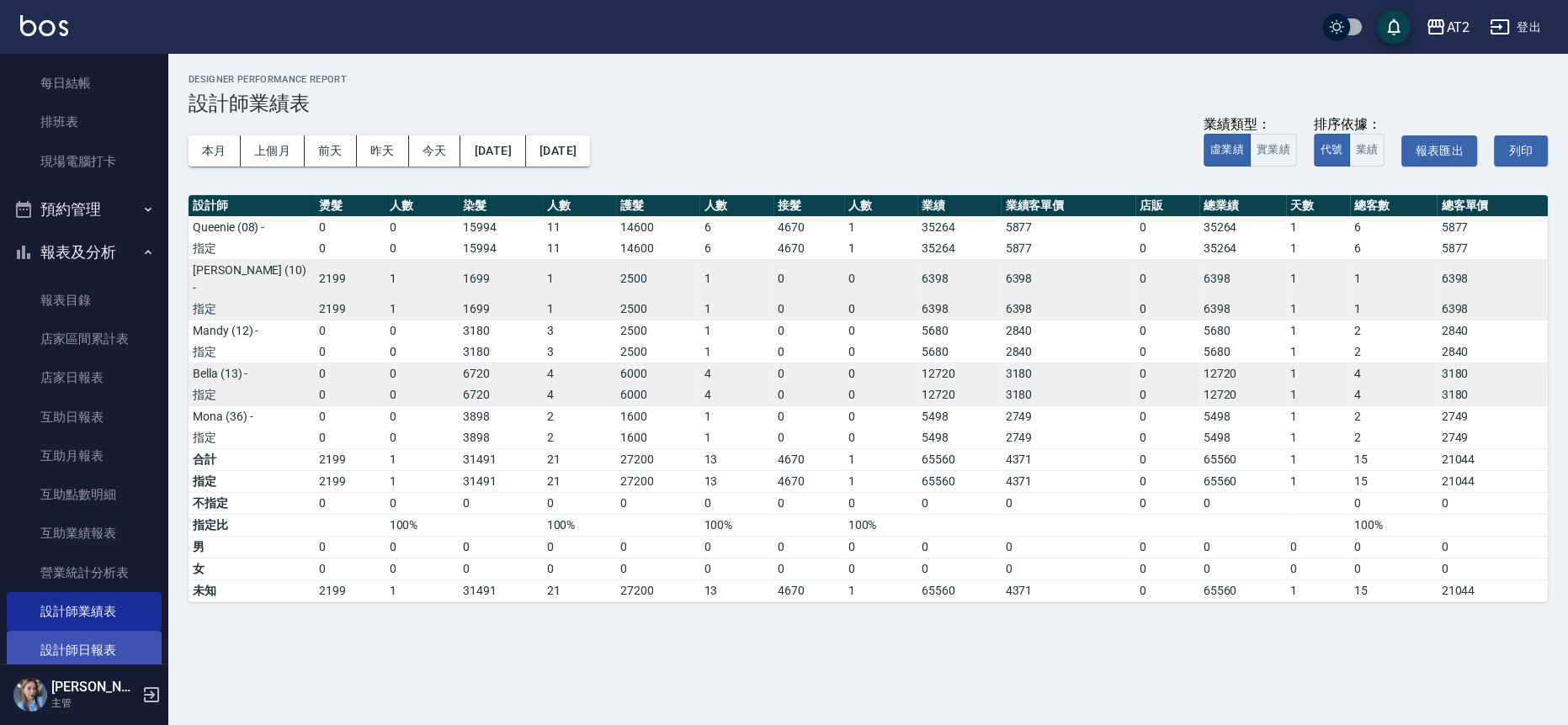
click at [81, 632] on link "設計師日報表" at bounding box center [83, 650] width 155 height 38
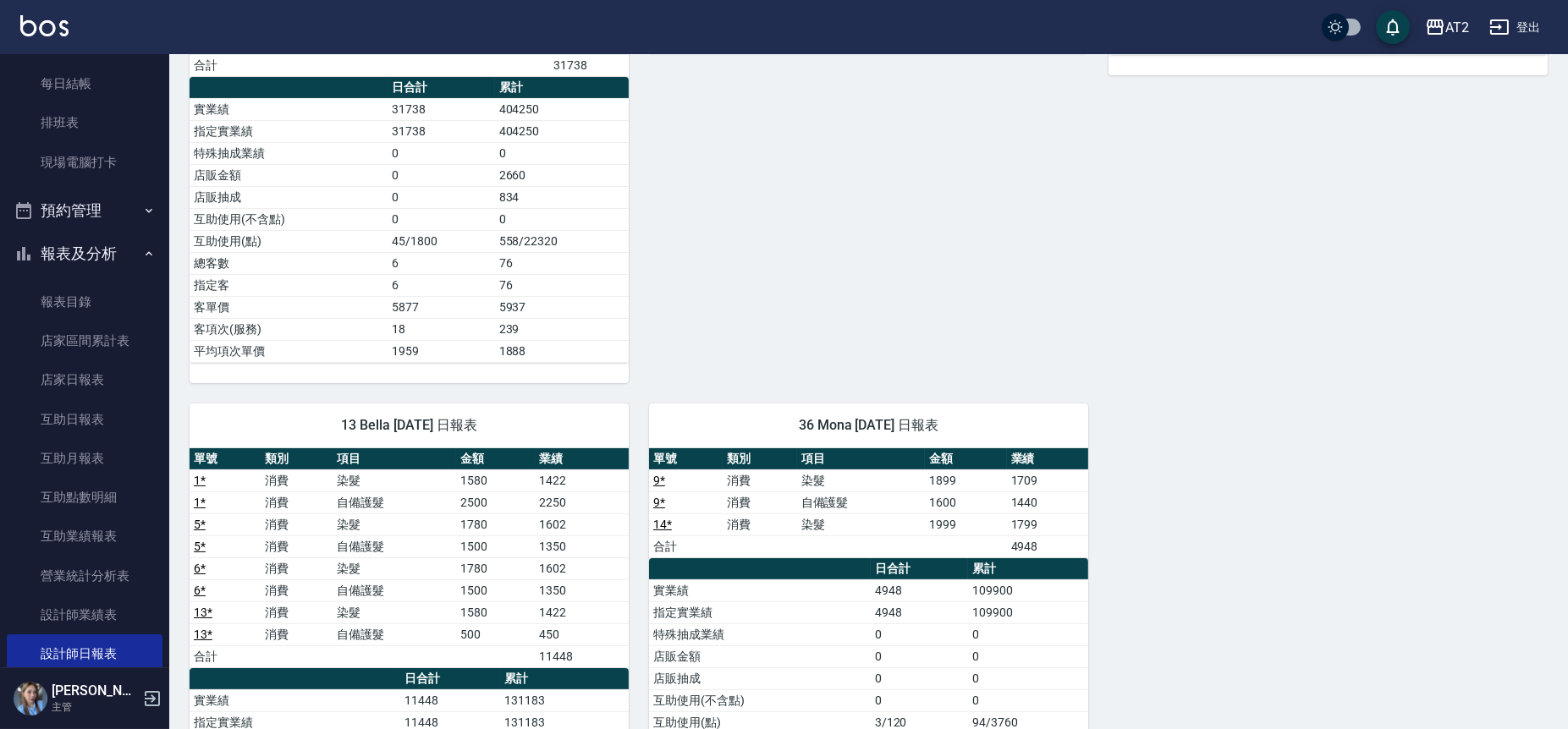
scroll to position [859, 0]
